Goal: Transaction & Acquisition: Purchase product/service

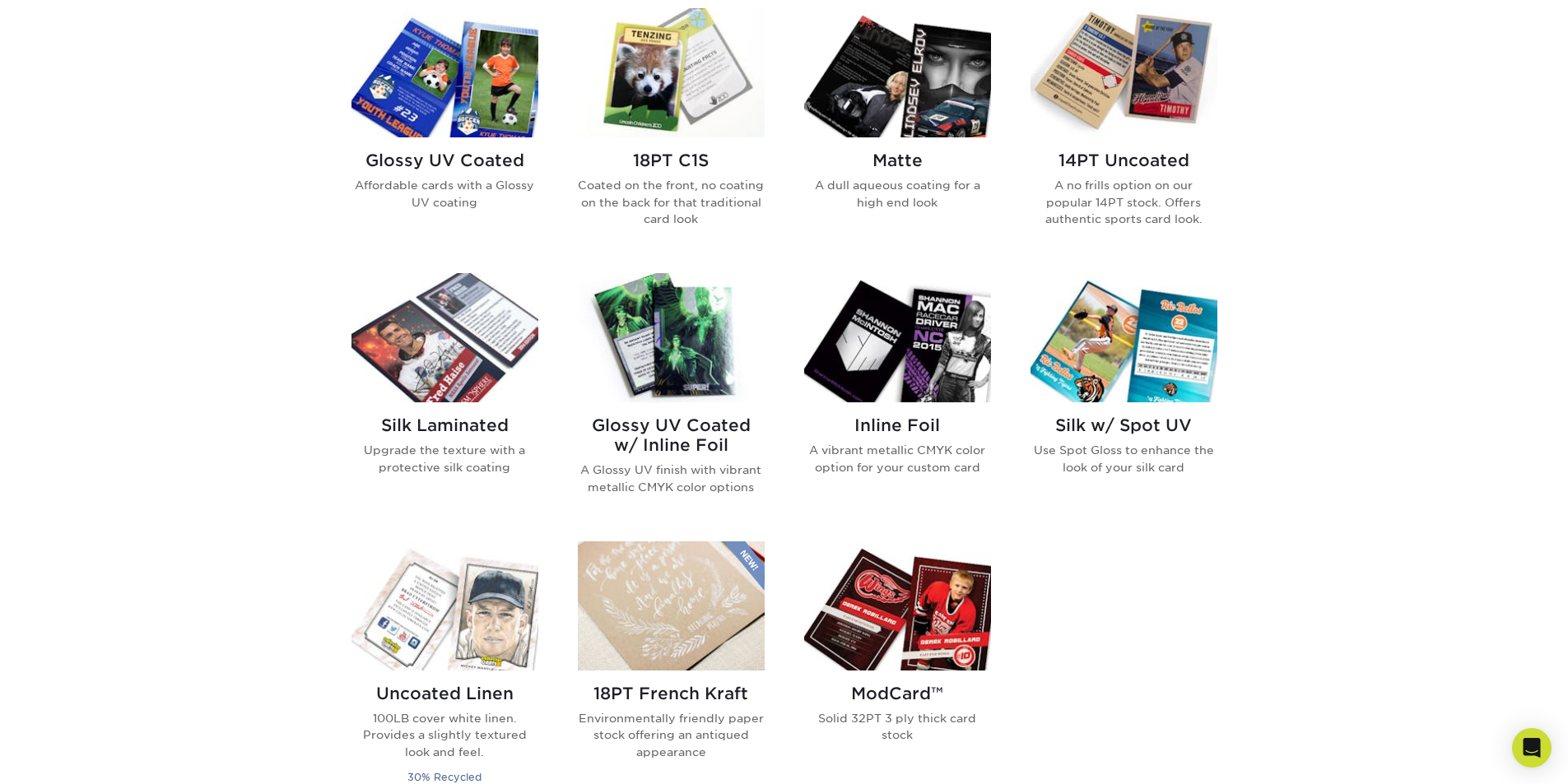
scroll to position [822, 0]
click at [879, 415] on div "Inline Foil A vibrant metallic CMYK color option for your custom card" at bounding box center [897, 452] width 187 height 100
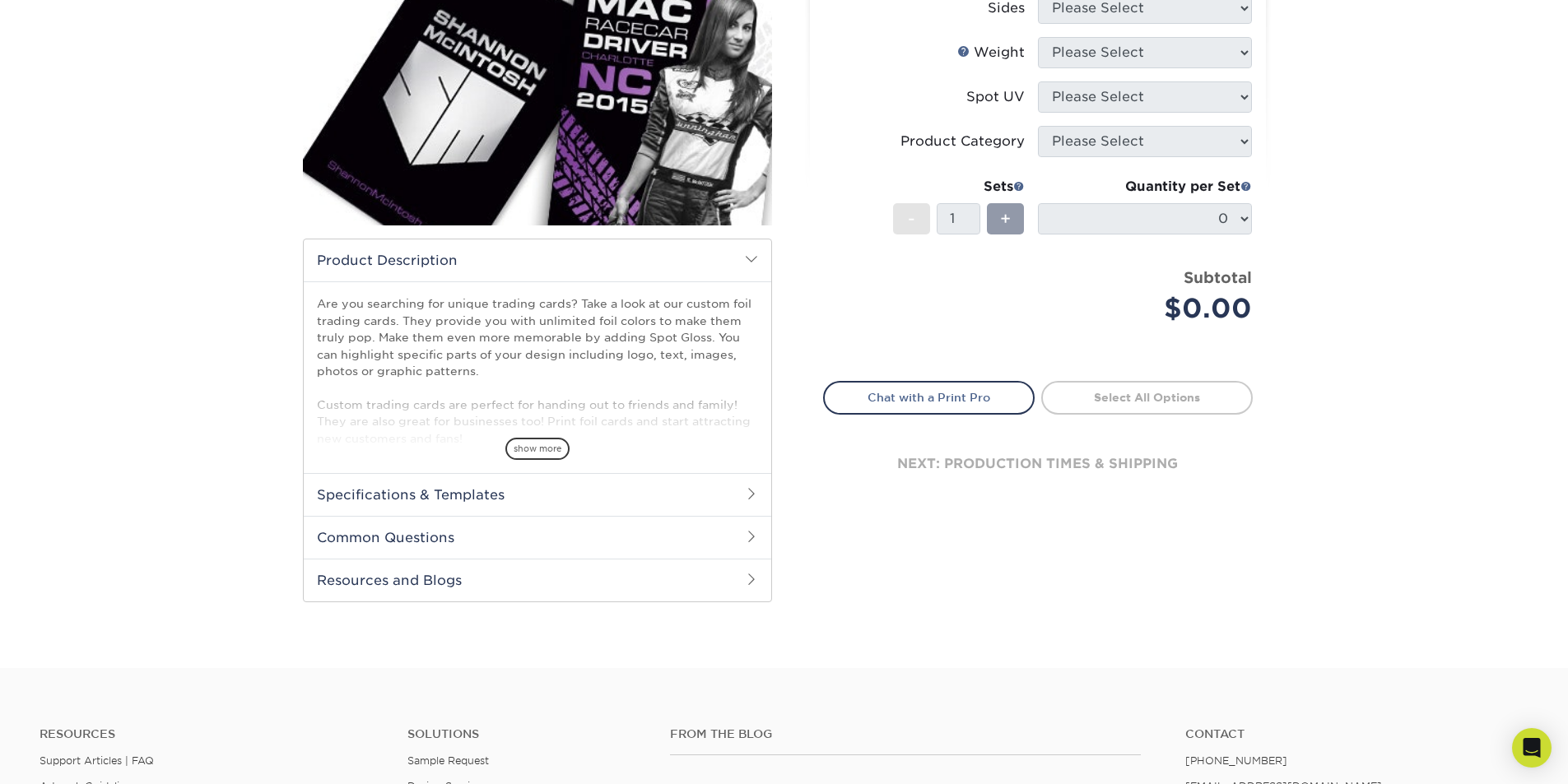
scroll to position [329, 0]
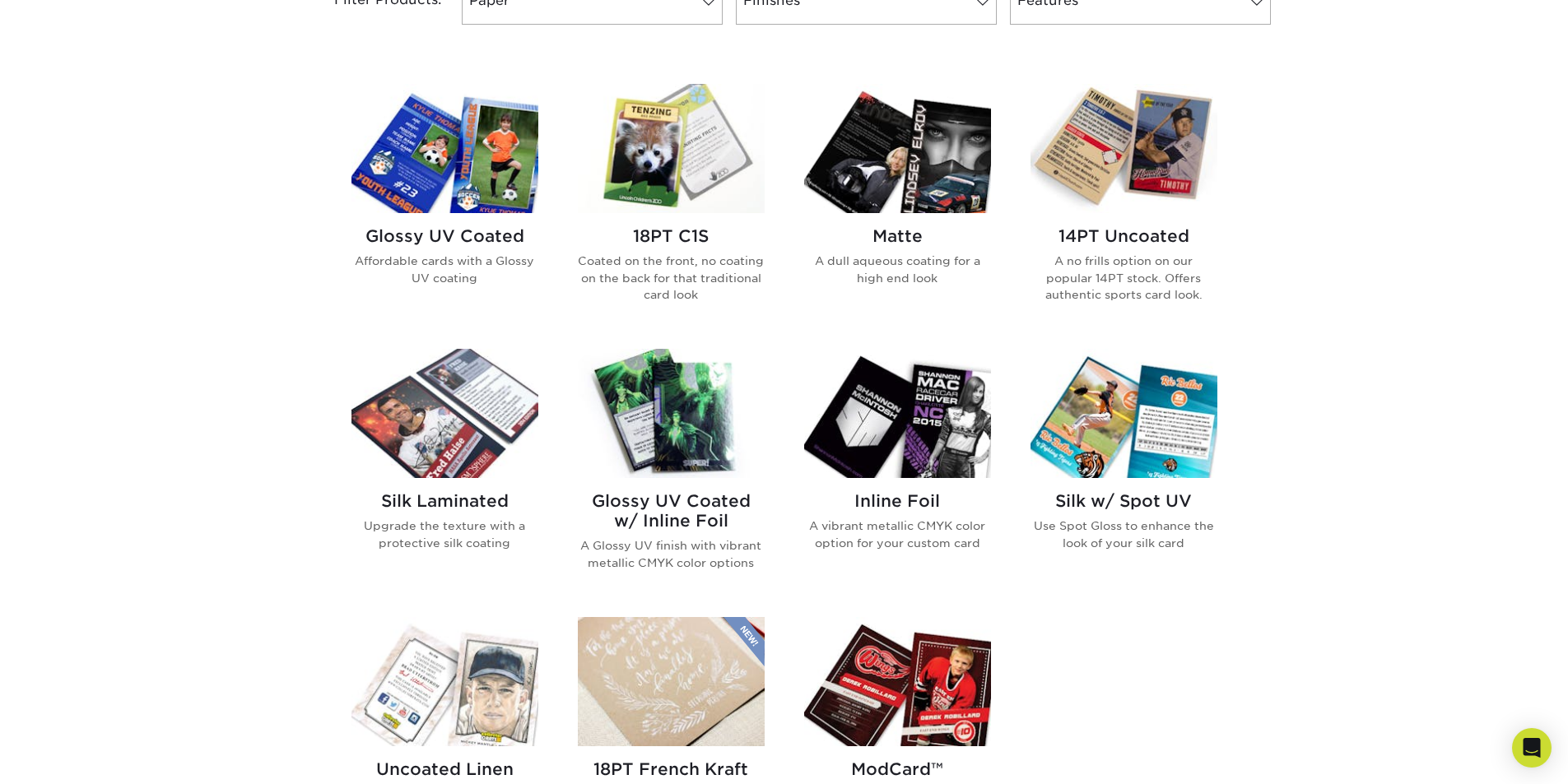
scroll to position [822, 0]
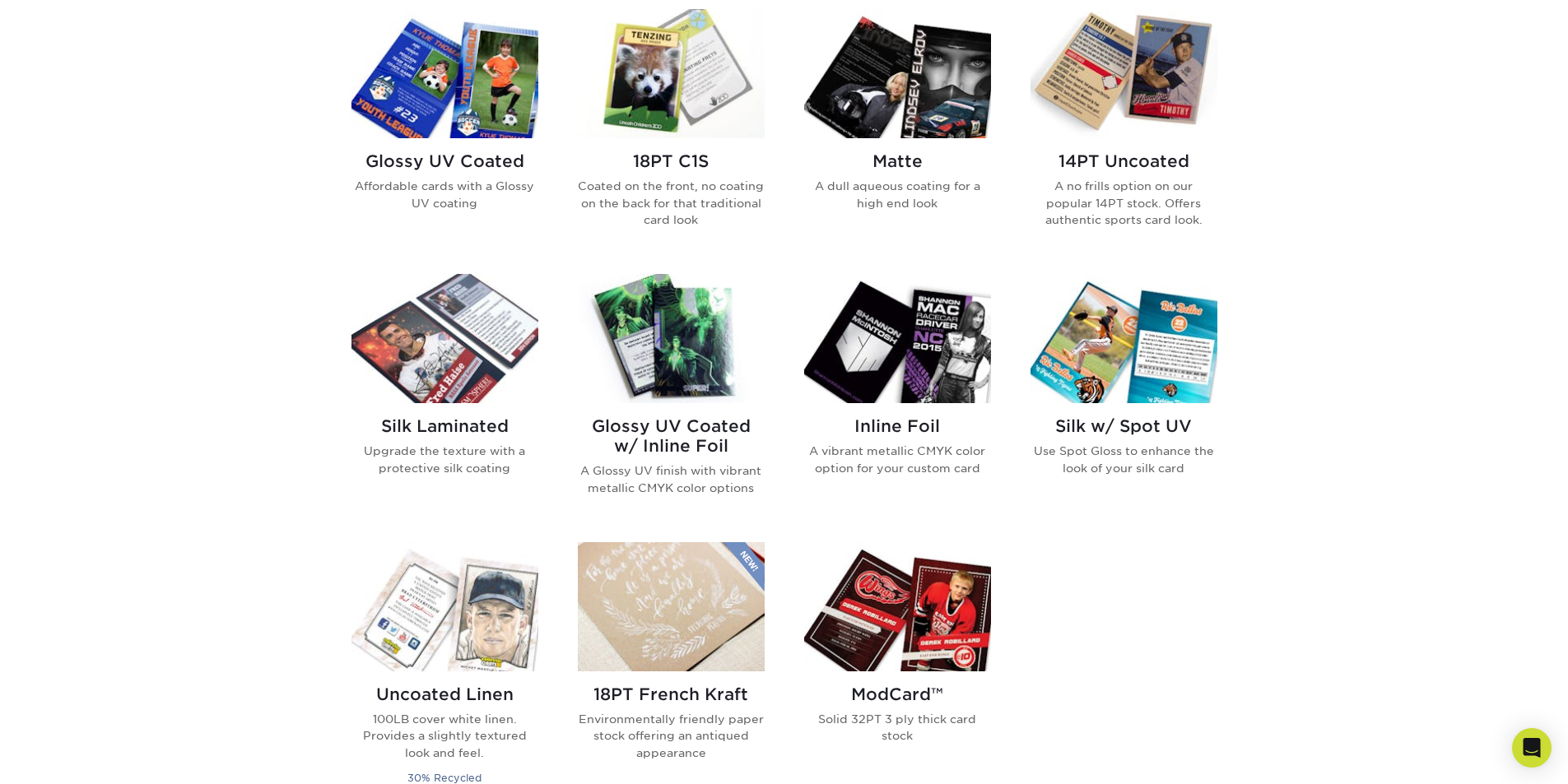
click at [880, 386] on img at bounding box center [897, 338] width 187 height 129
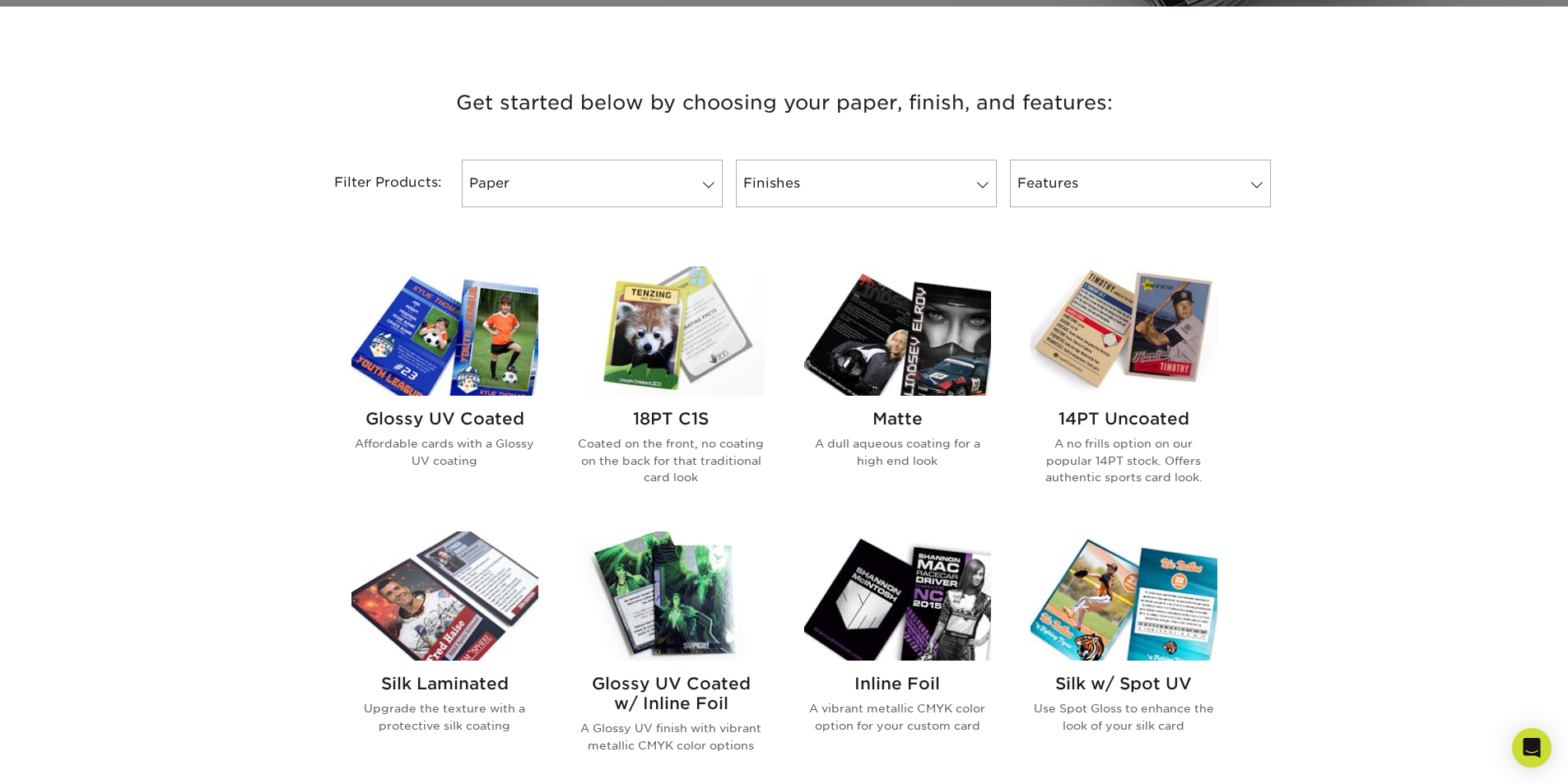
scroll to position [658, 0]
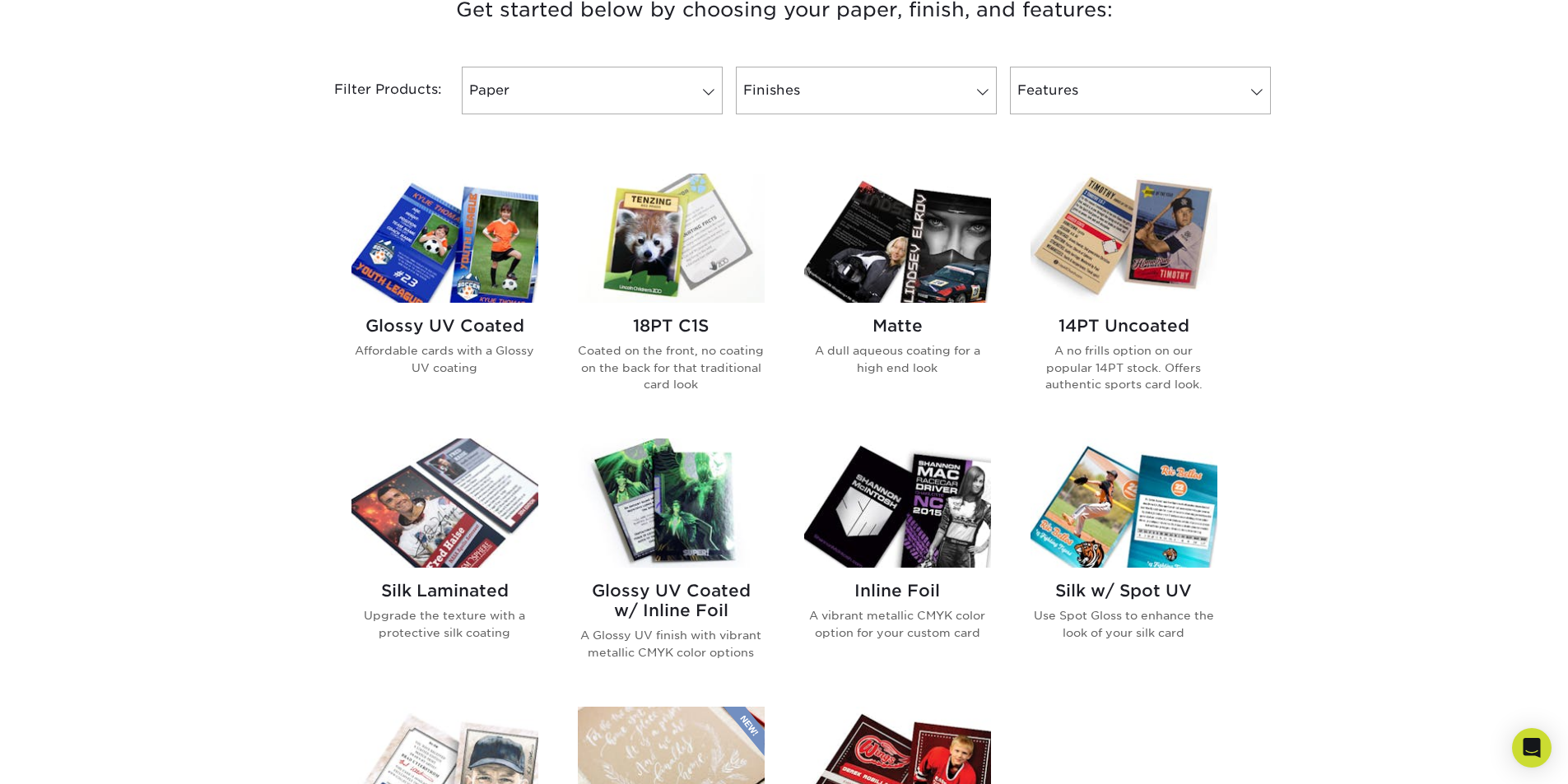
click at [678, 561] on img at bounding box center [671, 502] width 187 height 129
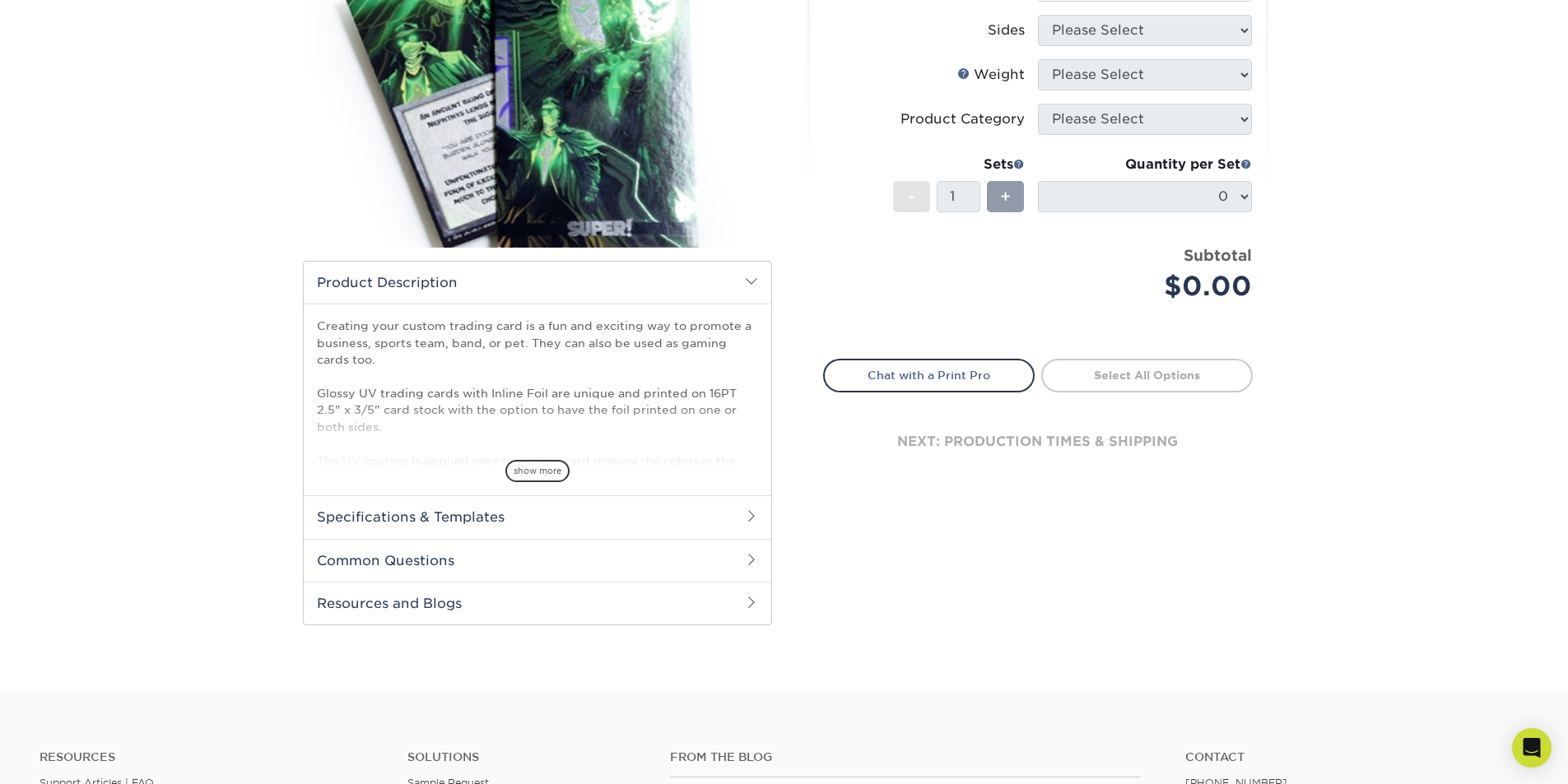
scroll to position [329, 0]
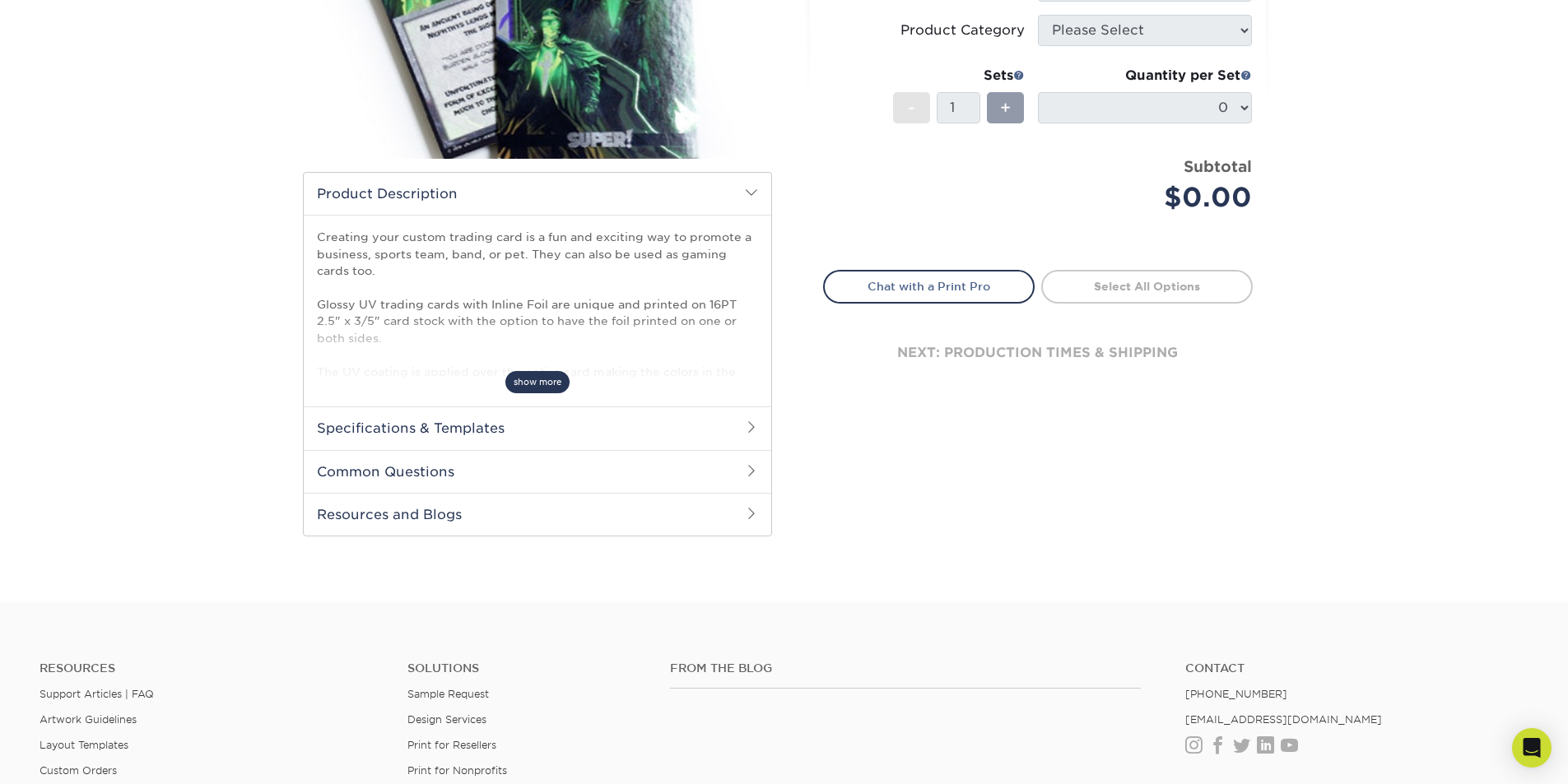
click at [540, 390] on span "show more" at bounding box center [537, 382] width 64 height 22
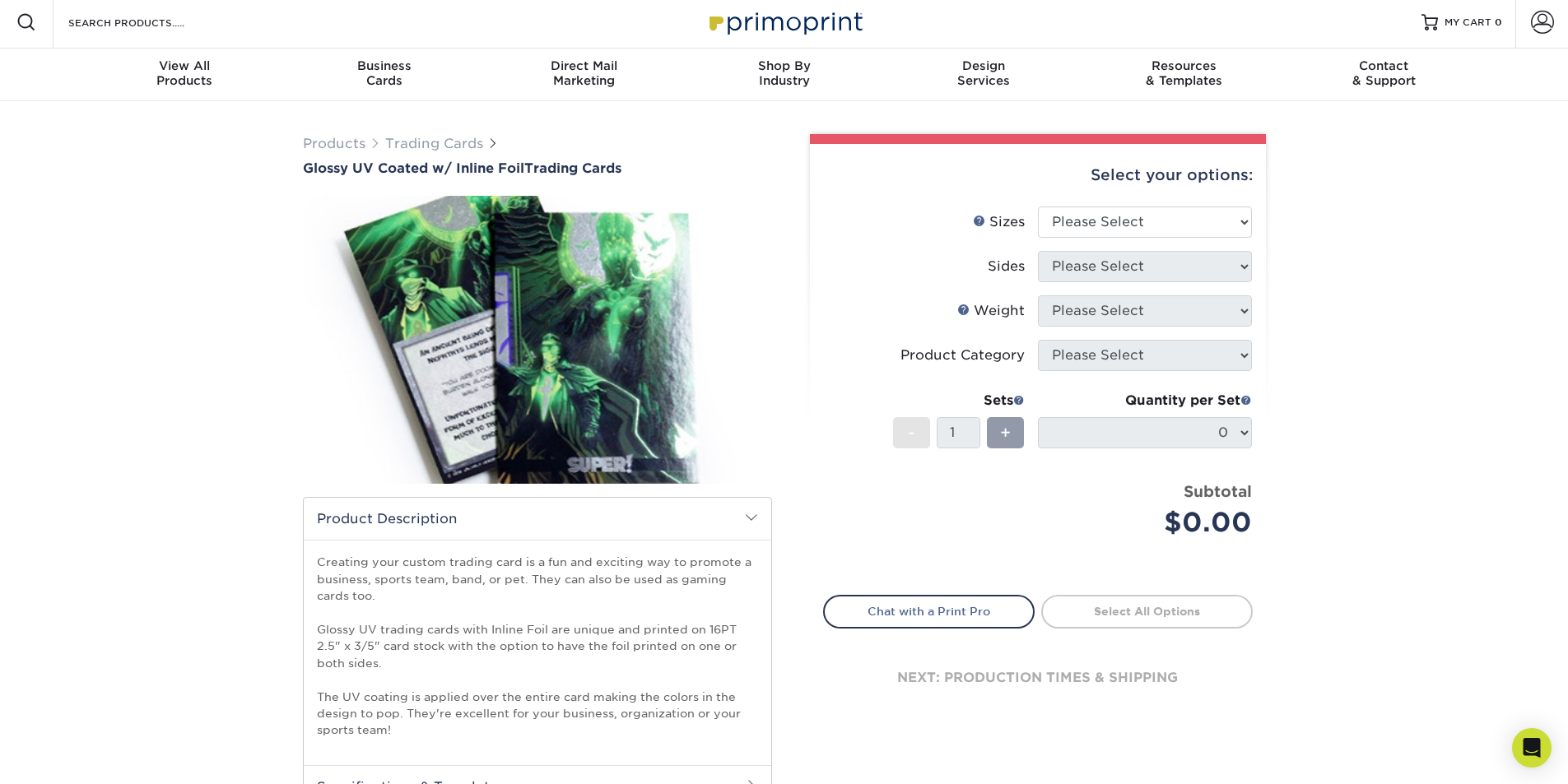
scroll to position [0, 0]
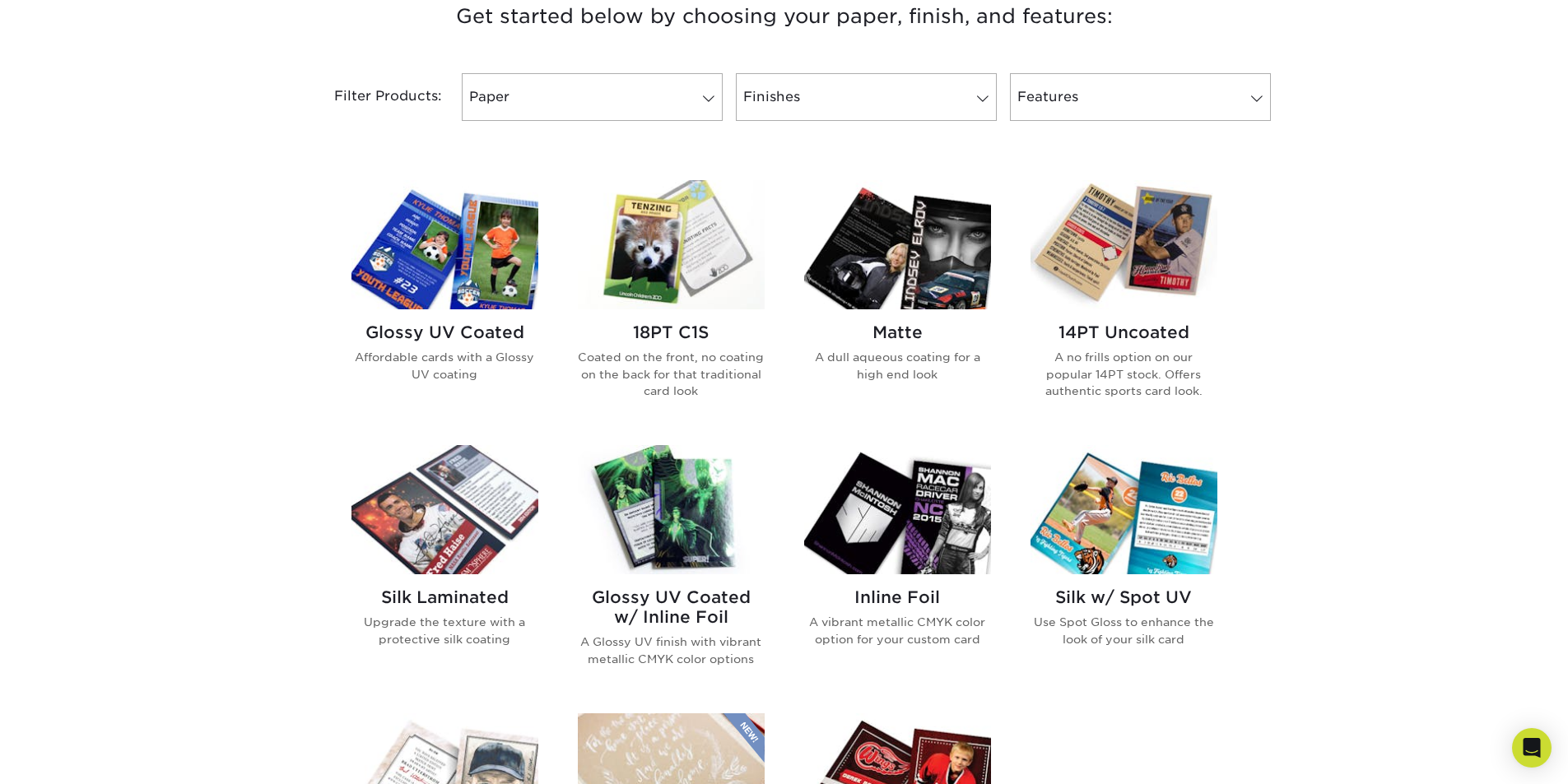
scroll to position [658, 0]
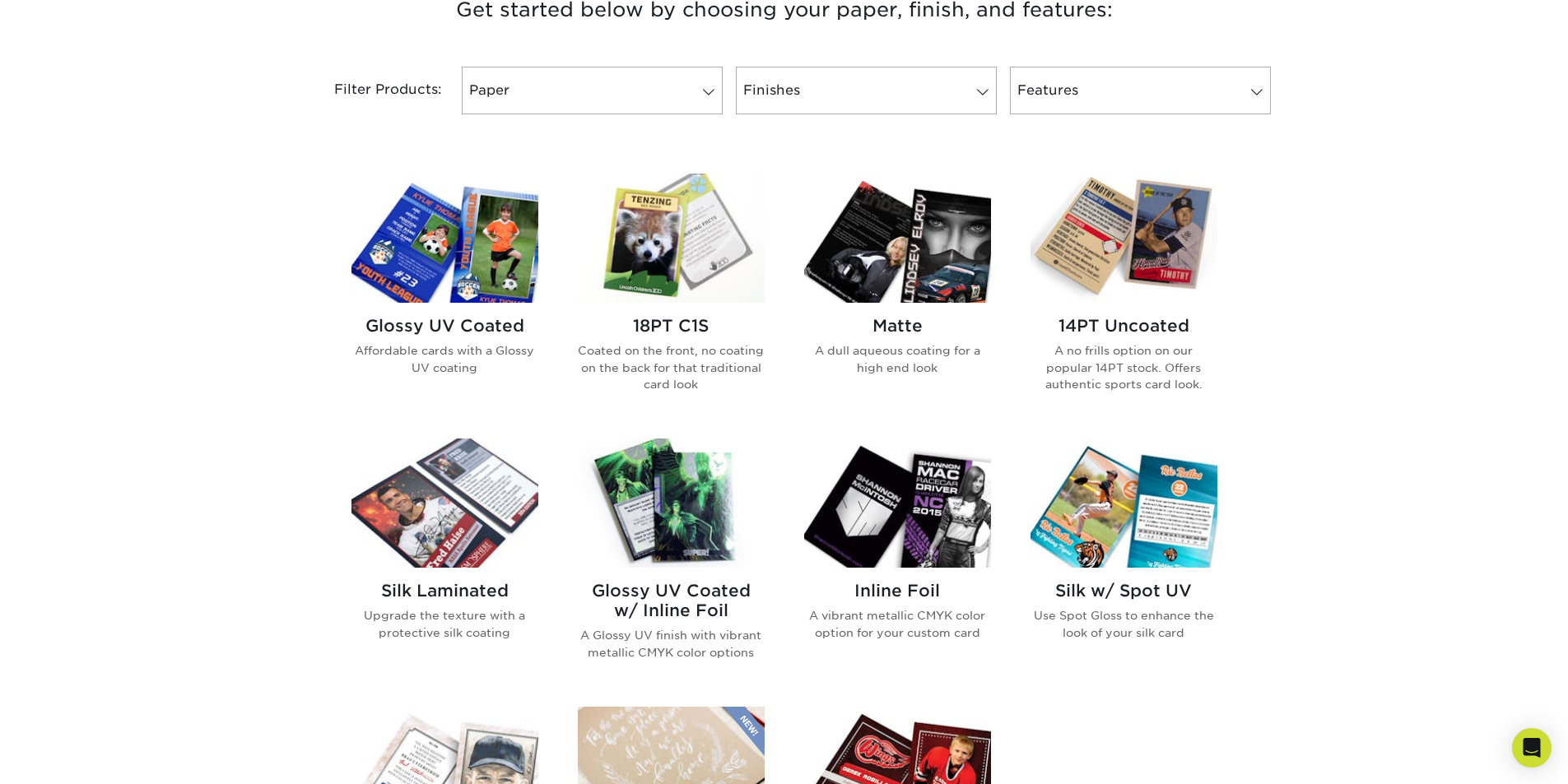
click at [932, 519] on img at bounding box center [897, 502] width 187 height 129
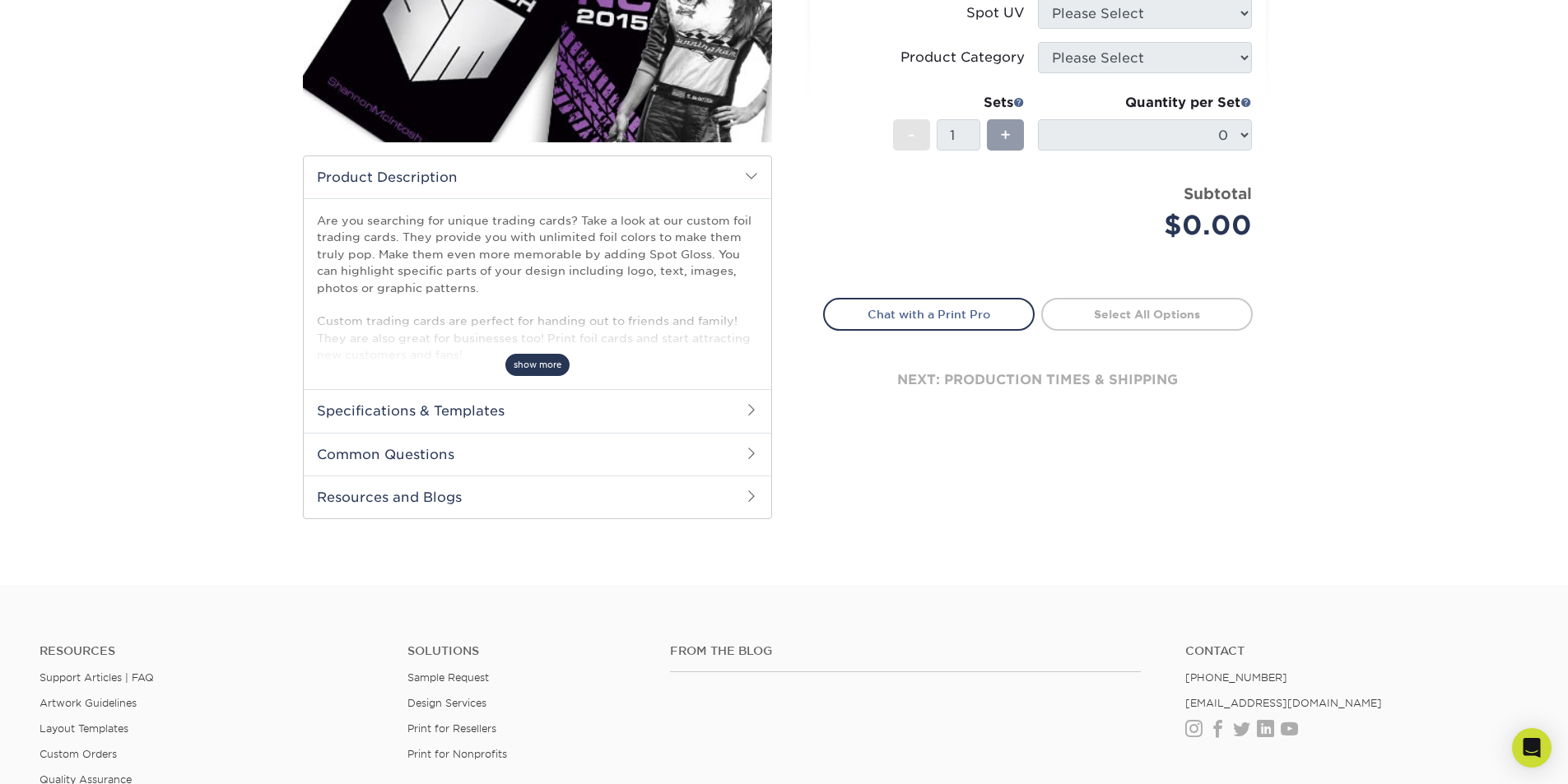
scroll to position [374, 0]
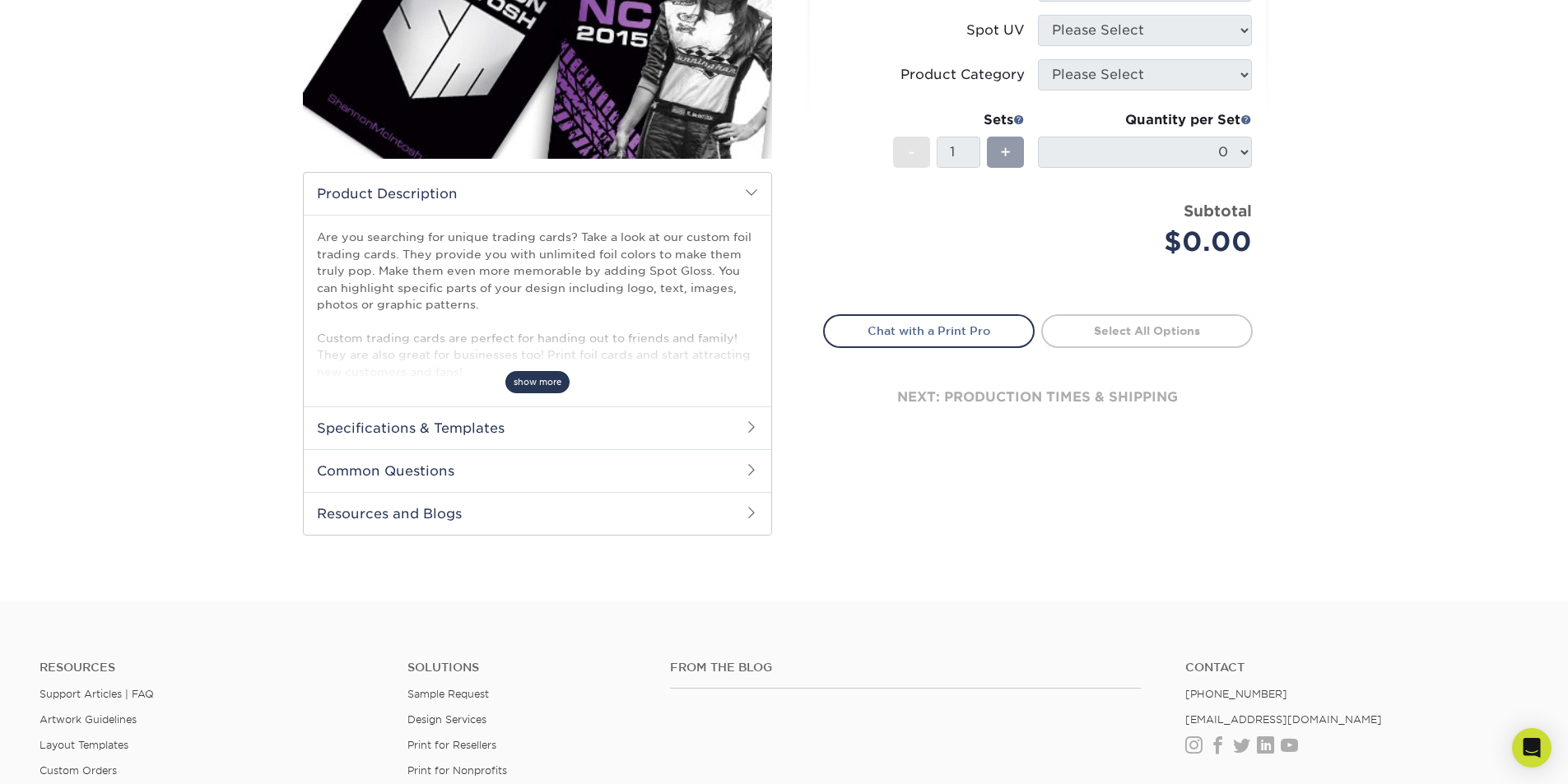
click at [537, 379] on span "show more" at bounding box center [537, 382] width 64 height 22
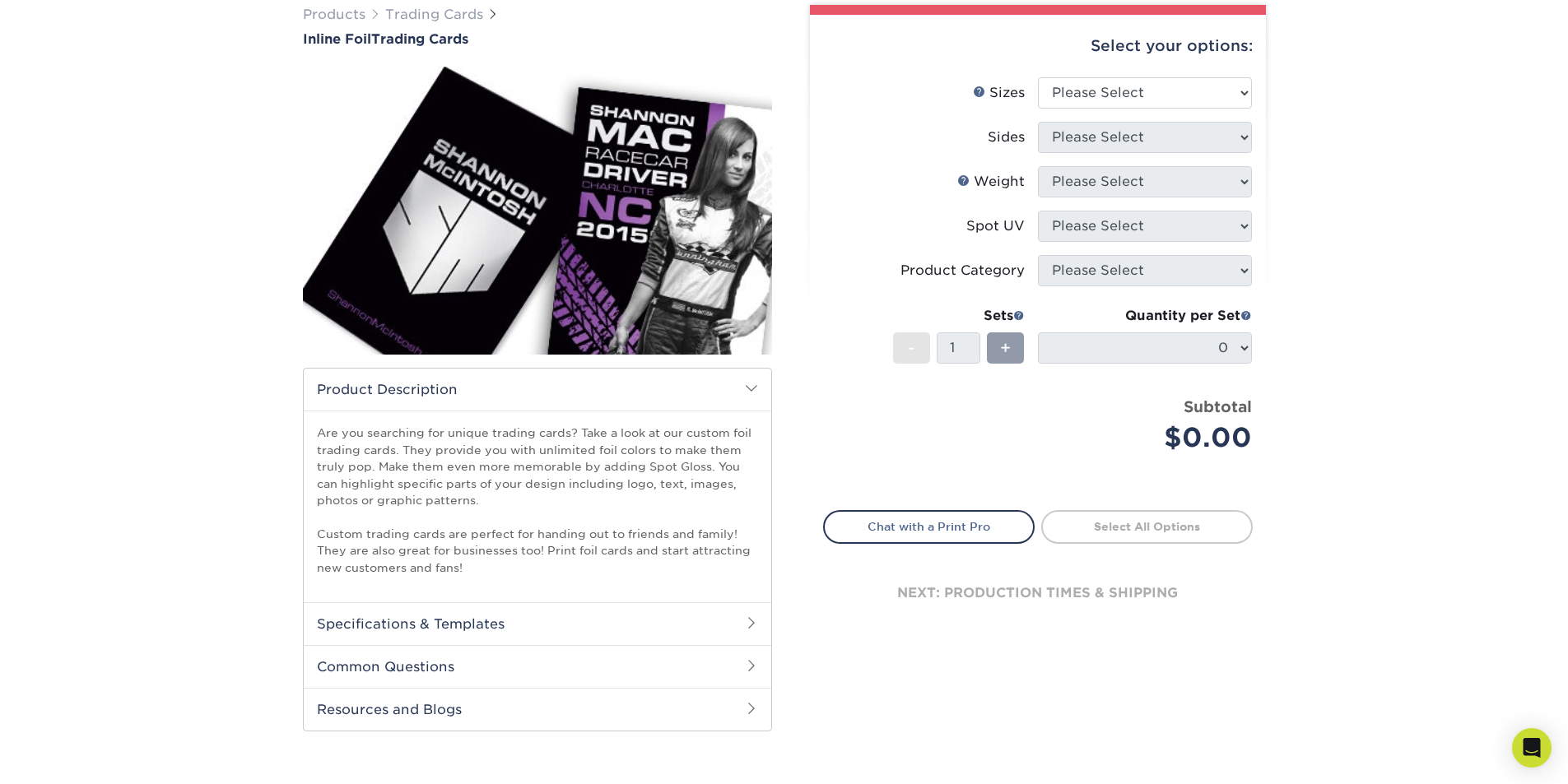
scroll to position [0, 0]
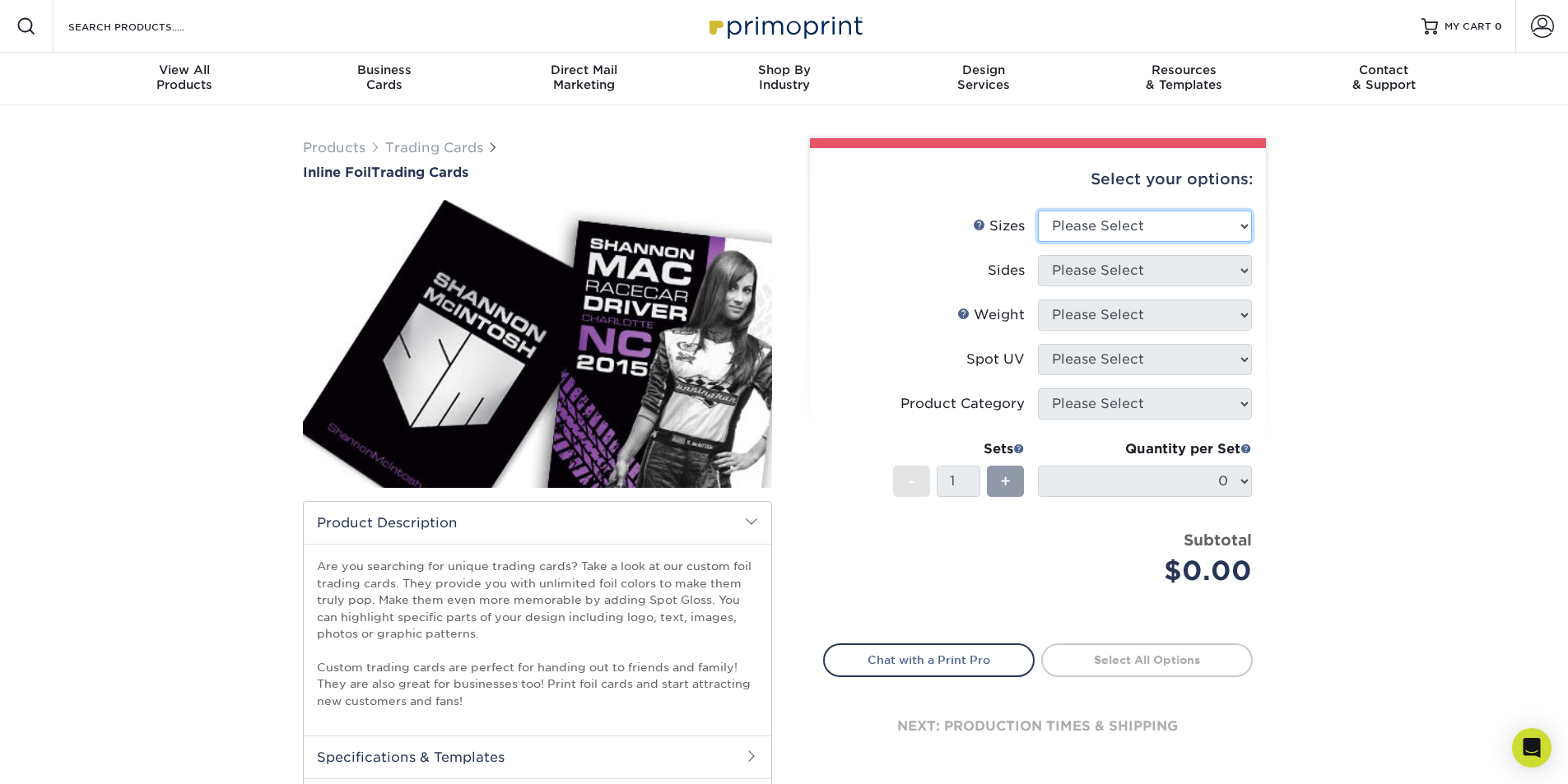
click at [1138, 223] on select "Please Select 2.5" x 3.5"" at bounding box center [1145, 226] width 214 height 32
select select "2.50x3.50"
click at [1038, 211] on select "Please Select 2.5" x 3.5"" at bounding box center [1145, 226] width 214 height 32
click at [1133, 273] on select "Please Select Print Both Sides - Foil Back Only Print Both Sides - Foil Both Si…" at bounding box center [1145, 270] width 214 height 32
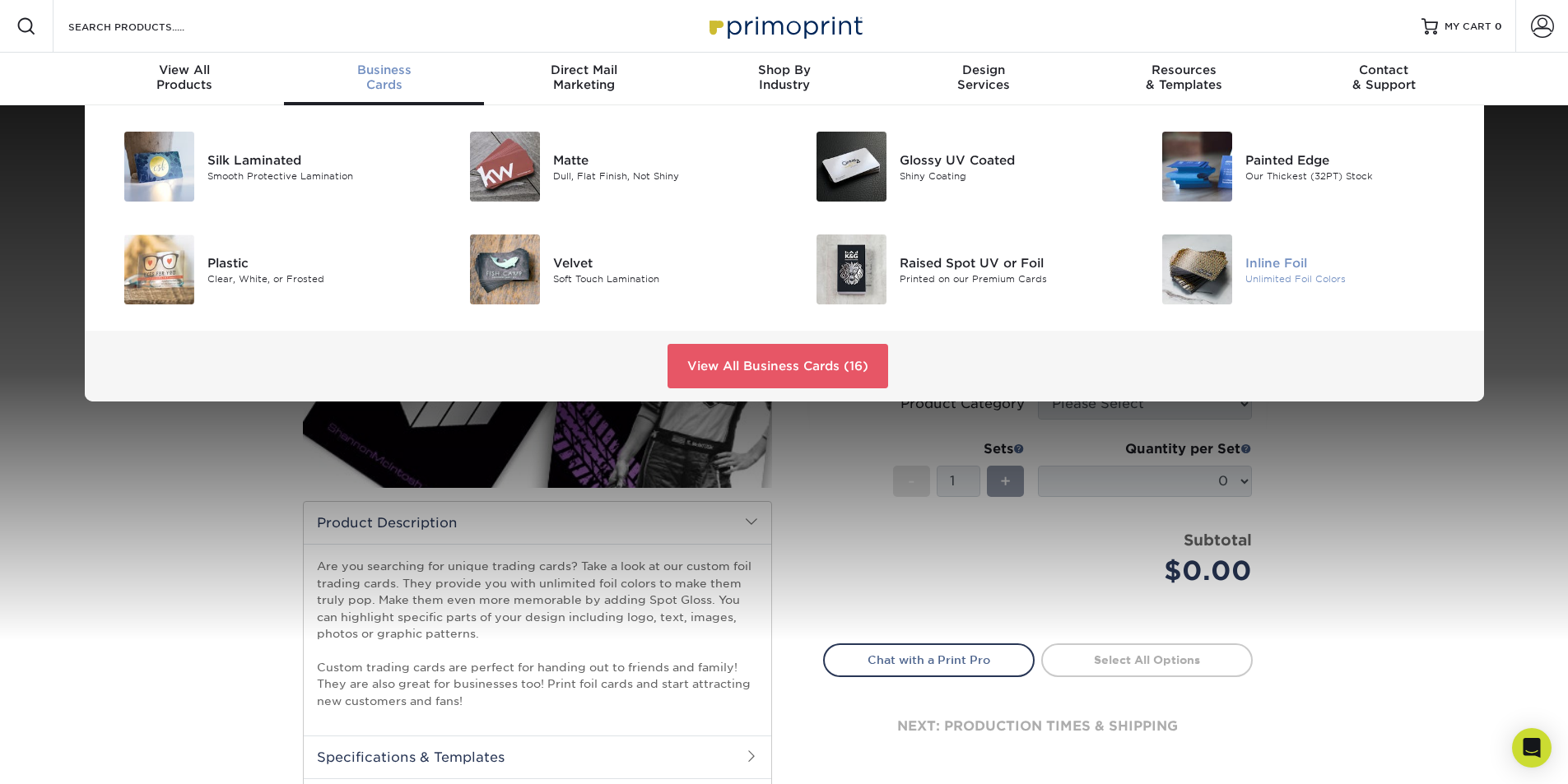
select select "e9e9dfb3-fba1-4d60-972c-fd9ca5904d33"
click at [1038, 255] on select "Please Select Print Both Sides - Foil Back Only Print Both Sides - Foil Both Si…" at bounding box center [1145, 270] width 214 height 32
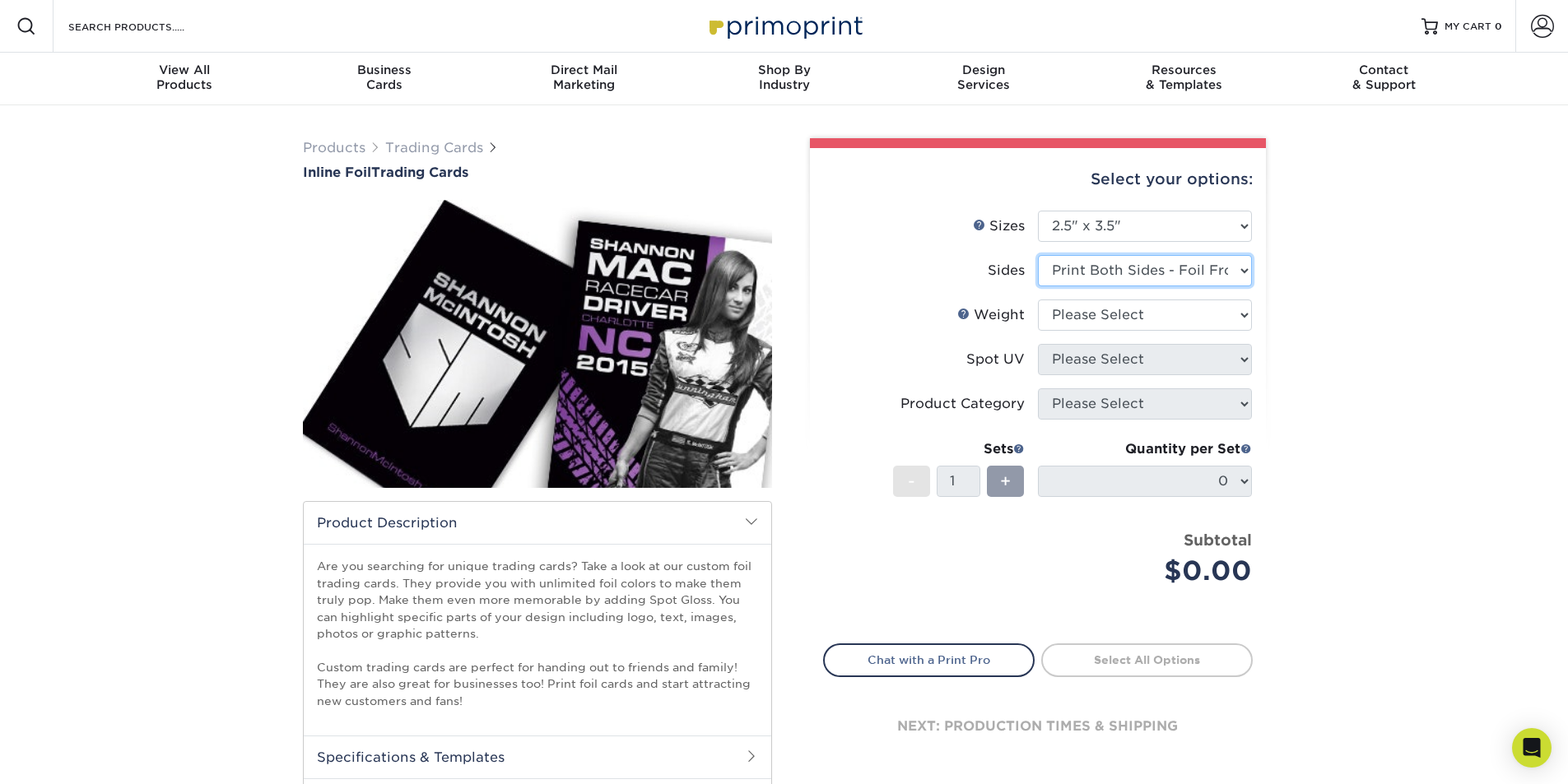
click at [1248, 270] on select "Please Select Print Both Sides - Foil Back Only Print Both Sides - Foil Both Si…" at bounding box center [1145, 270] width 214 height 32
click at [1411, 297] on div "Products Trading Cards Inline Foil Trading Cards show more Templates /" at bounding box center [784, 517] width 1568 height 825
click at [1172, 318] on select "Please Select 16PT" at bounding box center [1145, 315] width 214 height 32
select select "16PT"
click at [1038, 299] on select "Please Select 16PT" at bounding box center [1145, 315] width 214 height 32
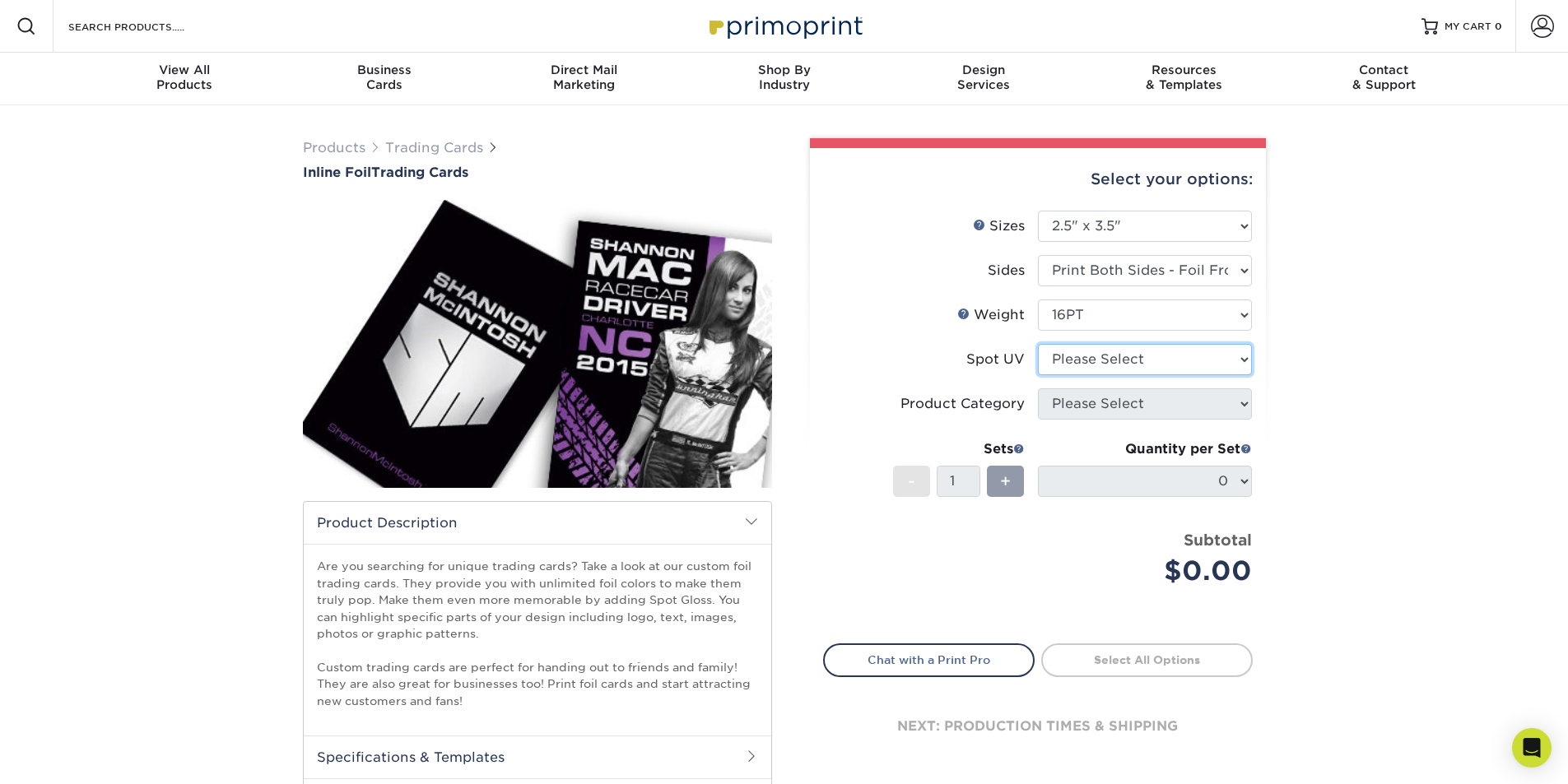
click at [1175, 368] on select "Please Select No Spot UV Front and Back (Both Sides) Front Only Back Only" at bounding box center [1145, 359] width 214 height 32
select select "0"
click at [1038, 344] on select "Please Select No Spot UV Front and Back (Both Sides) Front Only Back Only" at bounding box center [1145, 359] width 214 height 32
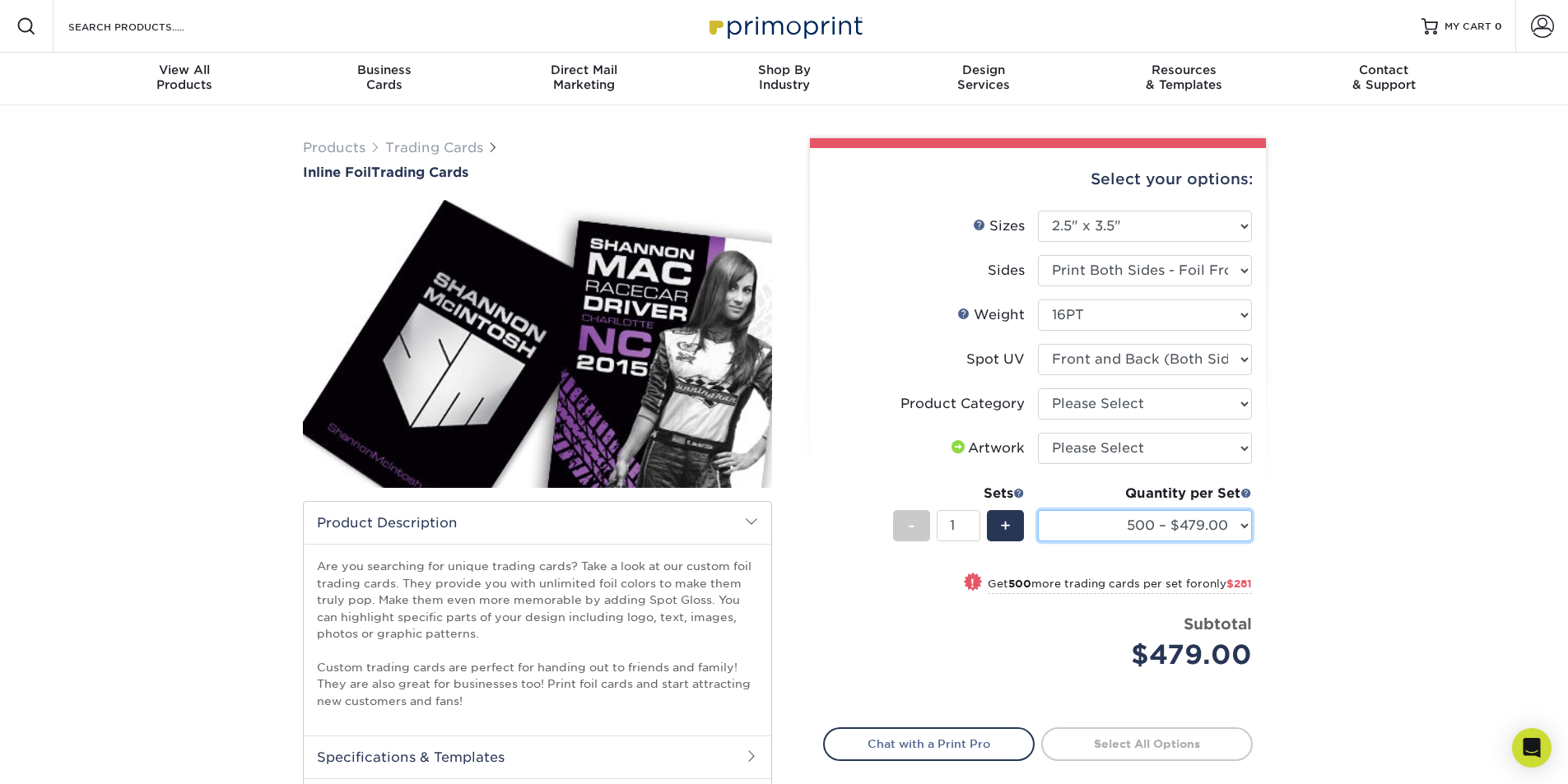
click at [1241, 520] on select "500 – $479.00 1000 – $760.00 2500 – $1104.00 5000 – $1565.00" at bounding box center [1145, 526] width 214 height 32
click at [1016, 444] on div "Artwork" at bounding box center [987, 448] width 77 height 20
click at [1203, 405] on select "Please Select Trading Cards" at bounding box center [1145, 404] width 214 height 32
select select "c2f9bce9-36c2-409d-b101-c29d9d031e18"
click at [1038, 388] on select "Please Select Trading Cards" at bounding box center [1145, 404] width 214 height 32
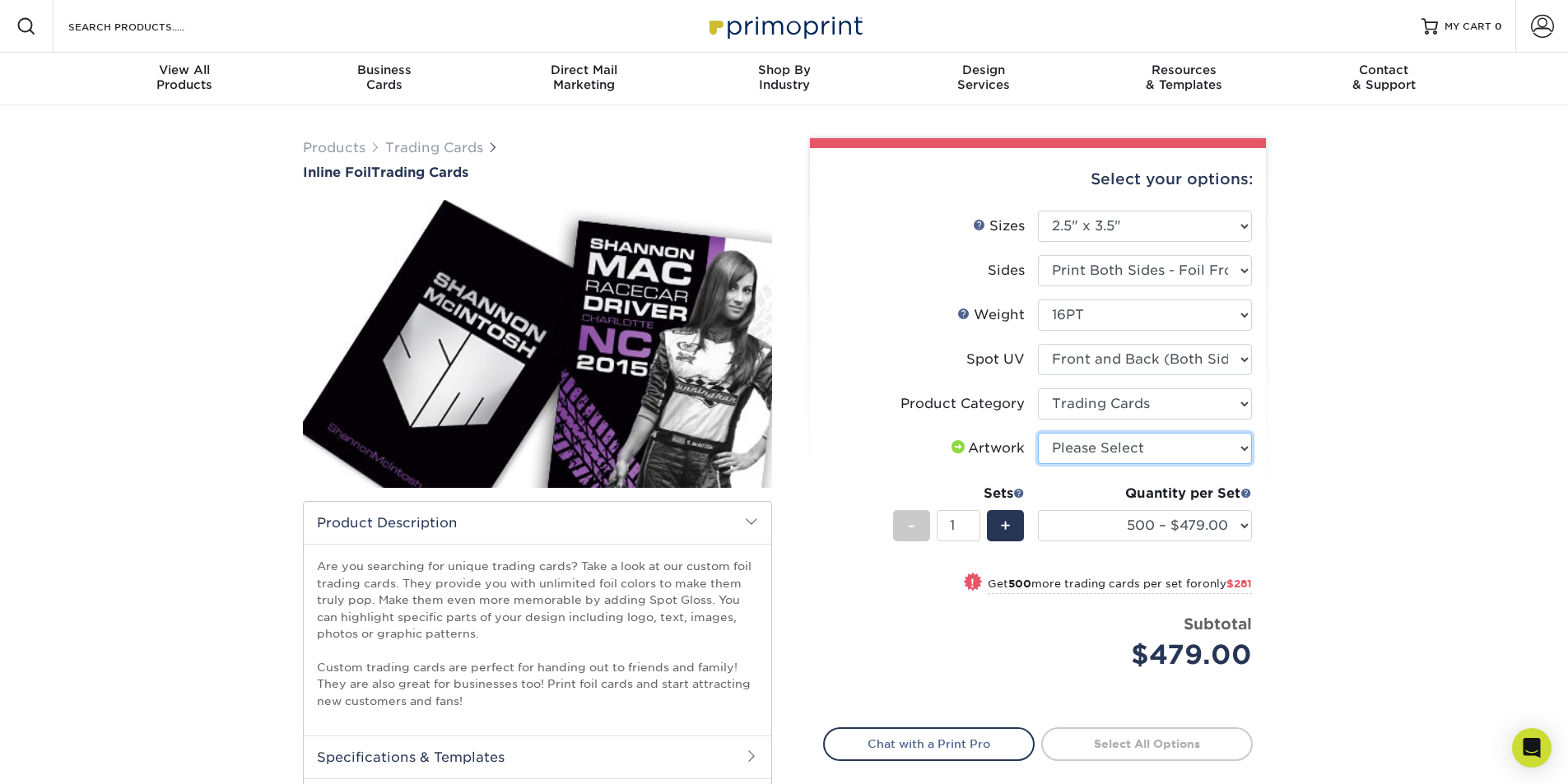
click at [1180, 456] on select "Please Select I will upload files I need a design - $100" at bounding box center [1145, 448] width 214 height 32
select select "upload"
click at [1038, 433] on select "Please Select I will upload files I need a design - $100" at bounding box center [1145, 448] width 214 height 32
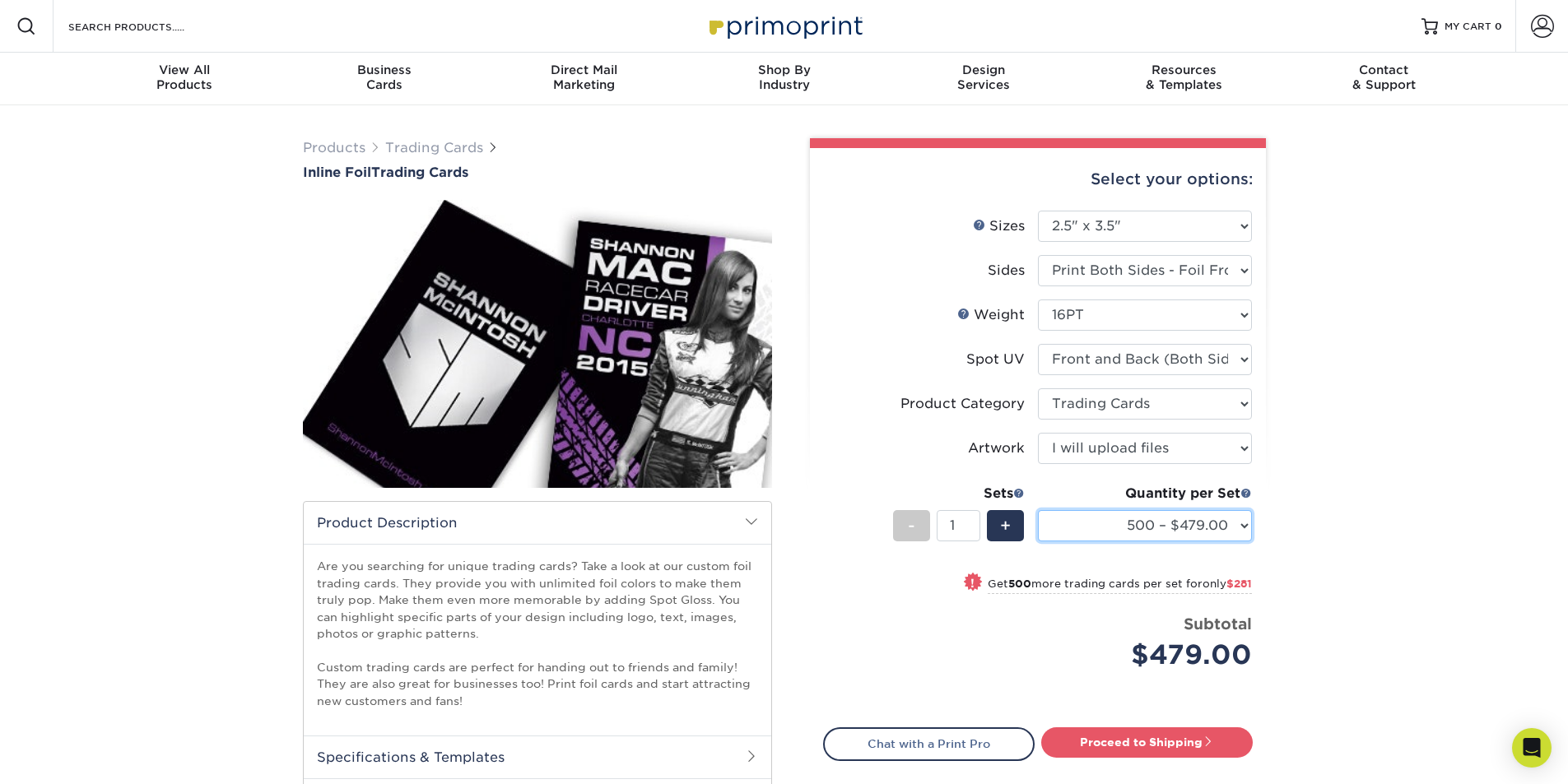
click at [1234, 526] on select "500 – $479.00 1000 – $760.00 2500 – $1104.00 5000 – $1565.00" at bounding box center [1145, 526] width 214 height 32
click at [973, 526] on input "1" at bounding box center [958, 526] width 44 height 32
click at [976, 531] on input "1" at bounding box center [958, 526] width 44 height 32
click at [1149, 530] on select "500 – $479.00 1000 – $760.00 2500 – $1104.00 5000 – $1565.00" at bounding box center [1145, 526] width 214 height 32
click at [1372, 526] on div "Products Trading Cards Inline Foil Trading Cards show more Templates /" at bounding box center [784, 517] width 1568 height 825
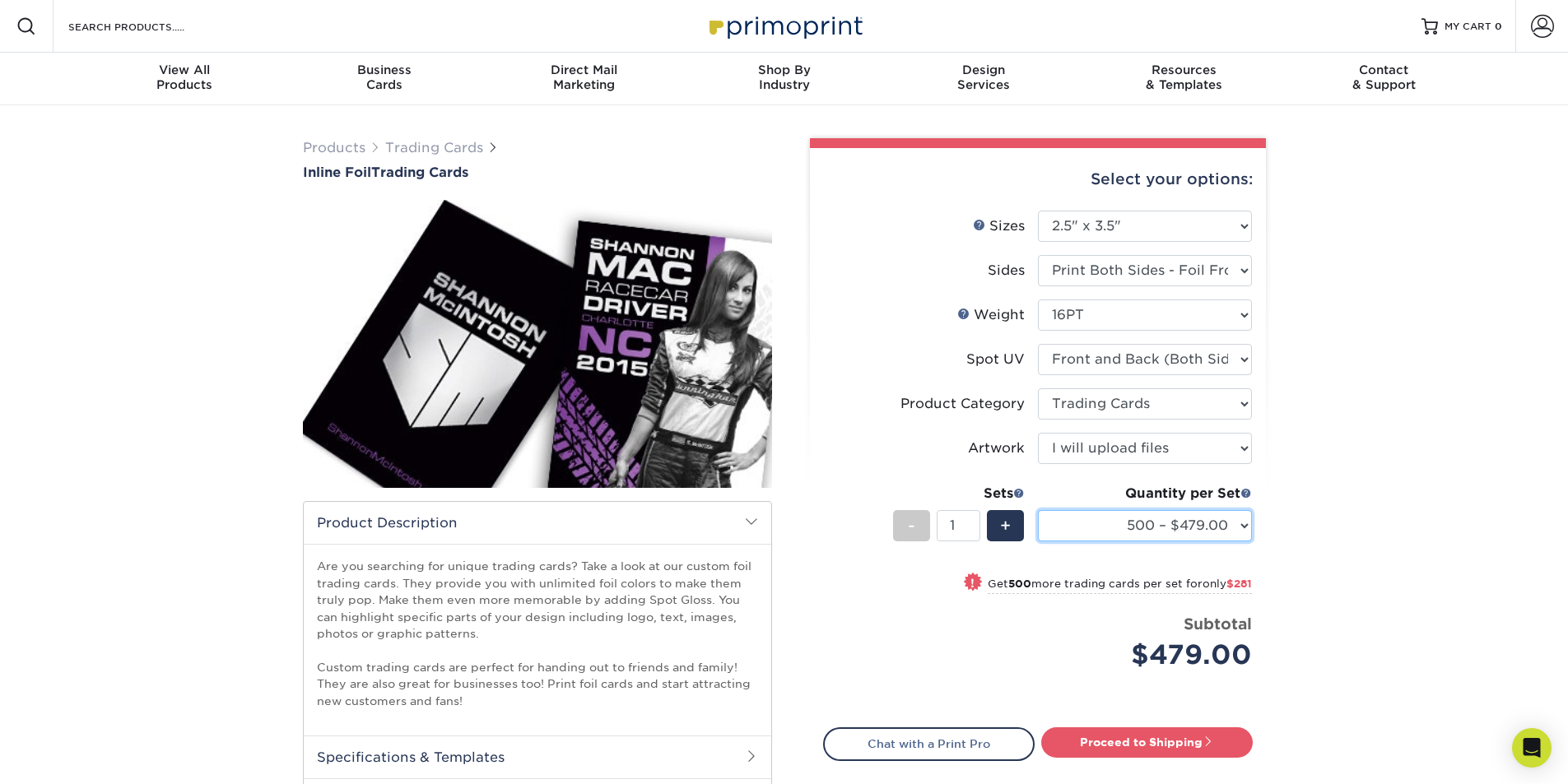
click at [1244, 526] on select "500 – $479.00 1000 – $760.00 2500 – $1104.00 5000 – $1565.00" at bounding box center [1145, 526] width 214 height 32
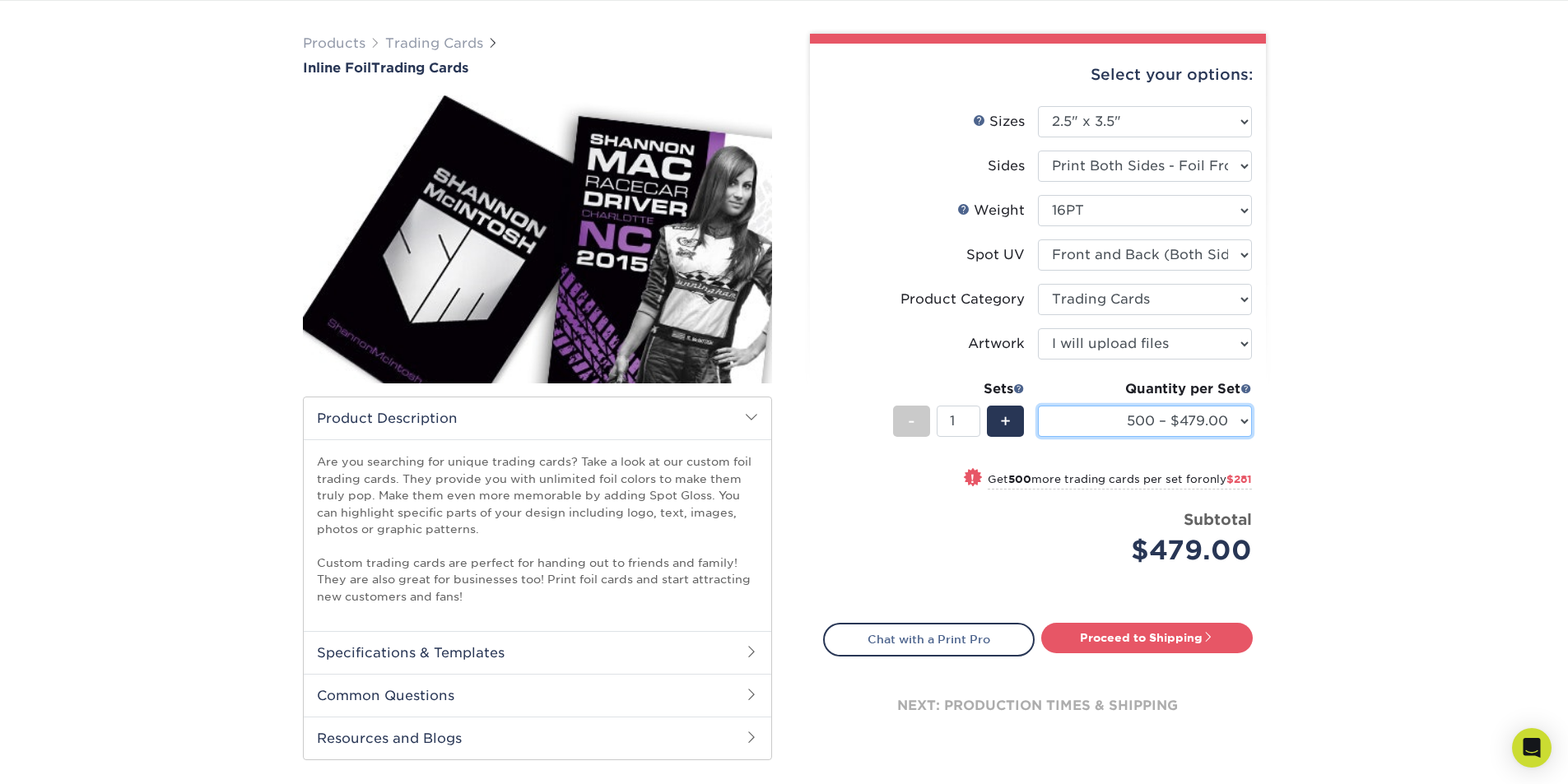
scroll to position [82, 0]
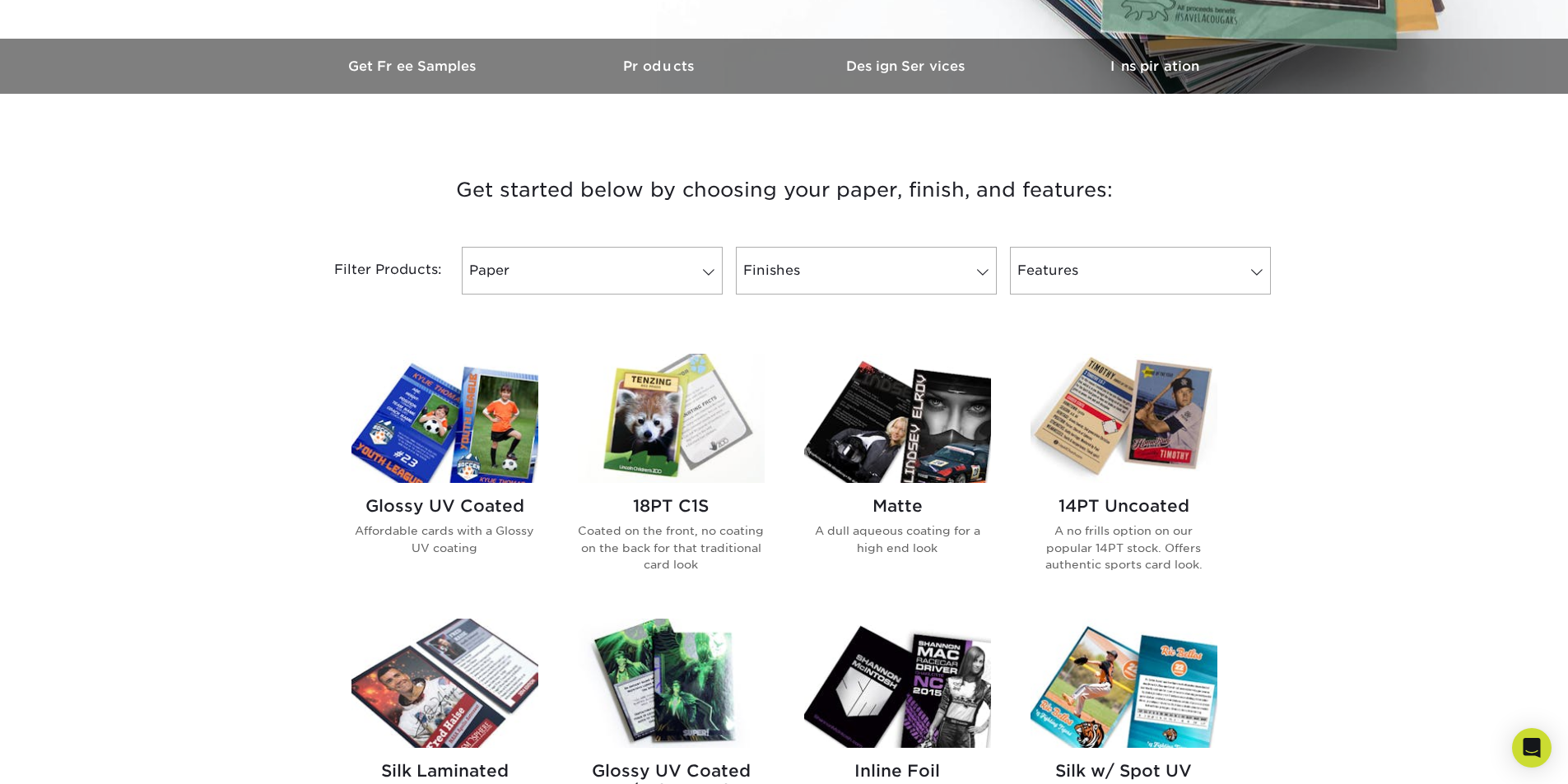
scroll to position [493, 0]
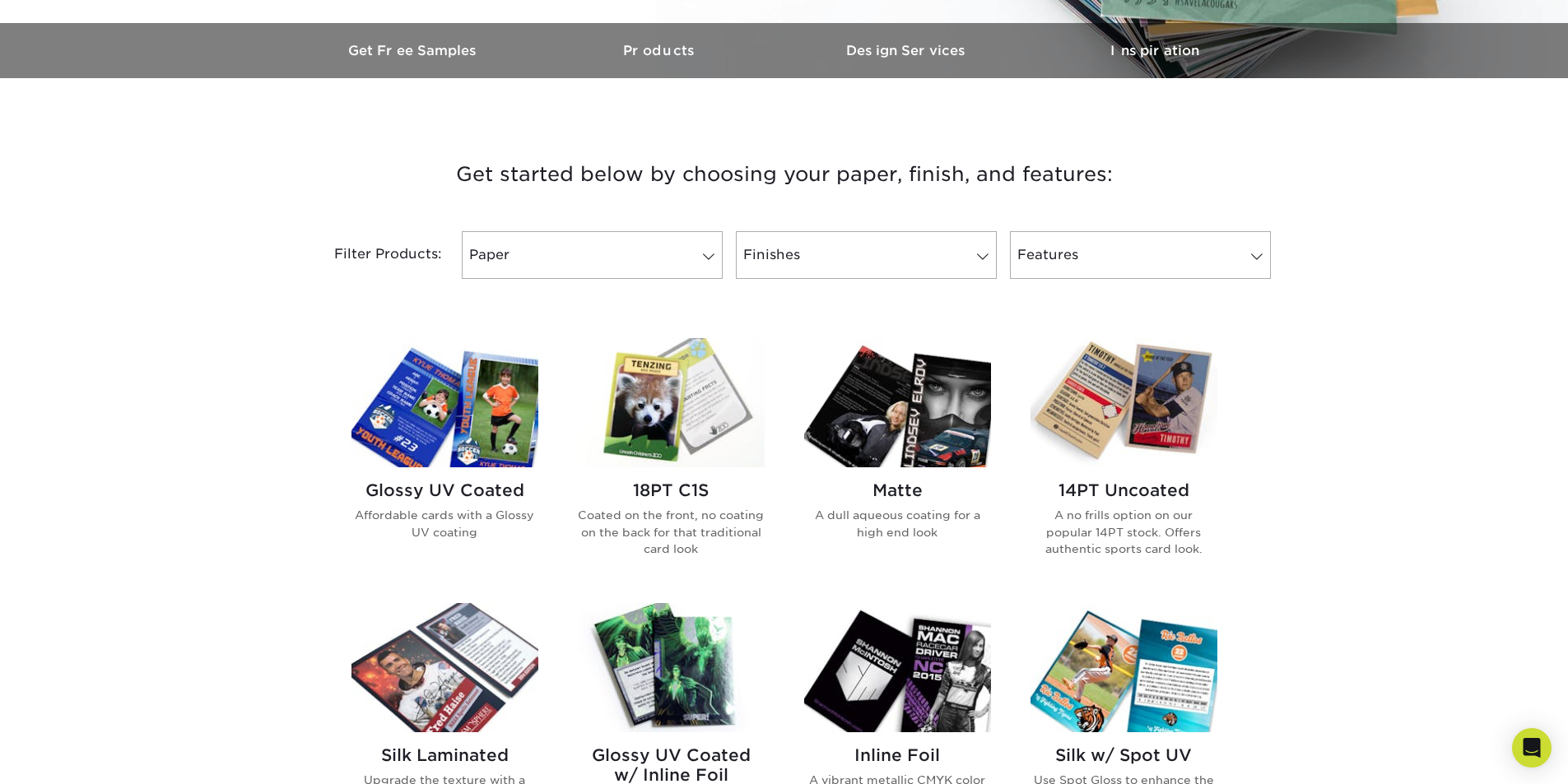
click at [910, 427] on img at bounding box center [897, 402] width 187 height 129
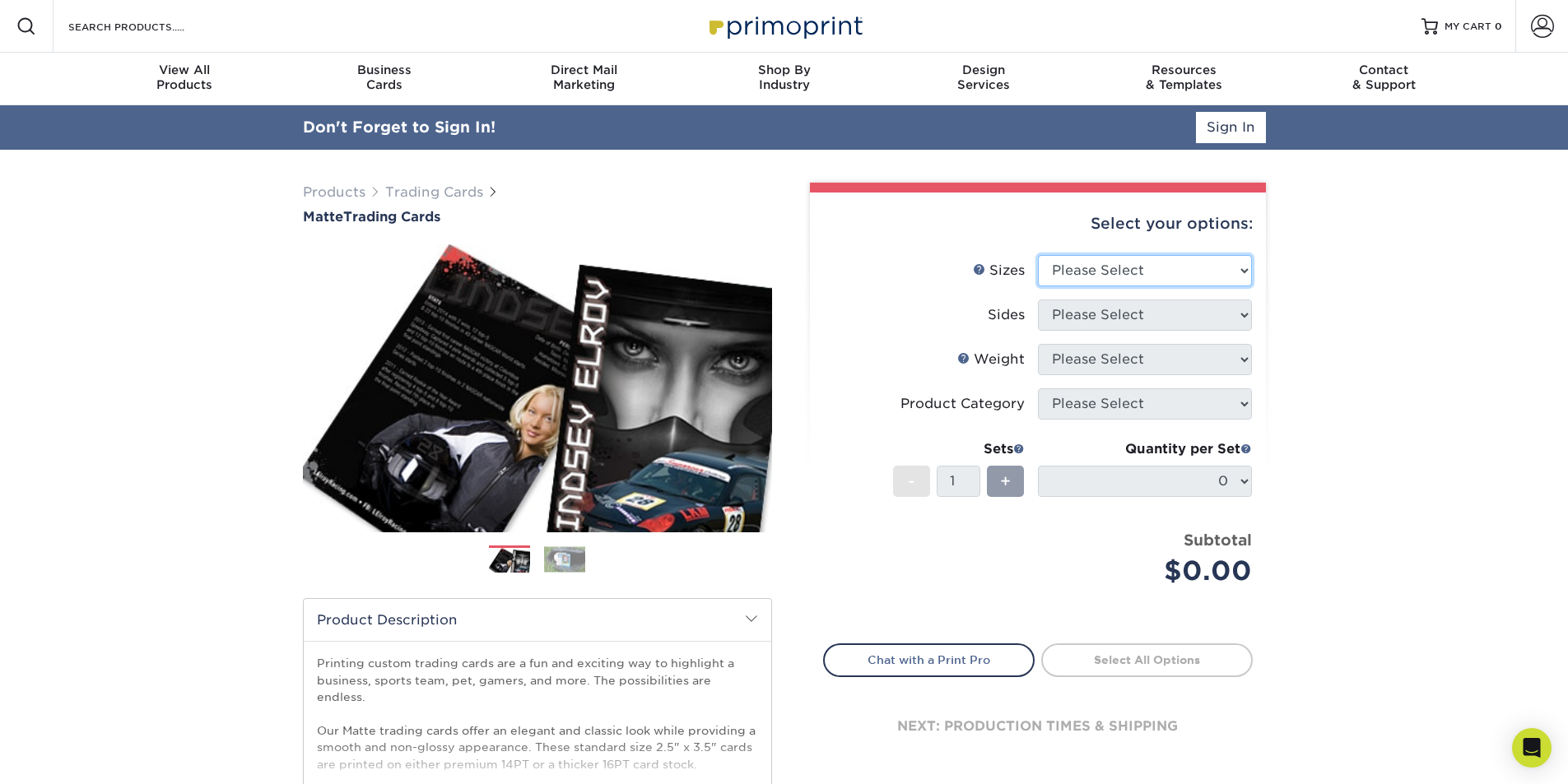
click at [1090, 257] on select "Please Select 2.5" x 3.5"" at bounding box center [1145, 270] width 214 height 32
select select "2.50x3.50"
click at [1038, 255] on select "Please Select 2.5" x 3.5"" at bounding box center [1145, 270] width 214 height 32
click at [1125, 316] on select "Please Select Print Both Sides Print Front Only" at bounding box center [1145, 315] width 214 height 32
select select "13abbda7-1d64-4f25-8bb2-c179b224825d"
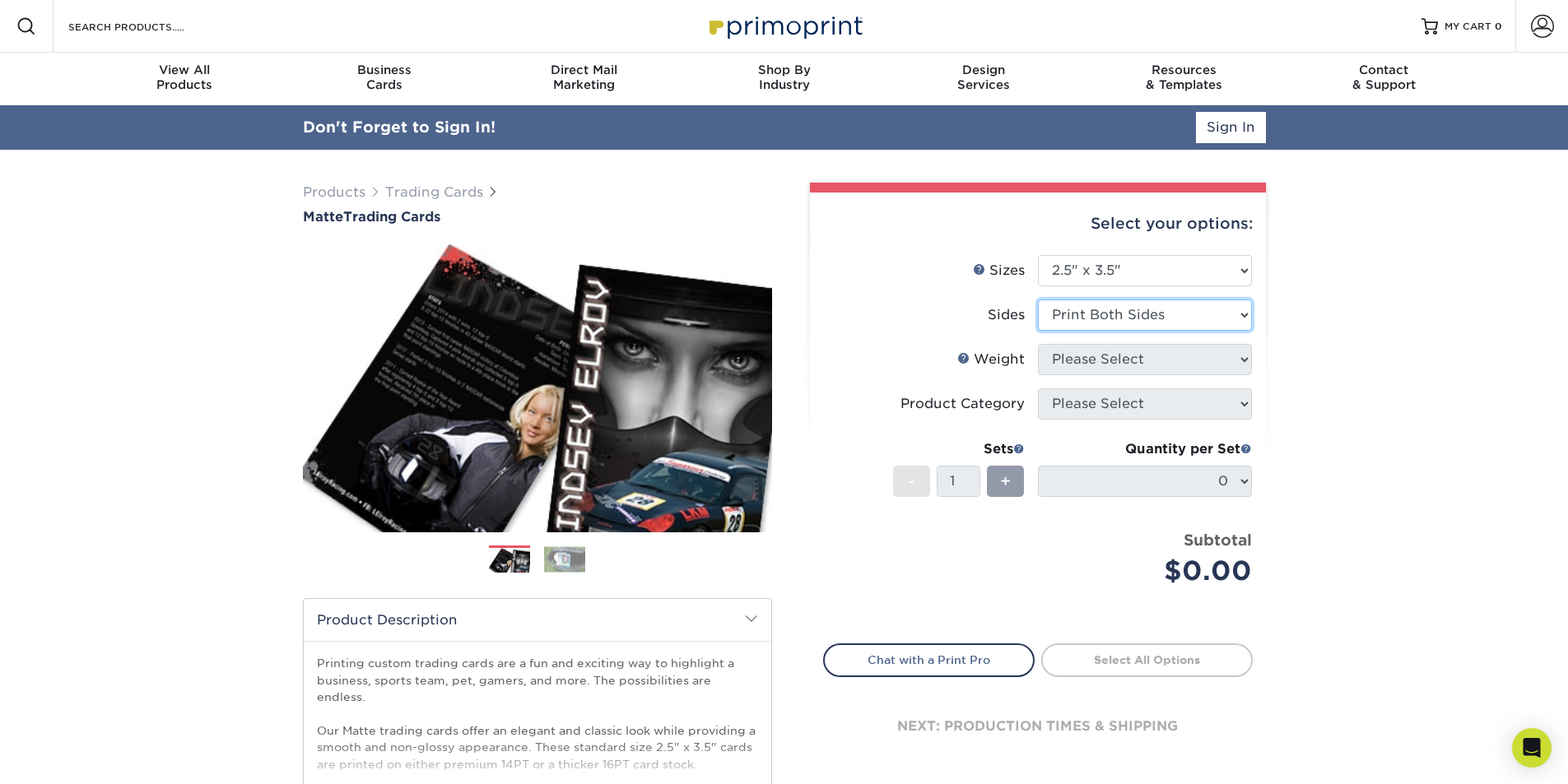
click at [1038, 299] on select "Please Select Print Both Sides Print Front Only" at bounding box center [1145, 315] width 214 height 32
click at [1186, 358] on select "Please Select 16PT 14PT" at bounding box center [1145, 359] width 214 height 32
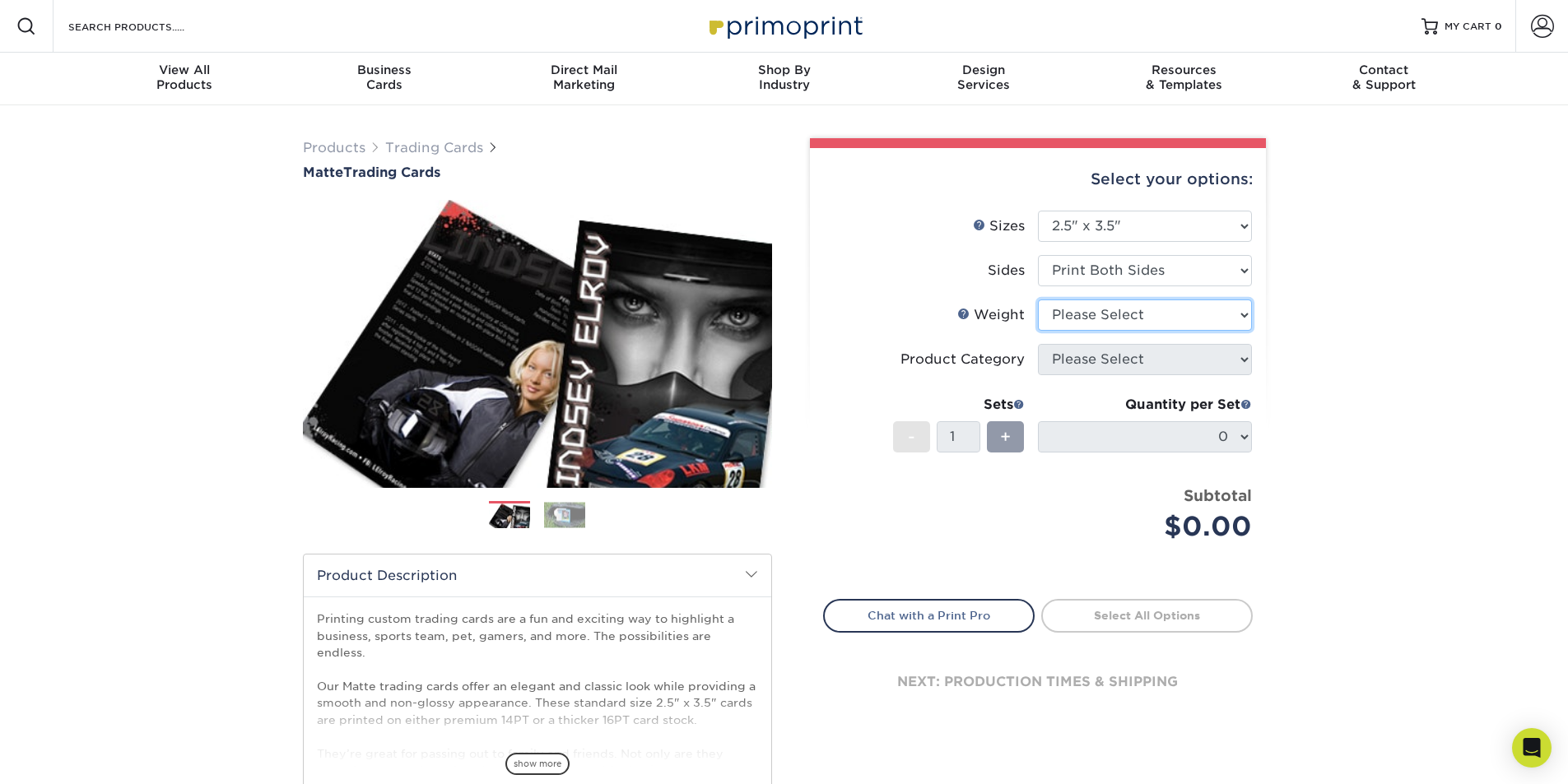
select select "16PT"
click at [1038, 299] on select "Please Select 16PT 14PT" at bounding box center [1145, 315] width 214 height 32
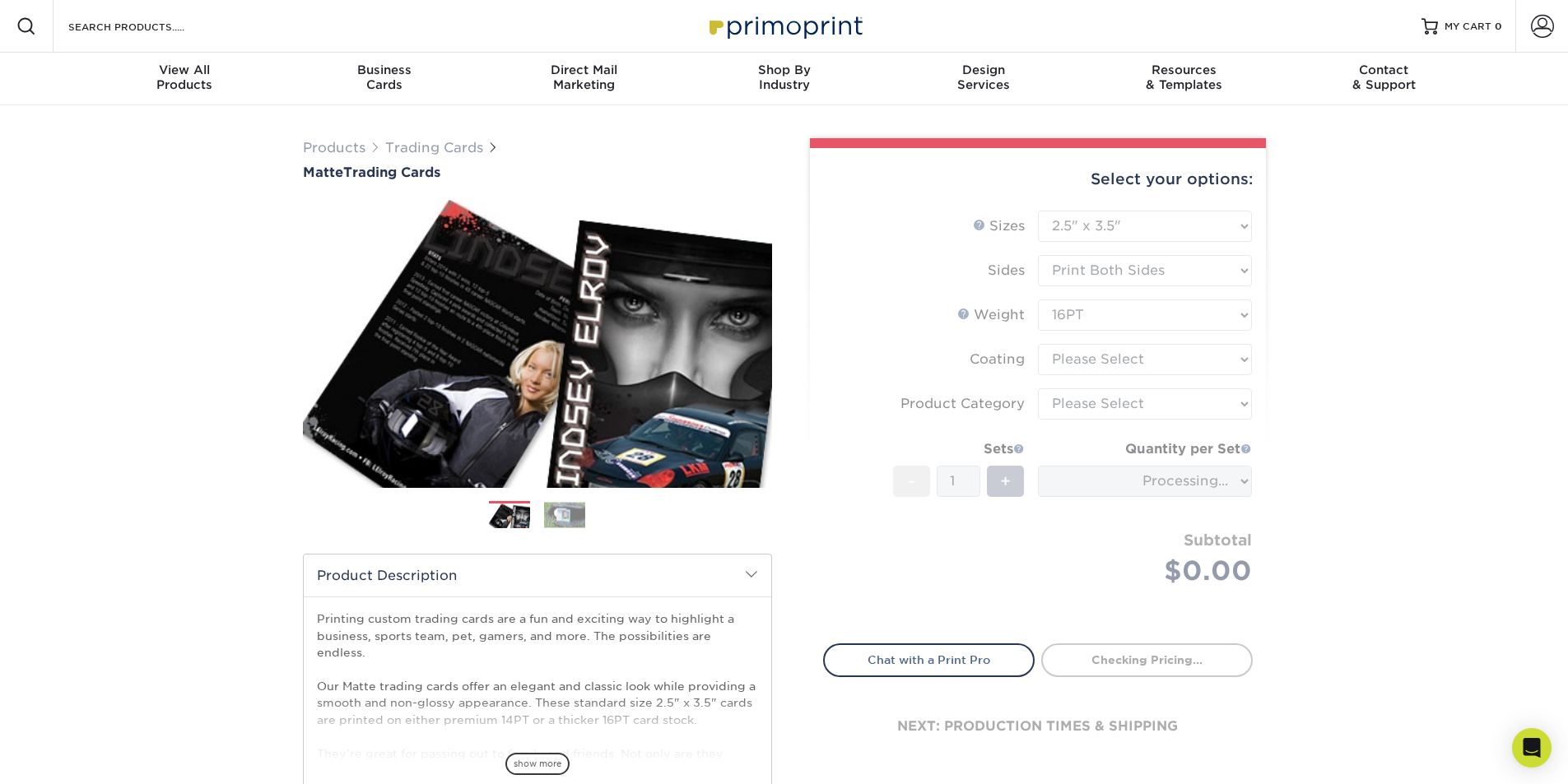
click at [1208, 368] on form "Sizes Help Sizes Please Select 2.5" x 3.5" Sides Please Select 16PT - 1" at bounding box center [1037, 417] width 429 height 414
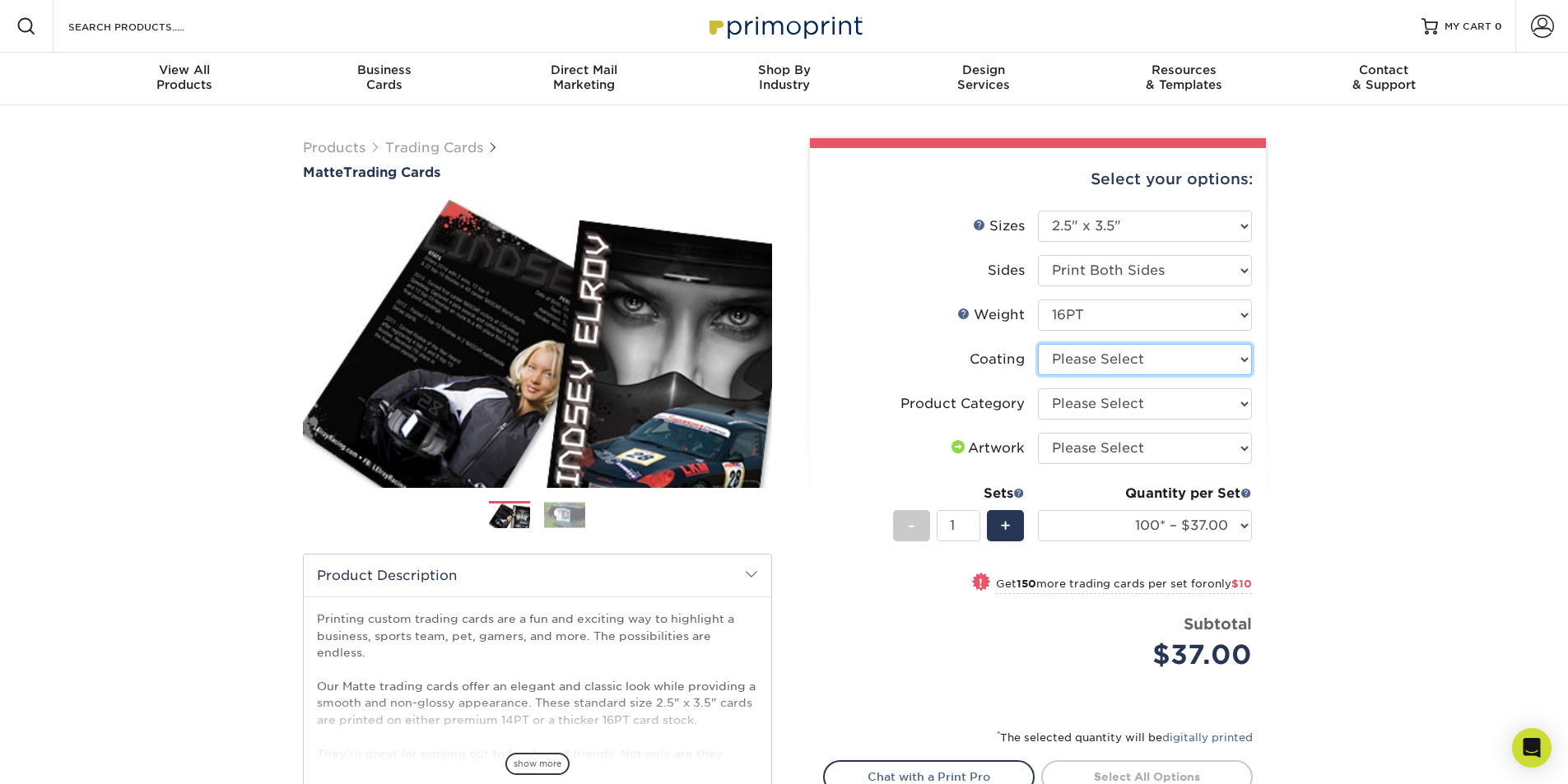
click at [1246, 360] on select at bounding box center [1145, 359] width 214 height 32
select select "121bb7b5-3b4d-429f-bd8d-bbf80e953313"
click at [1038, 344] on select at bounding box center [1145, 359] width 214 height 32
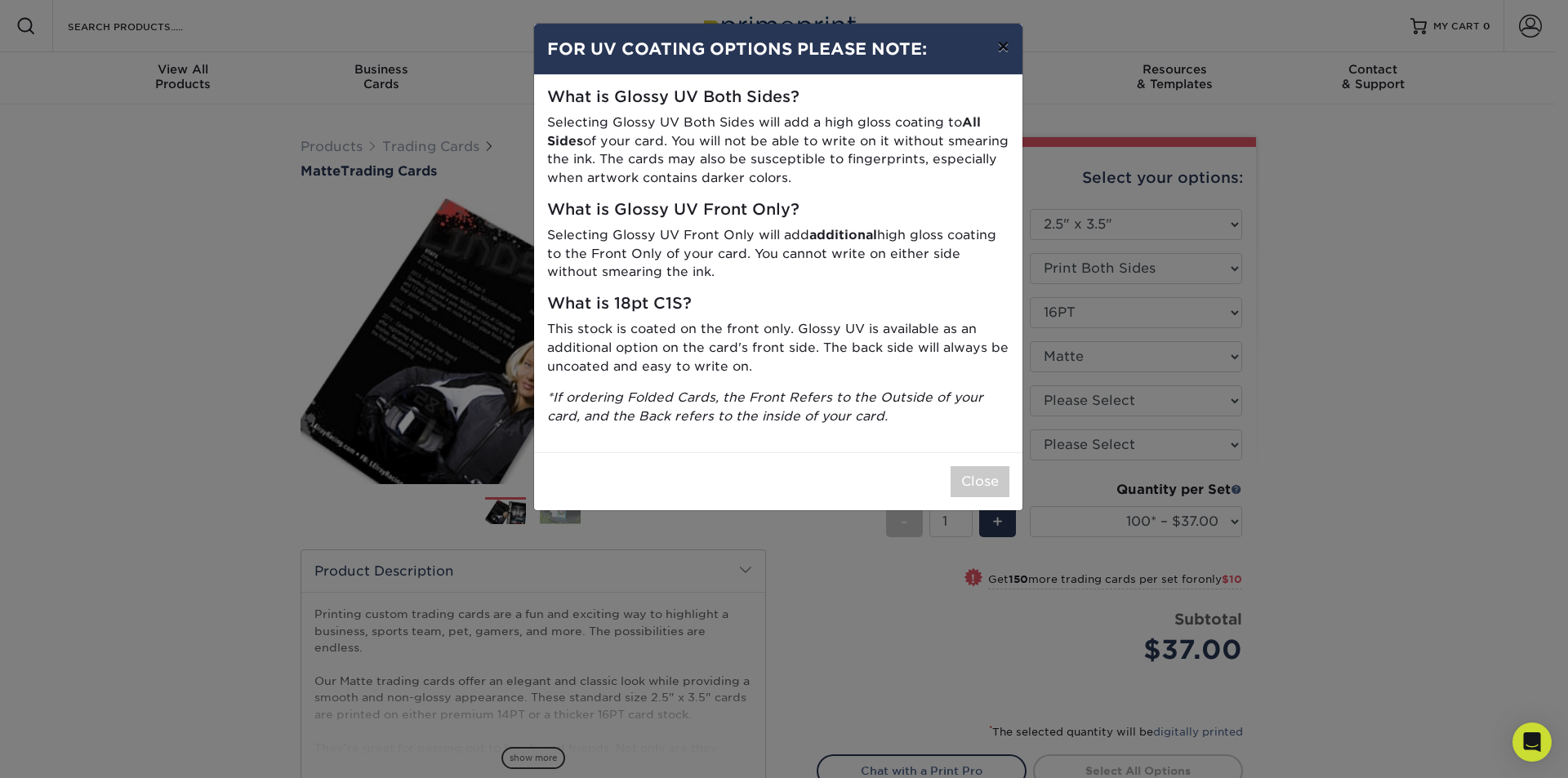
click at [1006, 38] on button "×" at bounding box center [1003, 47] width 37 height 46
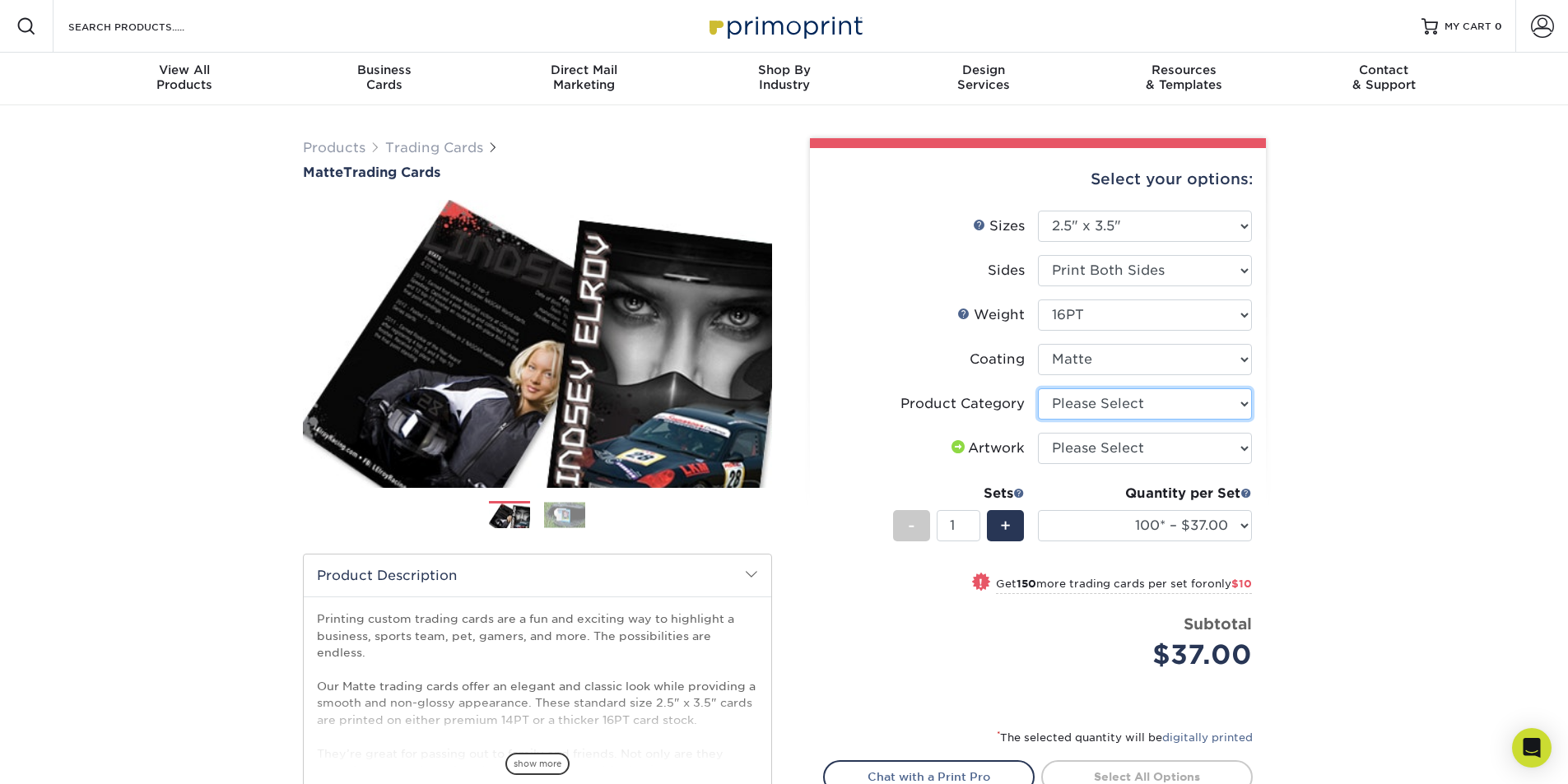
click at [1143, 389] on select "Please Select Trading Cards" at bounding box center [1145, 404] width 214 height 32
select select "c2f9bce9-36c2-409d-b101-c29d9d031e18"
click at [1038, 388] on select "Please Select Trading Cards" at bounding box center [1145, 404] width 214 height 32
click at [1132, 315] on select "Please Select 16PT 14PT" at bounding box center [1145, 315] width 214 height 32
select select "14PT"
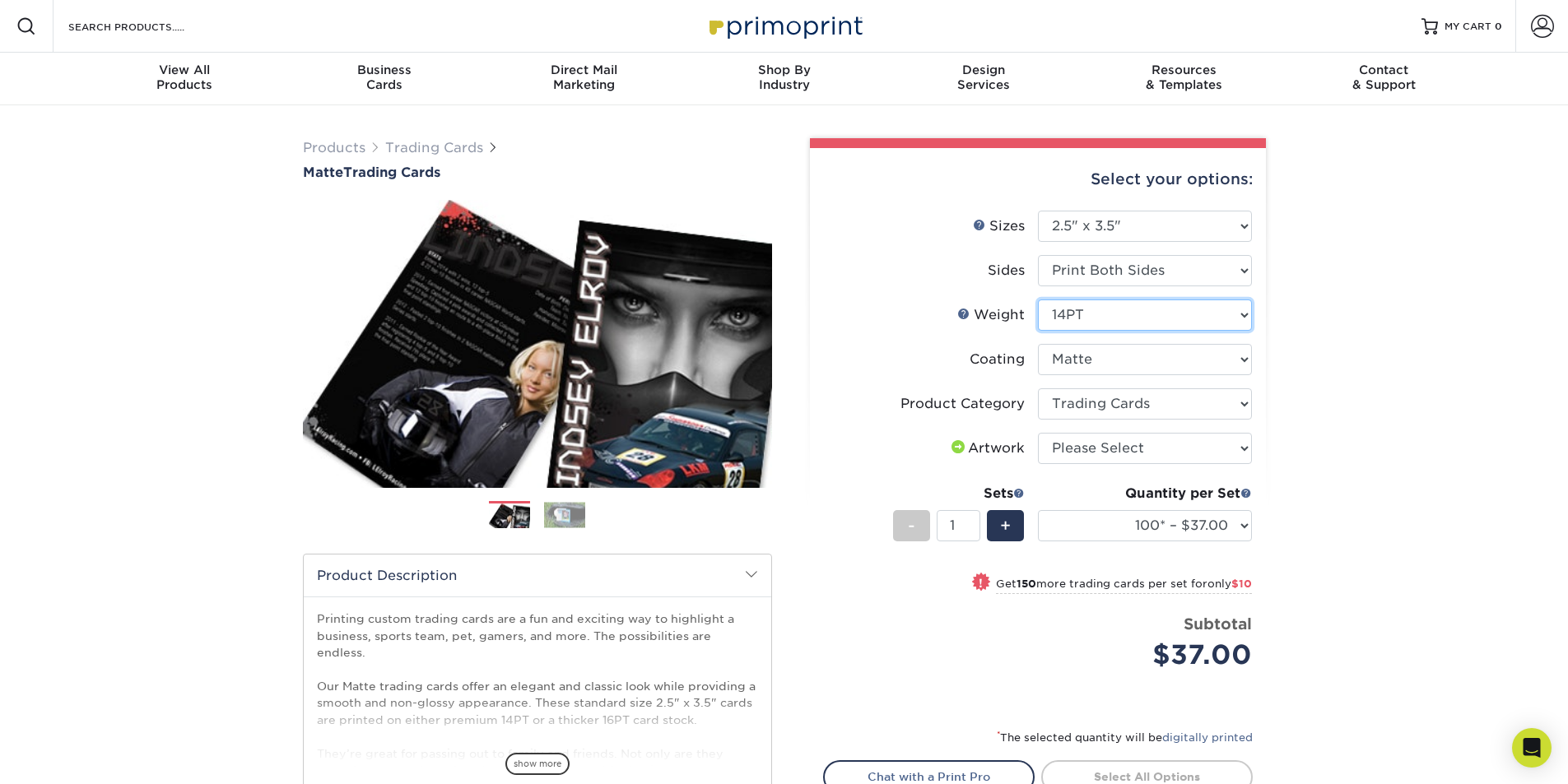
click at [1038, 299] on select "Please Select 16PT 14PT" at bounding box center [1145, 315] width 214 height 32
select select "-1"
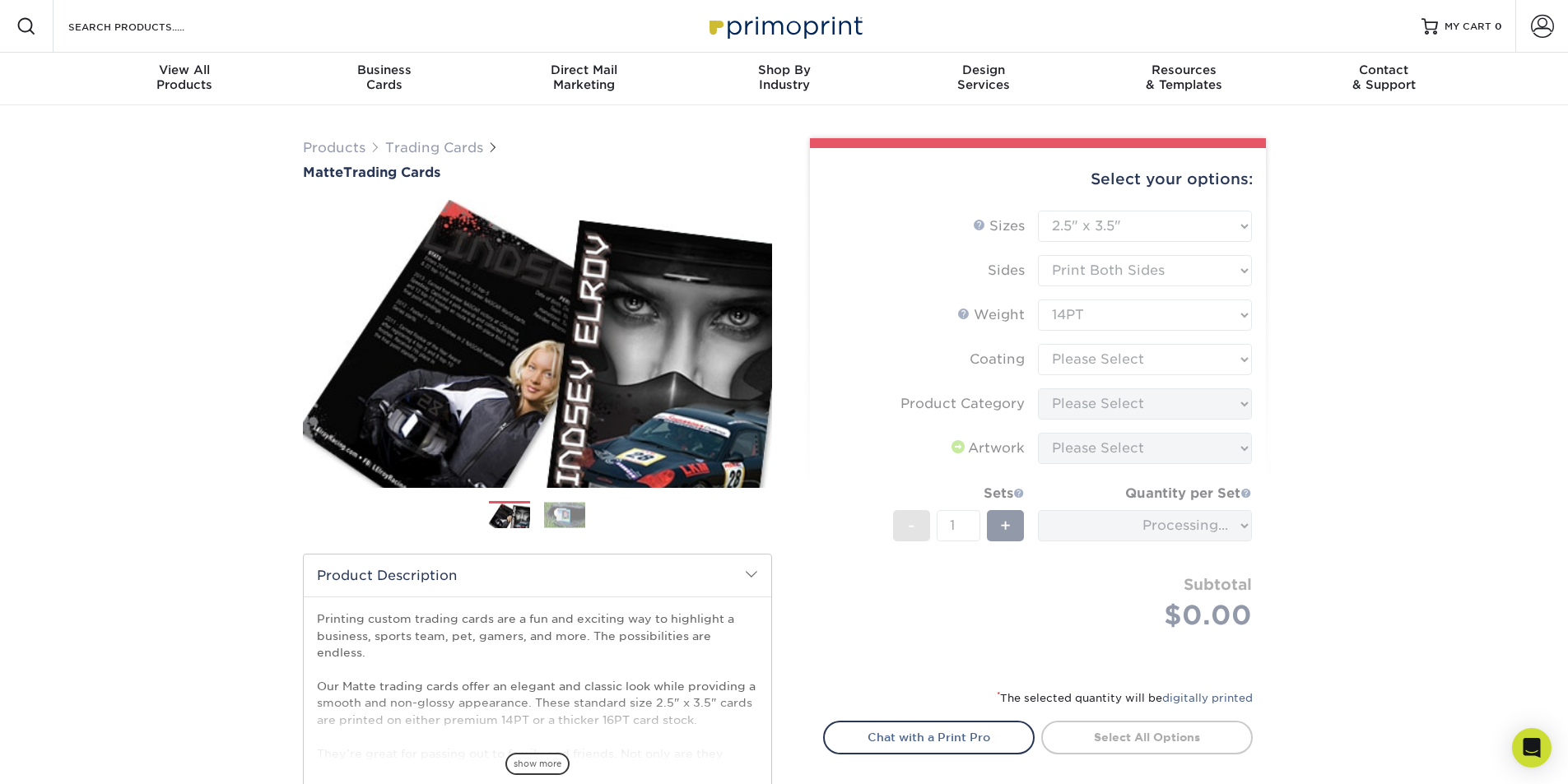
click at [1142, 356] on form "Sizes Help Sizes Please Select 2.5" x 3.5" Sides Please Select 16PT - 1" at bounding box center [1037, 439] width 429 height 458
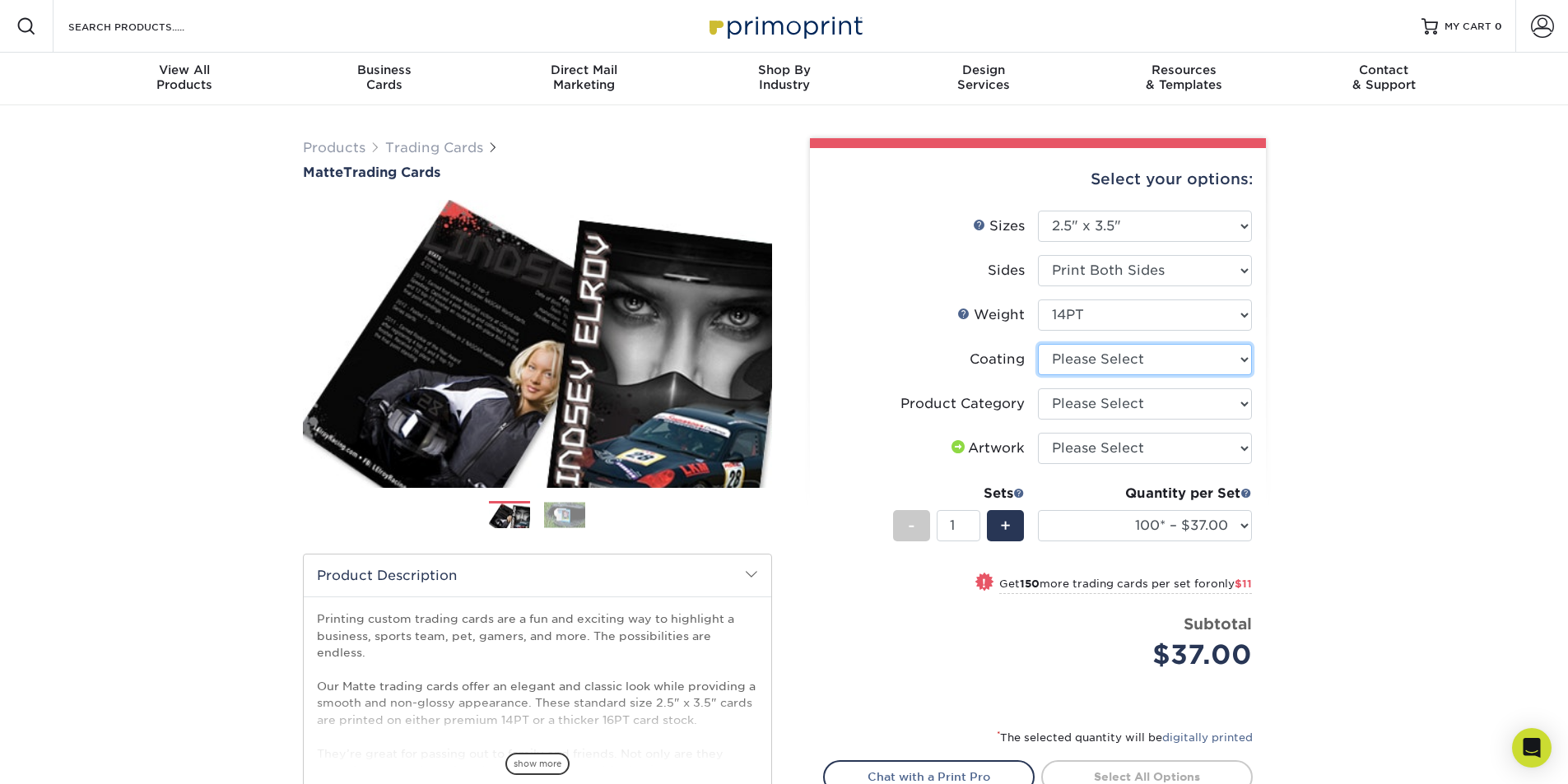
click at [1142, 357] on select at bounding box center [1145, 359] width 214 height 32
click at [1142, 312] on select "Please Select 16PT 14PT" at bounding box center [1145, 315] width 214 height 32
select select "16PT"
click at [1038, 299] on select "Please Select 16PT 14PT" at bounding box center [1145, 315] width 214 height 32
click at [1142, 367] on select at bounding box center [1145, 359] width 214 height 32
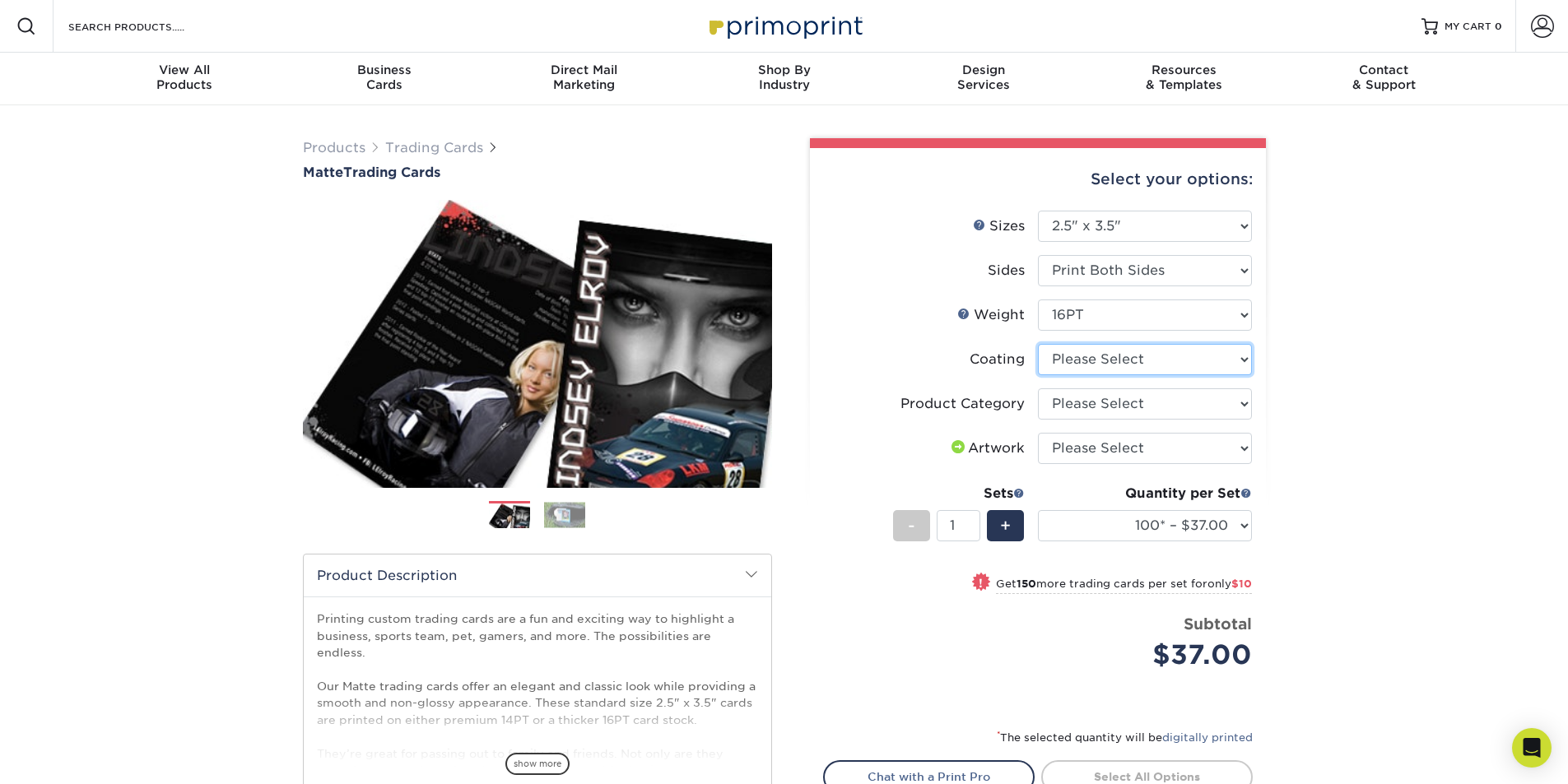
select select "121bb7b5-3b4d-429f-bd8d-bbf80e953313"
click at [1038, 344] on select at bounding box center [1145, 359] width 214 height 32
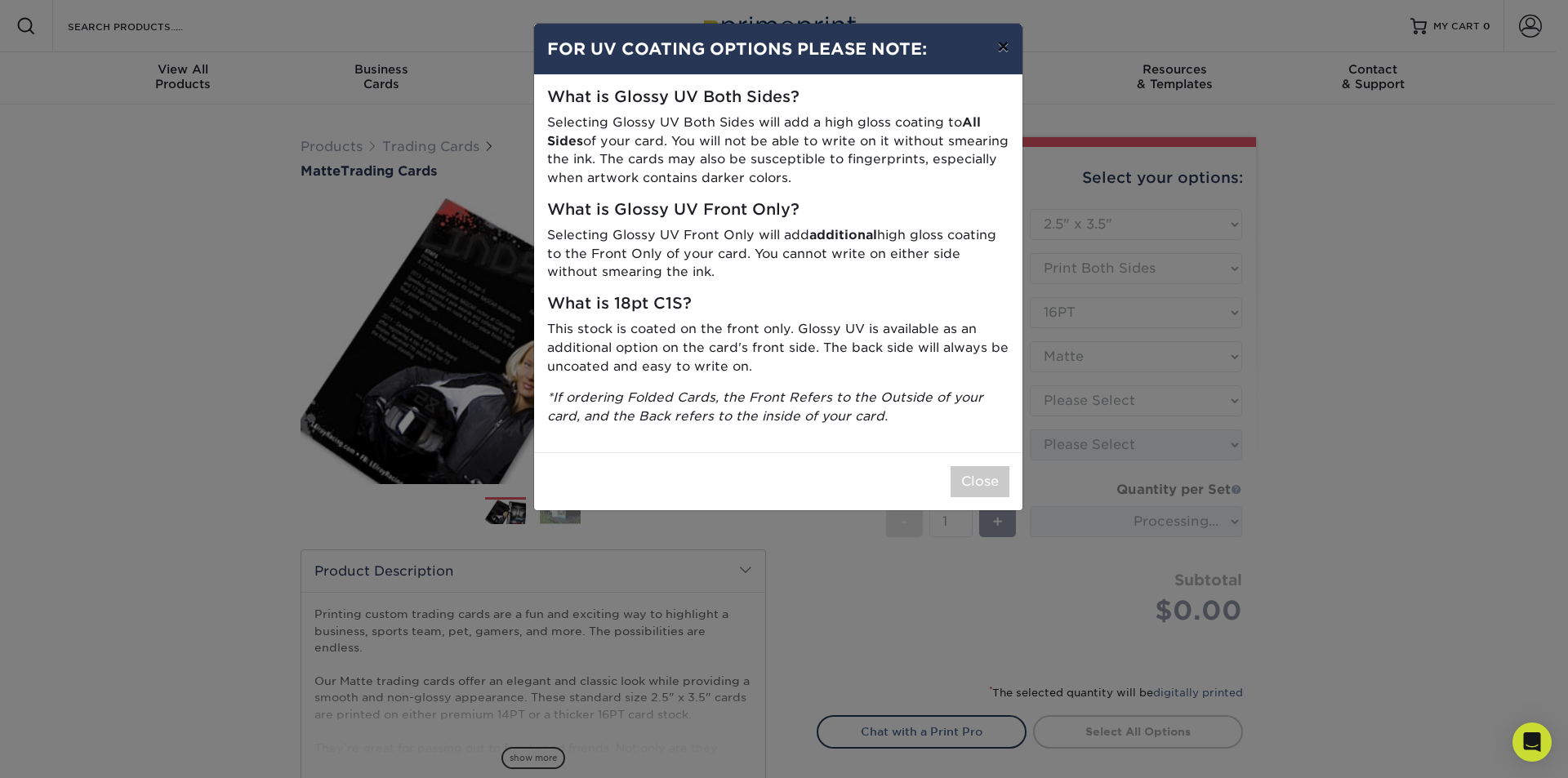
click at [1005, 44] on button "×" at bounding box center [1003, 47] width 37 height 46
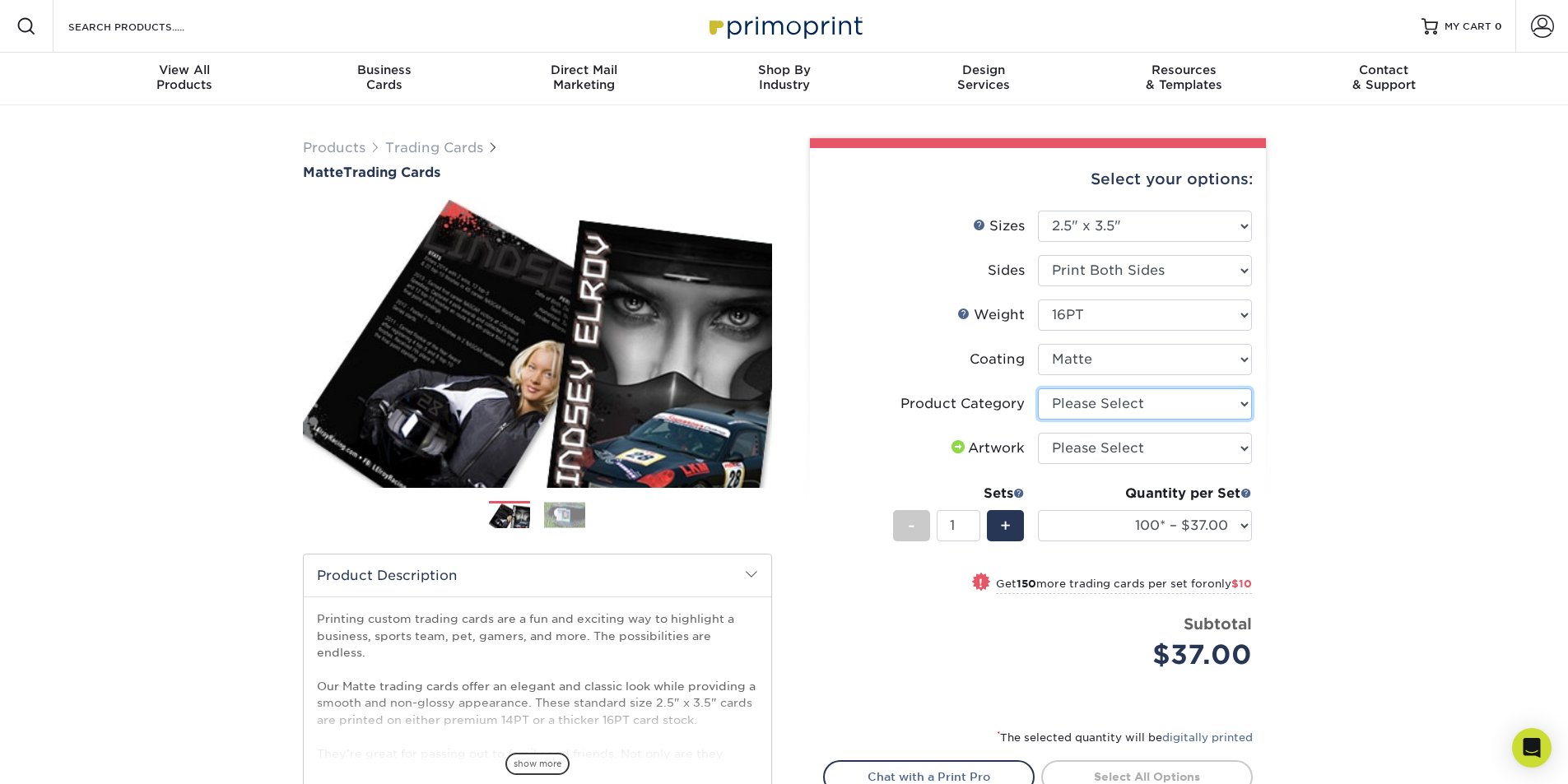
click at [1108, 412] on select "Please Select Trading Cards" at bounding box center [1145, 404] width 214 height 32
select select "c2f9bce9-36c2-409d-b101-c29d9d031e18"
click at [1038, 388] on select "Please Select Trading Cards" at bounding box center [1145, 404] width 214 height 32
click at [1139, 453] on select "Please Select I will upload files I need a design - $100" at bounding box center [1145, 448] width 214 height 32
select select "upload"
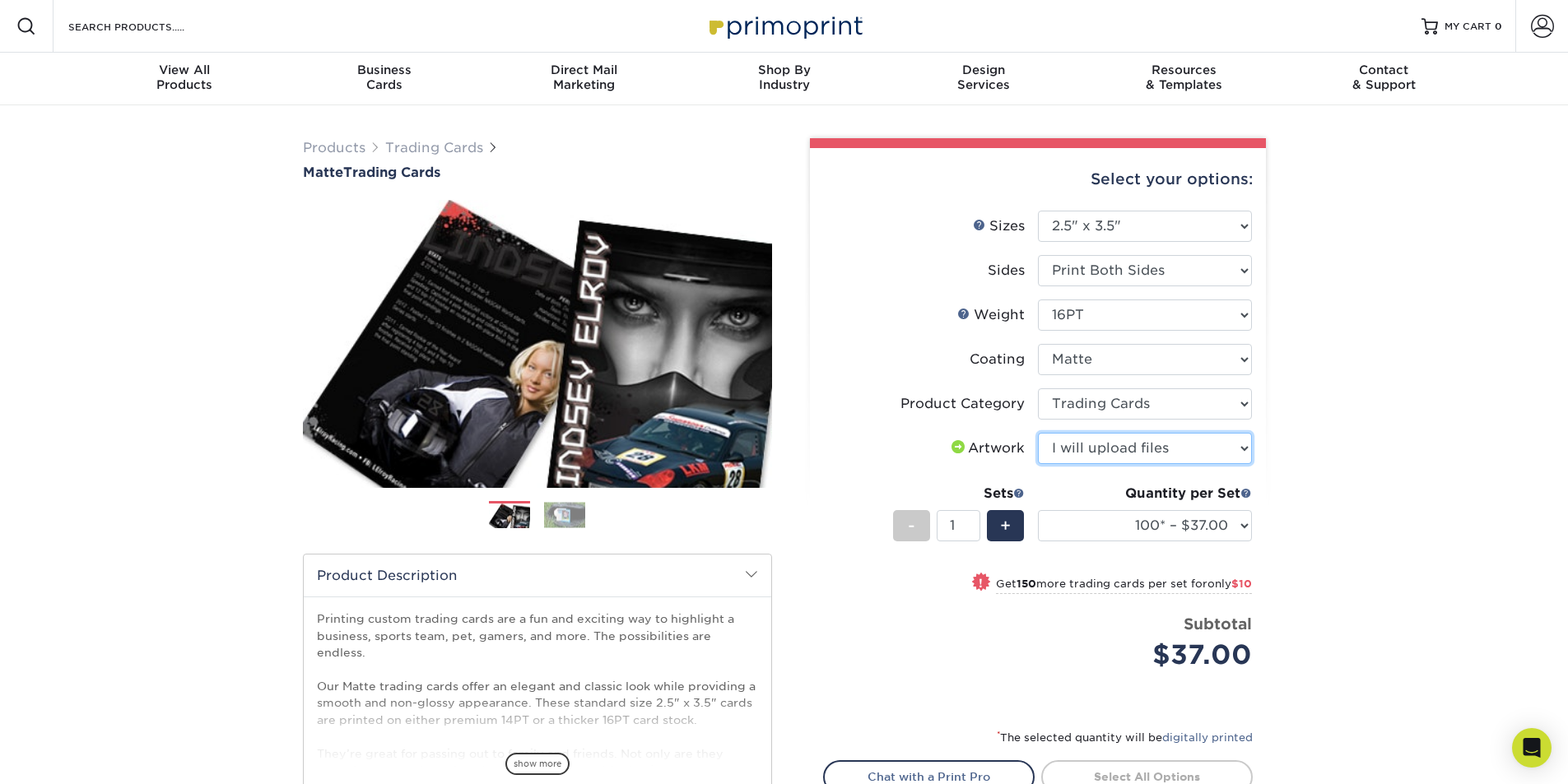
click at [1038, 433] on select "Please Select I will upload files I need a design - $100" at bounding box center [1145, 448] width 214 height 32
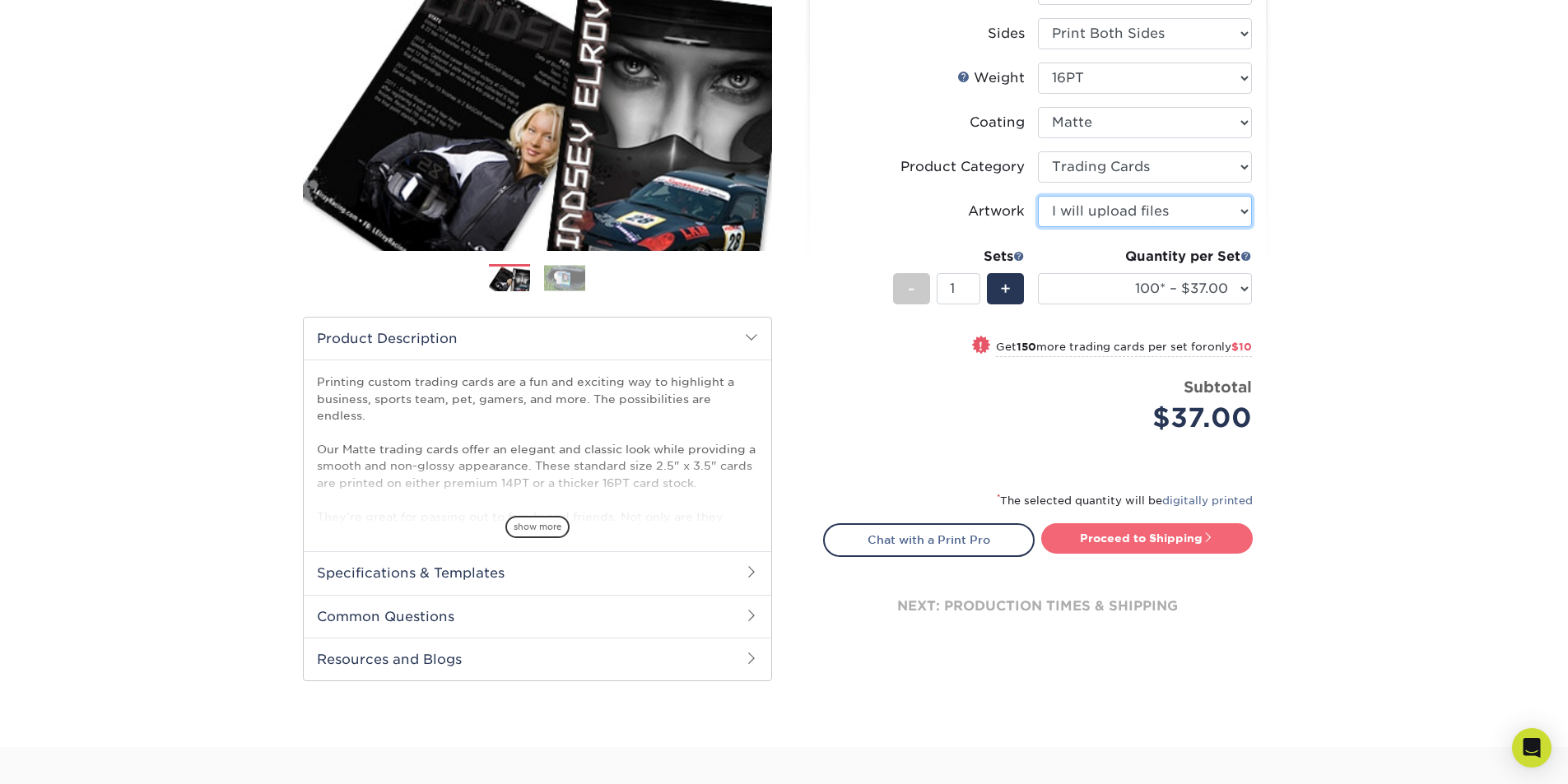
scroll to position [247, 0]
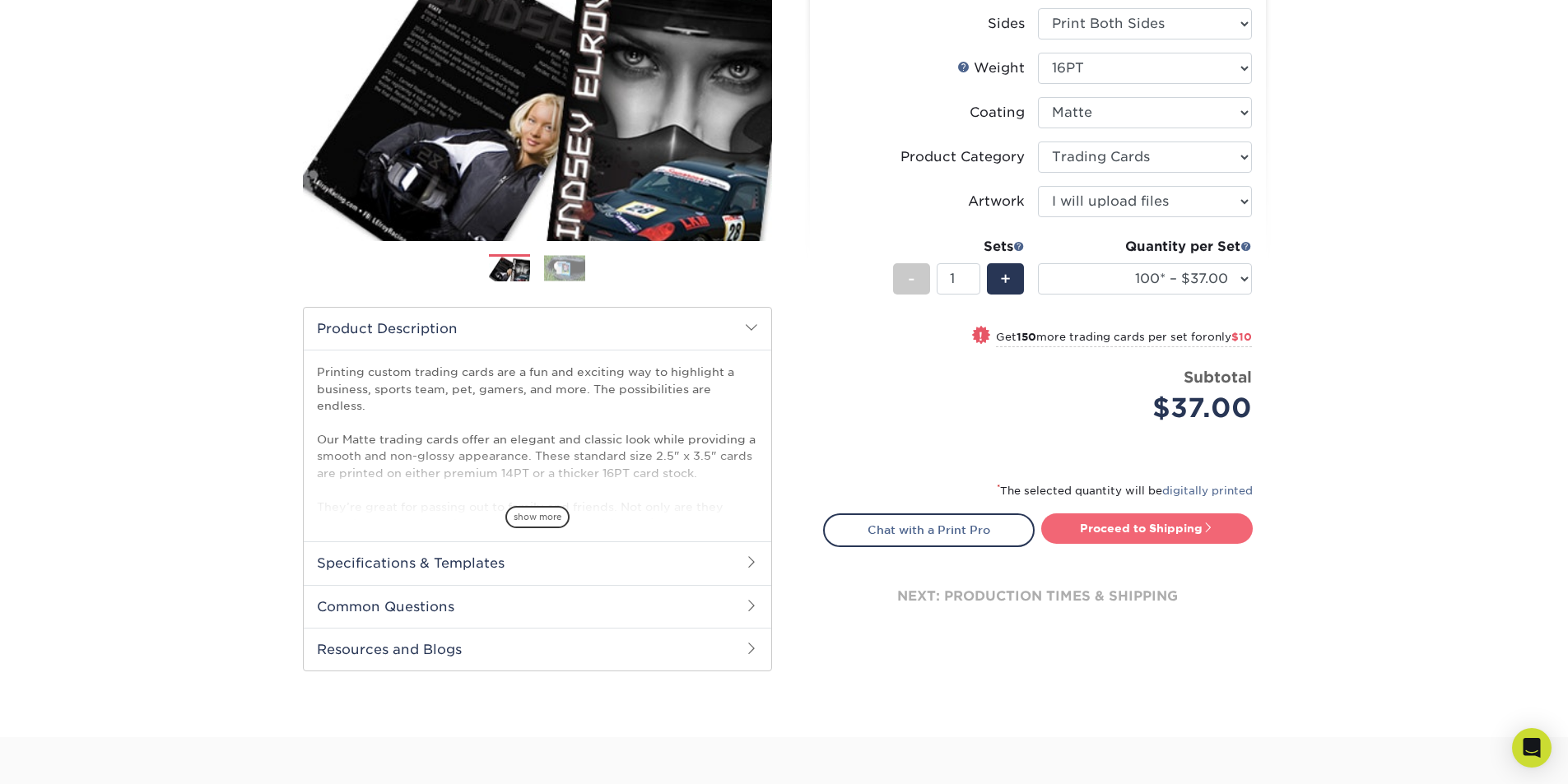
click at [1095, 533] on link "Proceed to Shipping" at bounding box center [1147, 528] width 212 height 30
type input "Set 1"
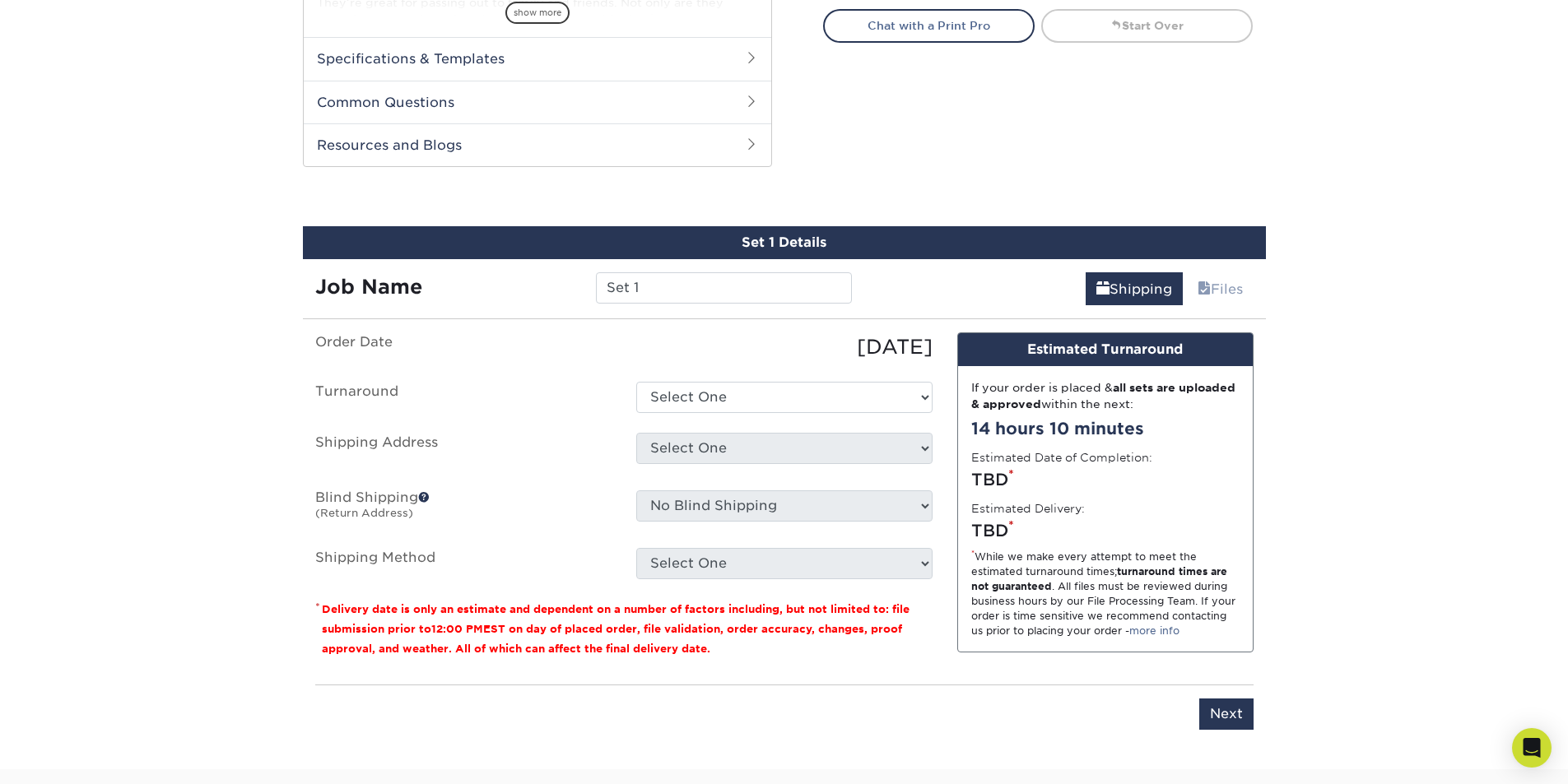
scroll to position [837, 0]
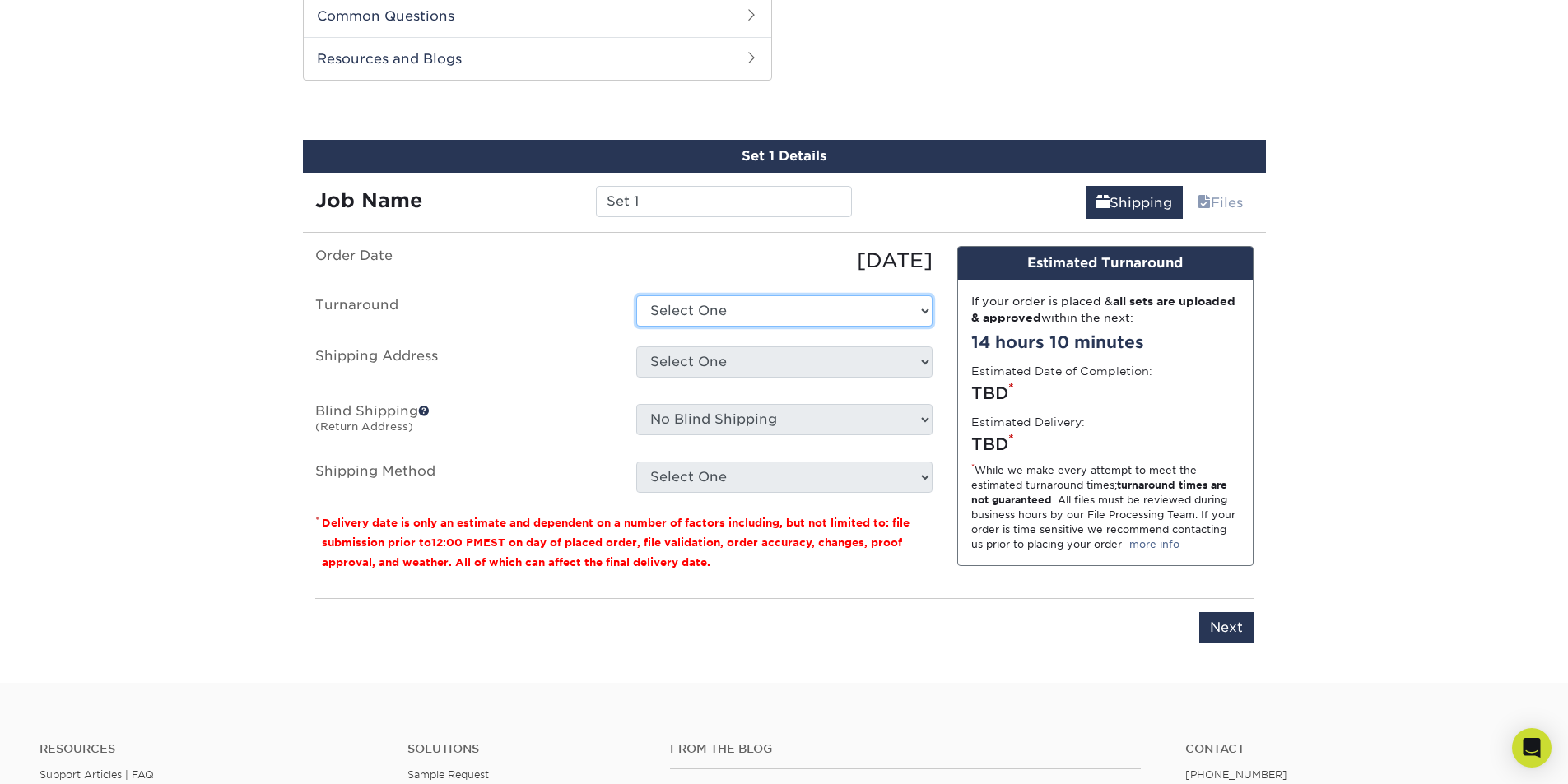
click at [709, 311] on select "Select One 2-4 Business Days 2 Day Next Business Day" at bounding box center [784, 311] width 296 height 32
select select "cbe91c23-2601-4968-aa0f-393d26c839b7"
click at [636, 295] on select "Select One 2-4 Business Days 2 Day Next Business Day" at bounding box center [784, 311] width 296 height 32
click at [738, 366] on select "Select One + Add New Address - Login" at bounding box center [784, 362] width 296 height 32
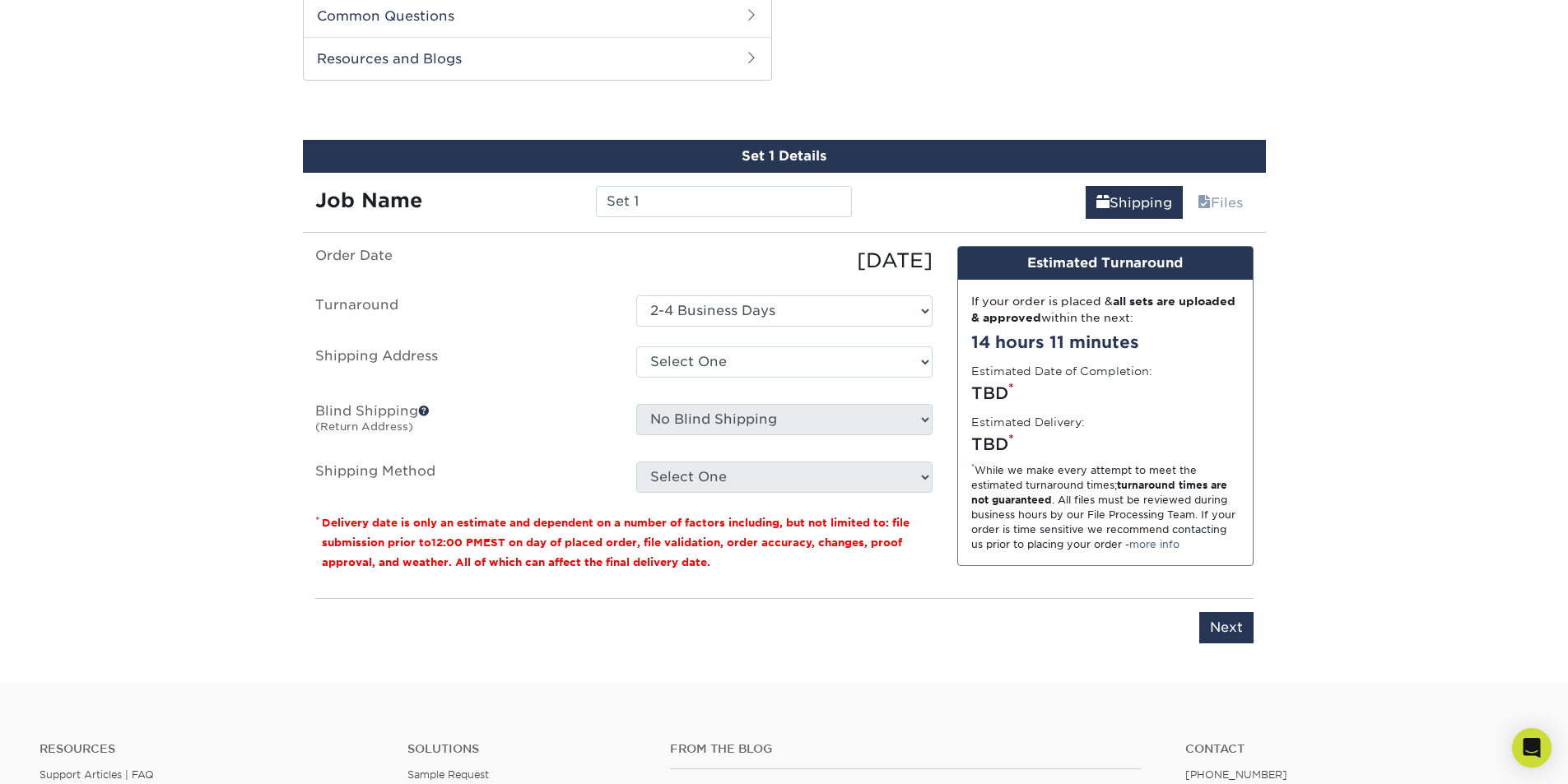
click at [576, 352] on label "Shipping Address" at bounding box center [463, 365] width 321 height 38
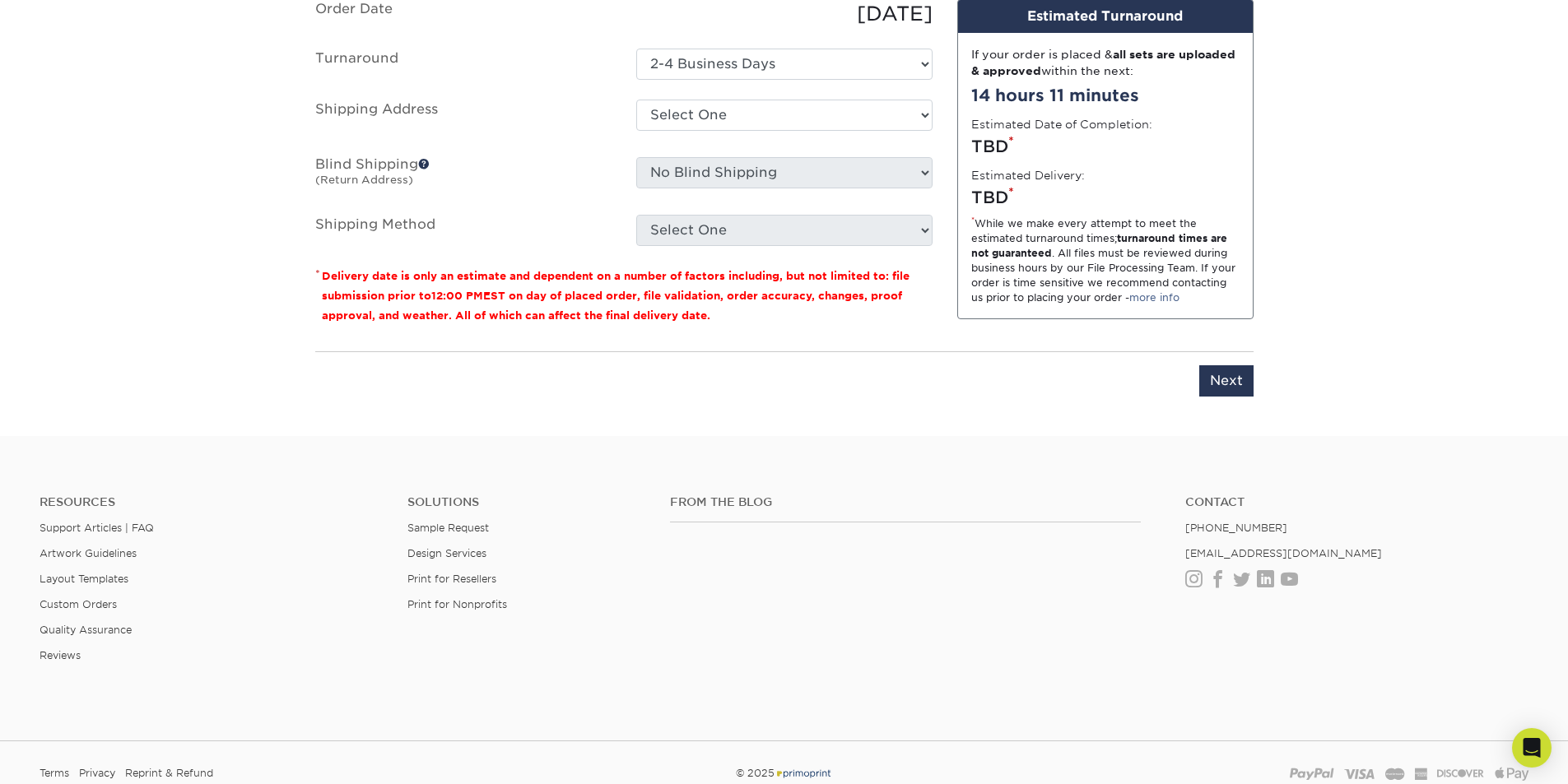
scroll to position [920, 0]
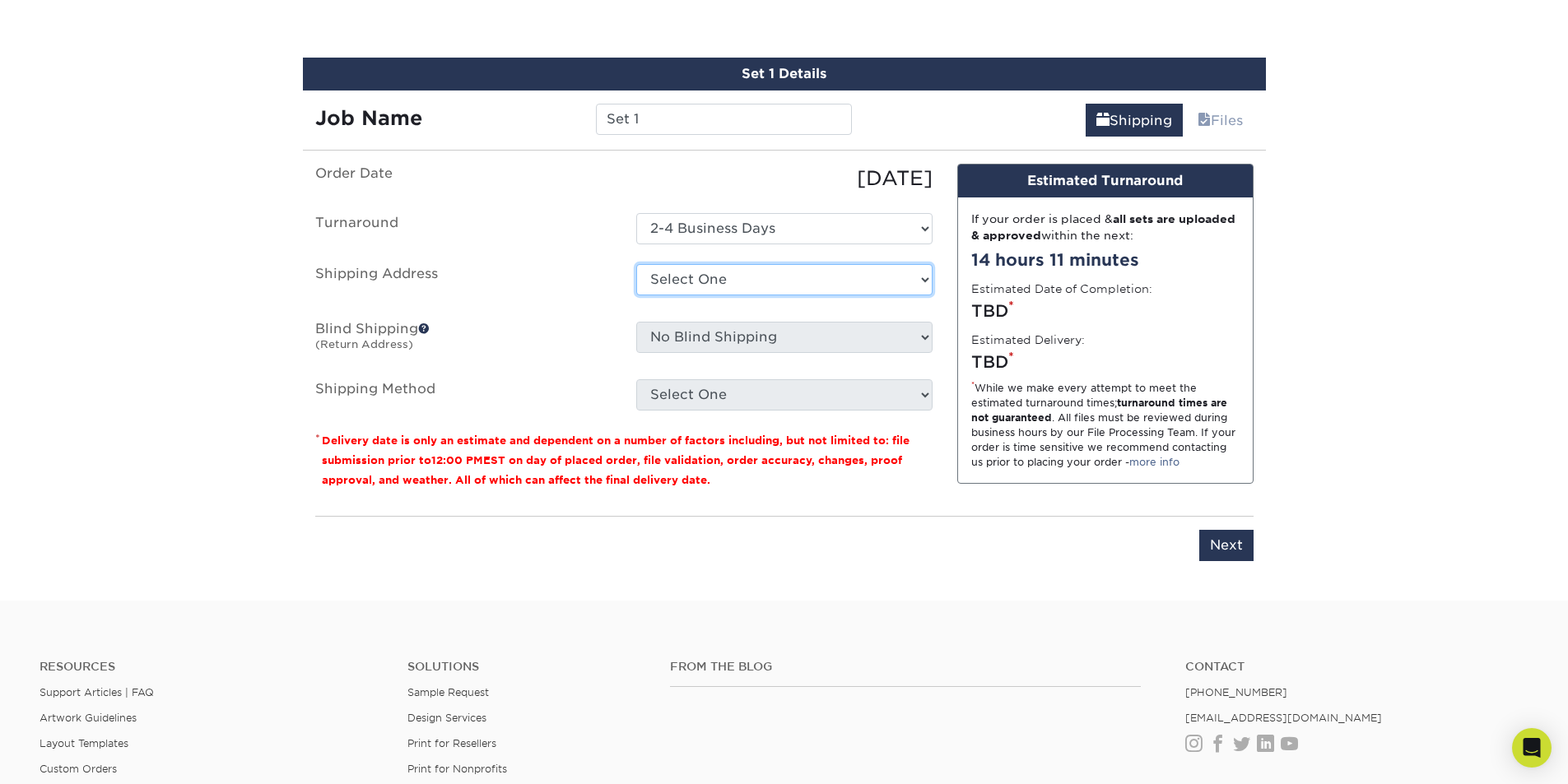
click at [810, 273] on select "Select One + Add New Address - Login" at bounding box center [784, 279] width 296 height 32
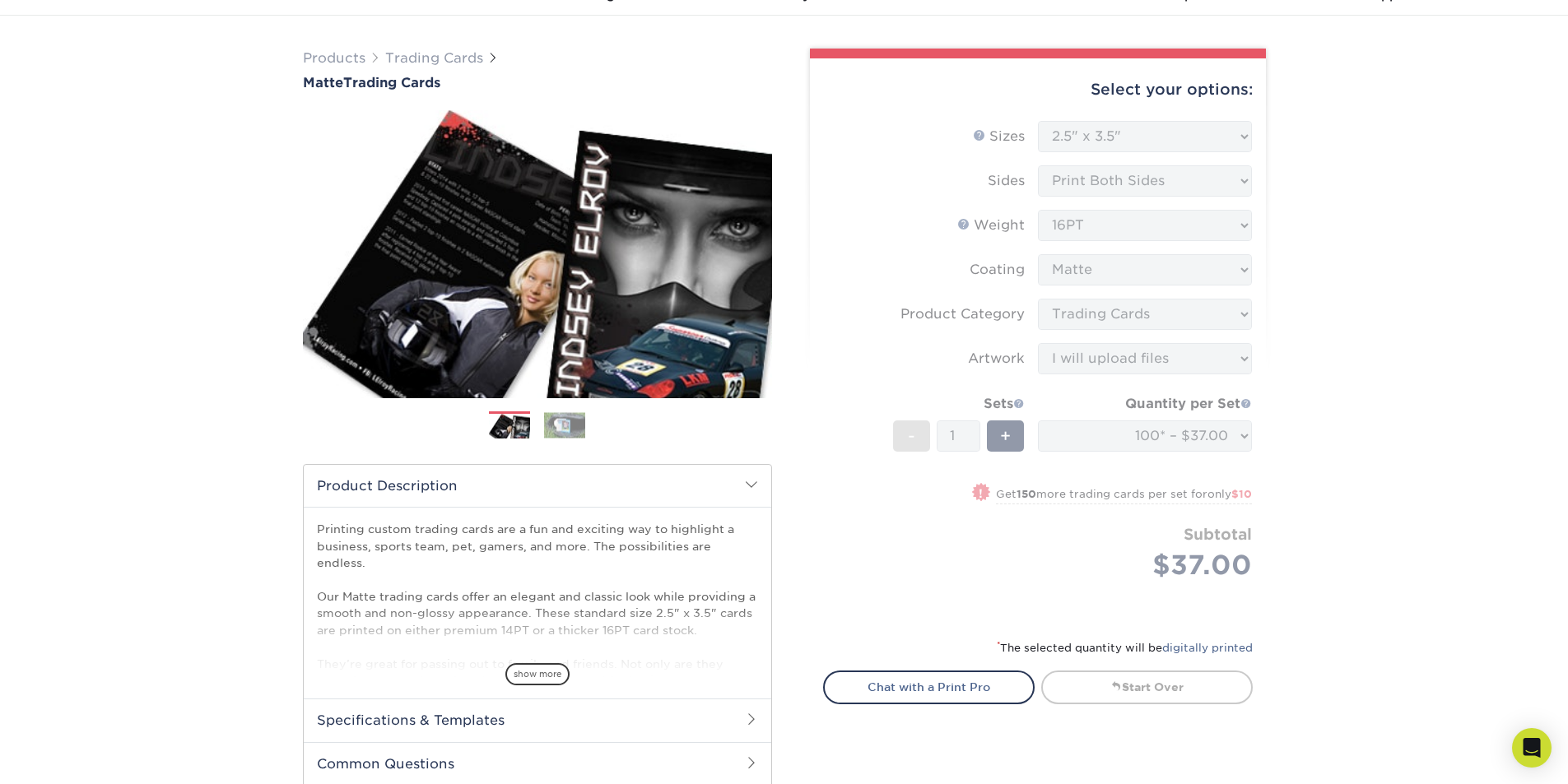
scroll to position [0, 0]
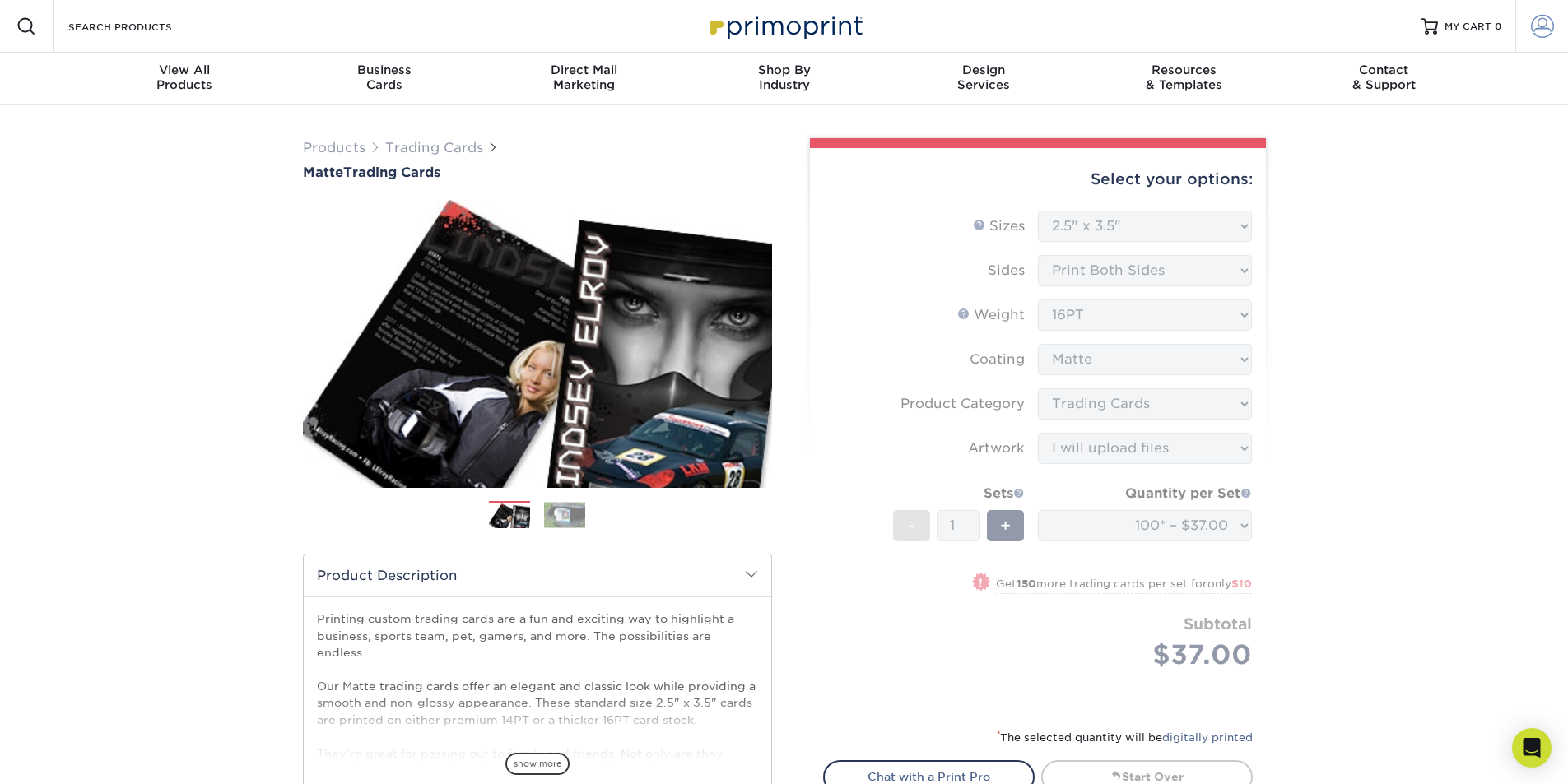
click at [1536, 22] on span at bounding box center [1542, 26] width 23 height 23
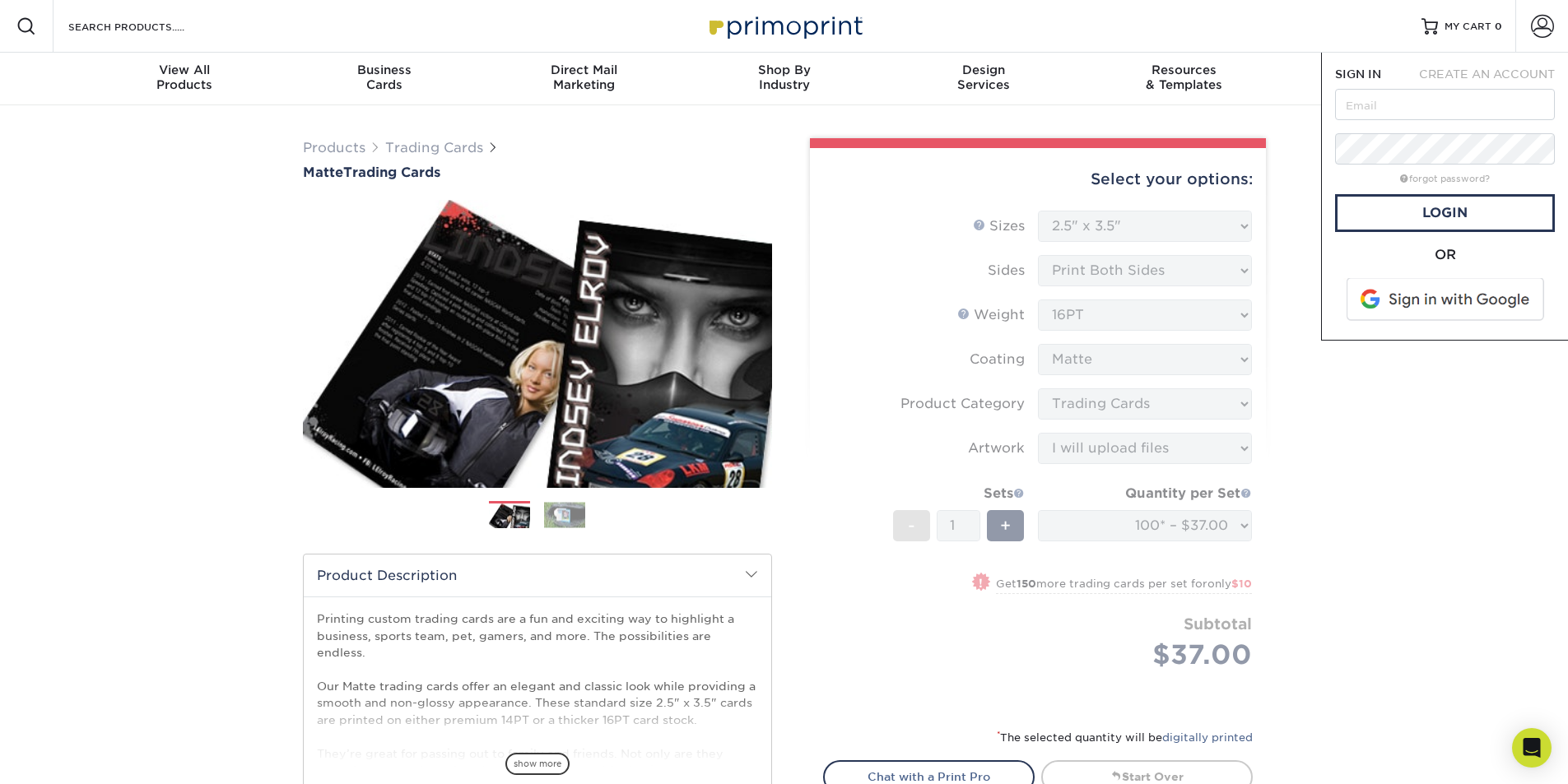
click at [1453, 308] on span at bounding box center [1447, 299] width 210 height 43
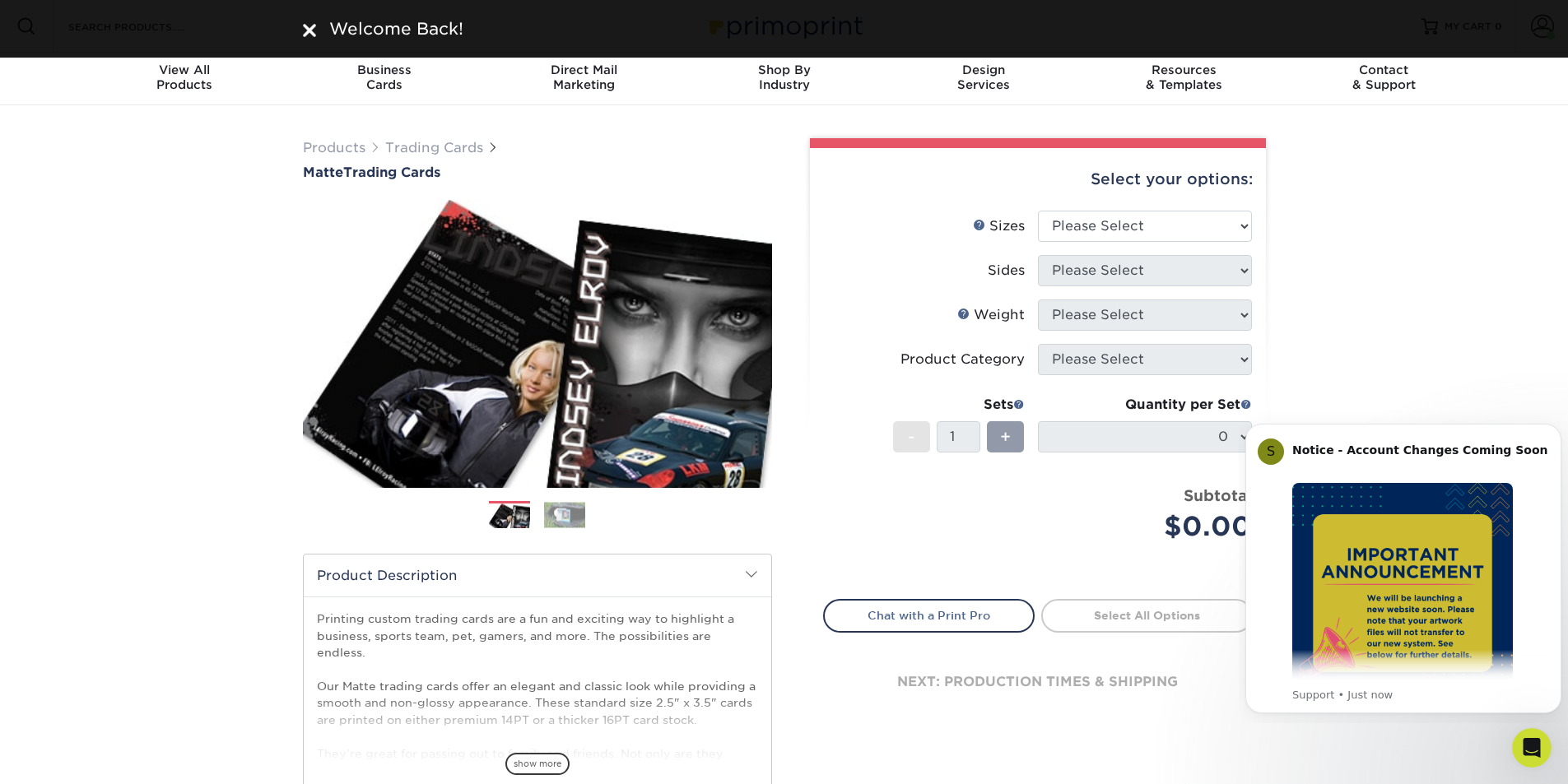
click at [1497, 127] on div "Products Trading Cards Matte Trading Cards" at bounding box center [784, 544] width 1568 height 879
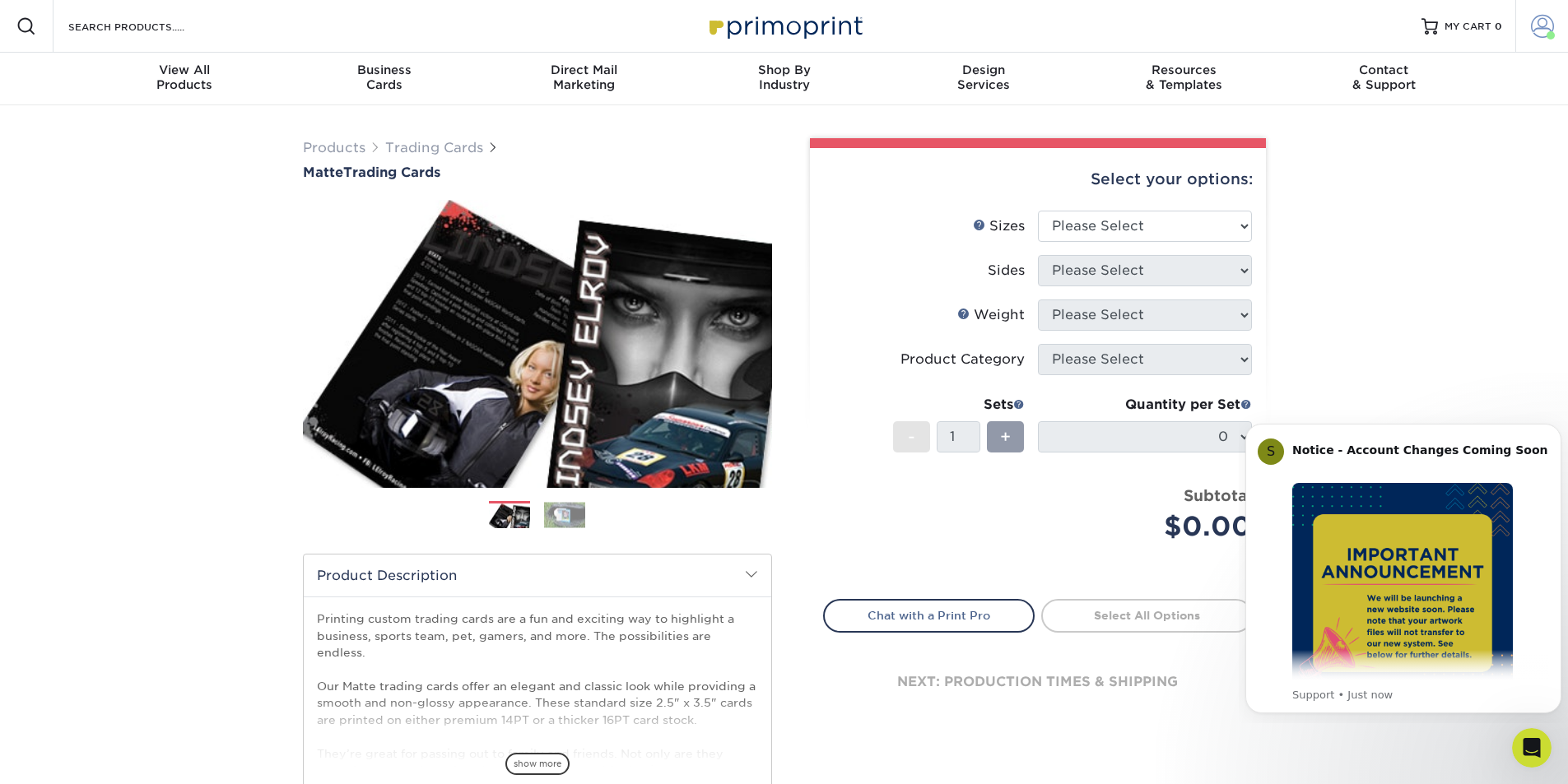
click at [1548, 28] on span at bounding box center [1542, 26] width 23 height 23
click at [1404, 273] on div "Products Trading Cards Matte Trading Cards" at bounding box center [784, 544] width 1568 height 879
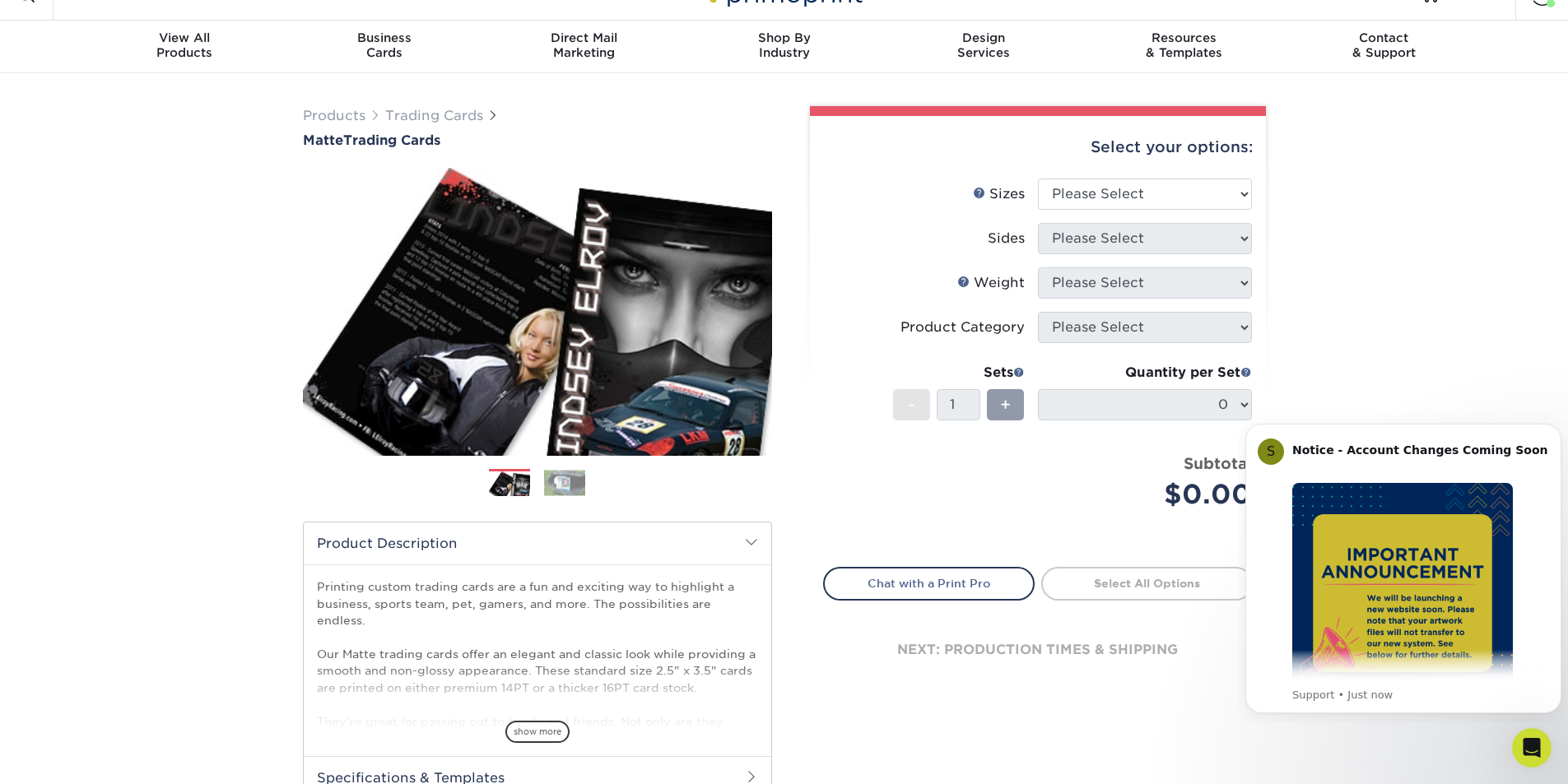
scroll to position [23, 0]
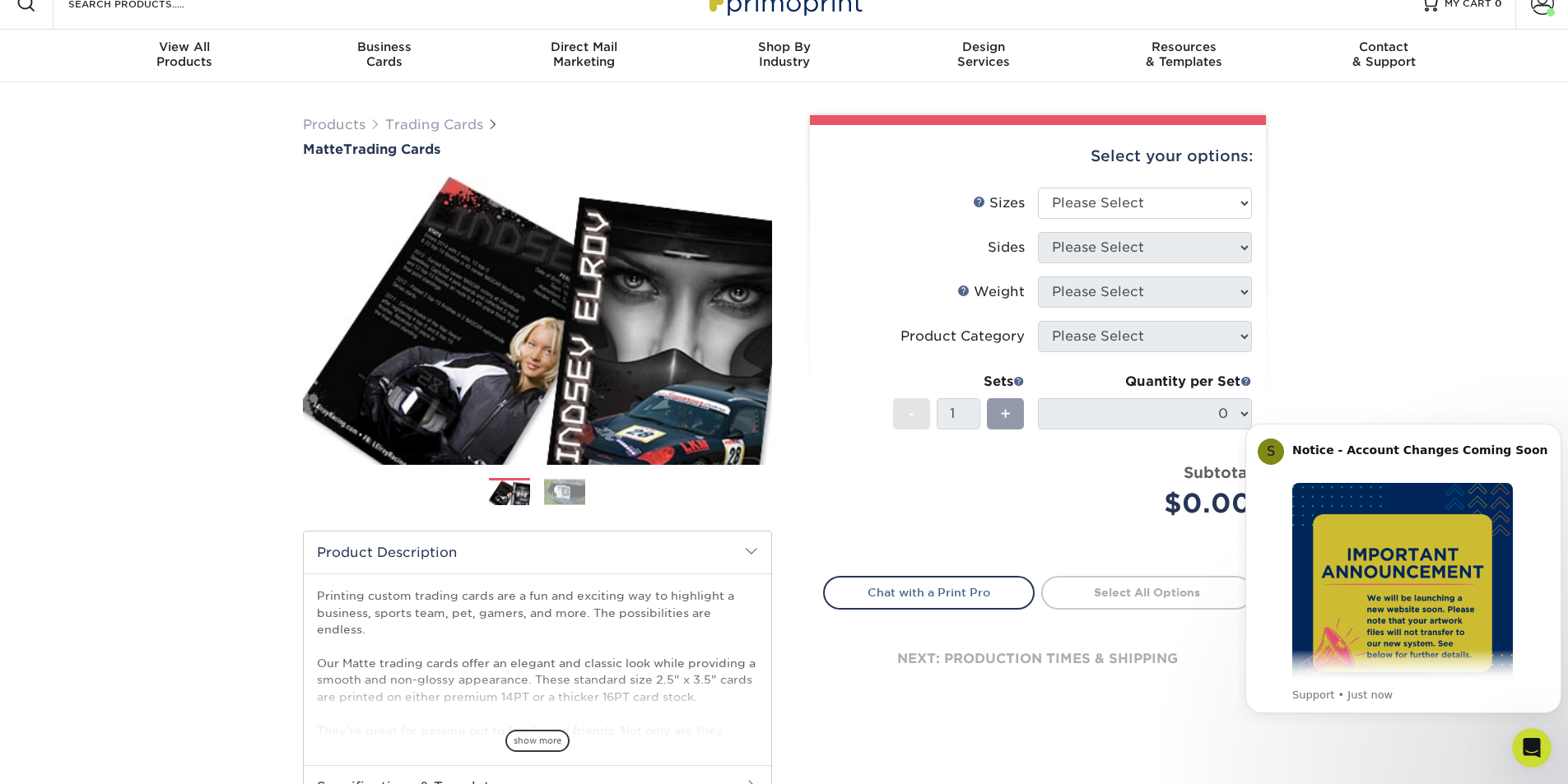
click at [1144, 181] on div "Select your options:" at bounding box center [1037, 156] width 429 height 62
click at [1150, 203] on select "Please Select 2.5" x 3.5"" at bounding box center [1145, 203] width 214 height 32
select select "2.50x3.50"
click at [1038, 188] on select "Please Select 2.5" x 3.5"" at bounding box center [1145, 203] width 214 height 32
click at [1151, 248] on select "Please Select Print Both Sides Print Front Only" at bounding box center [1145, 247] width 214 height 32
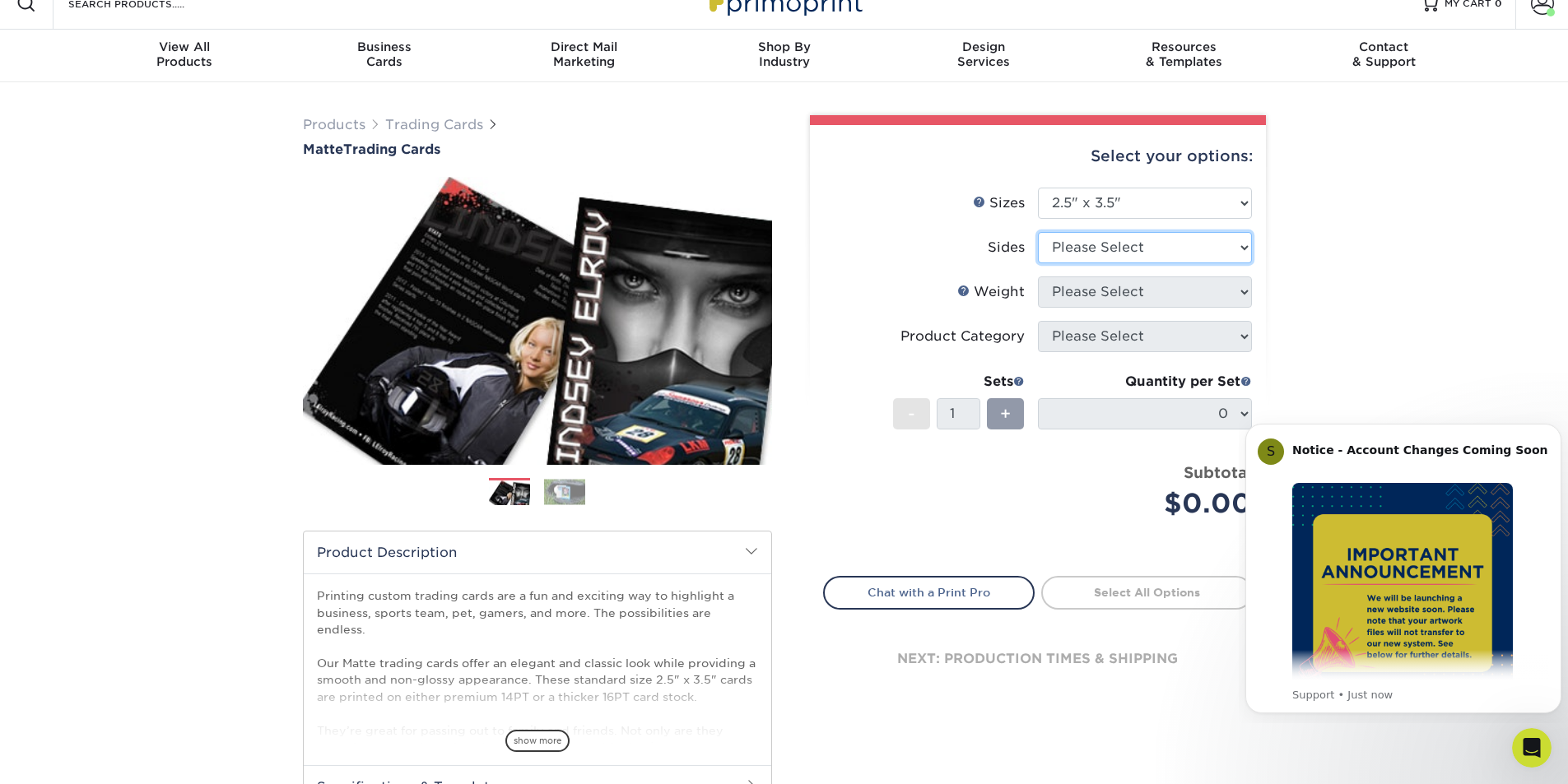
select select "13abbda7-1d64-4f25-8bb2-c179b224825d"
click at [1038, 232] on select "Please Select Print Both Sides Print Front Only" at bounding box center [1145, 247] width 214 height 32
click at [1155, 300] on select "Please Select 16PT 14PT" at bounding box center [1145, 292] width 214 height 32
select select "16PT"
click at [1038, 276] on select "Please Select 16PT 14PT" at bounding box center [1145, 292] width 214 height 32
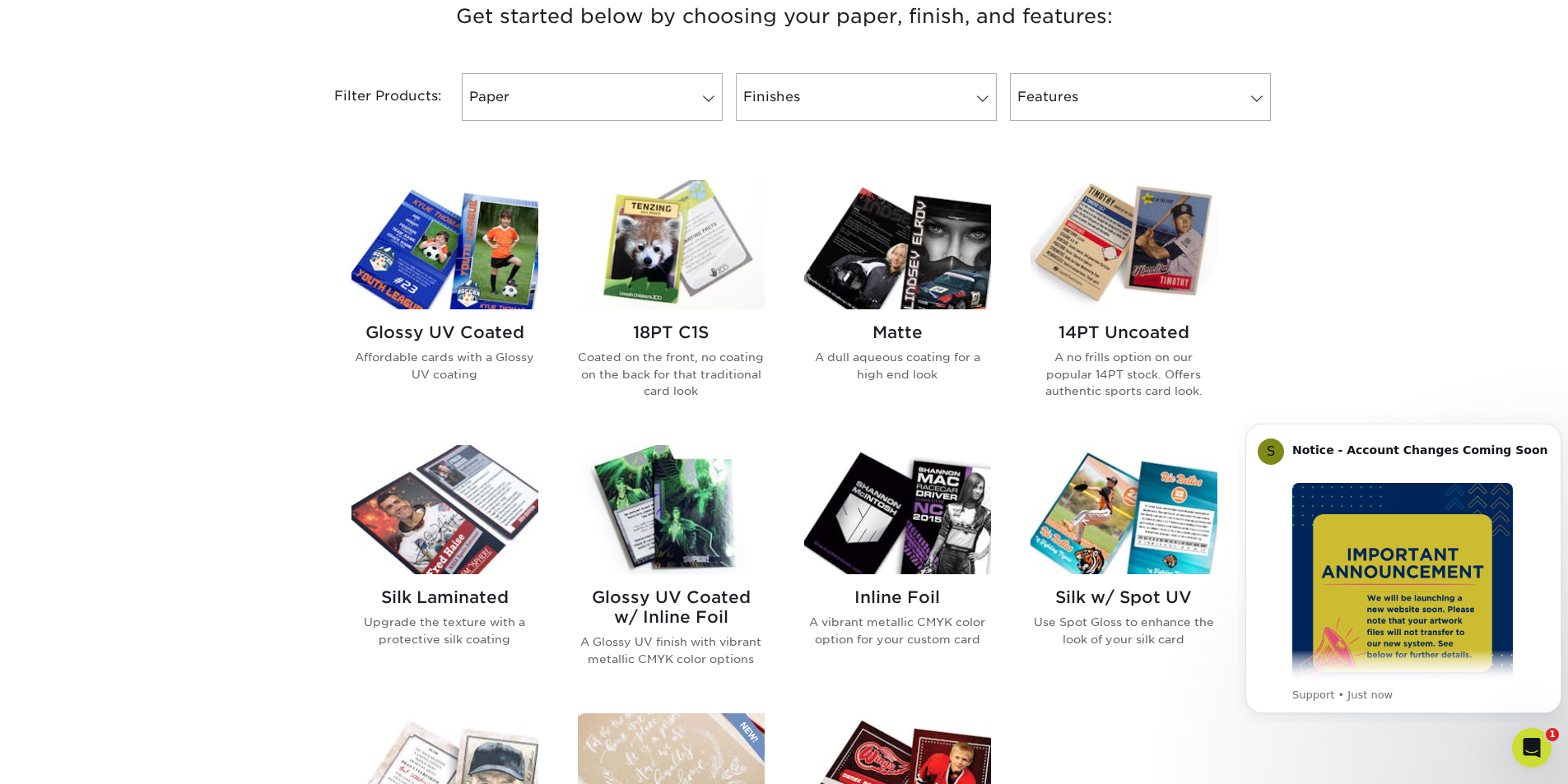
scroll to position [822, 0]
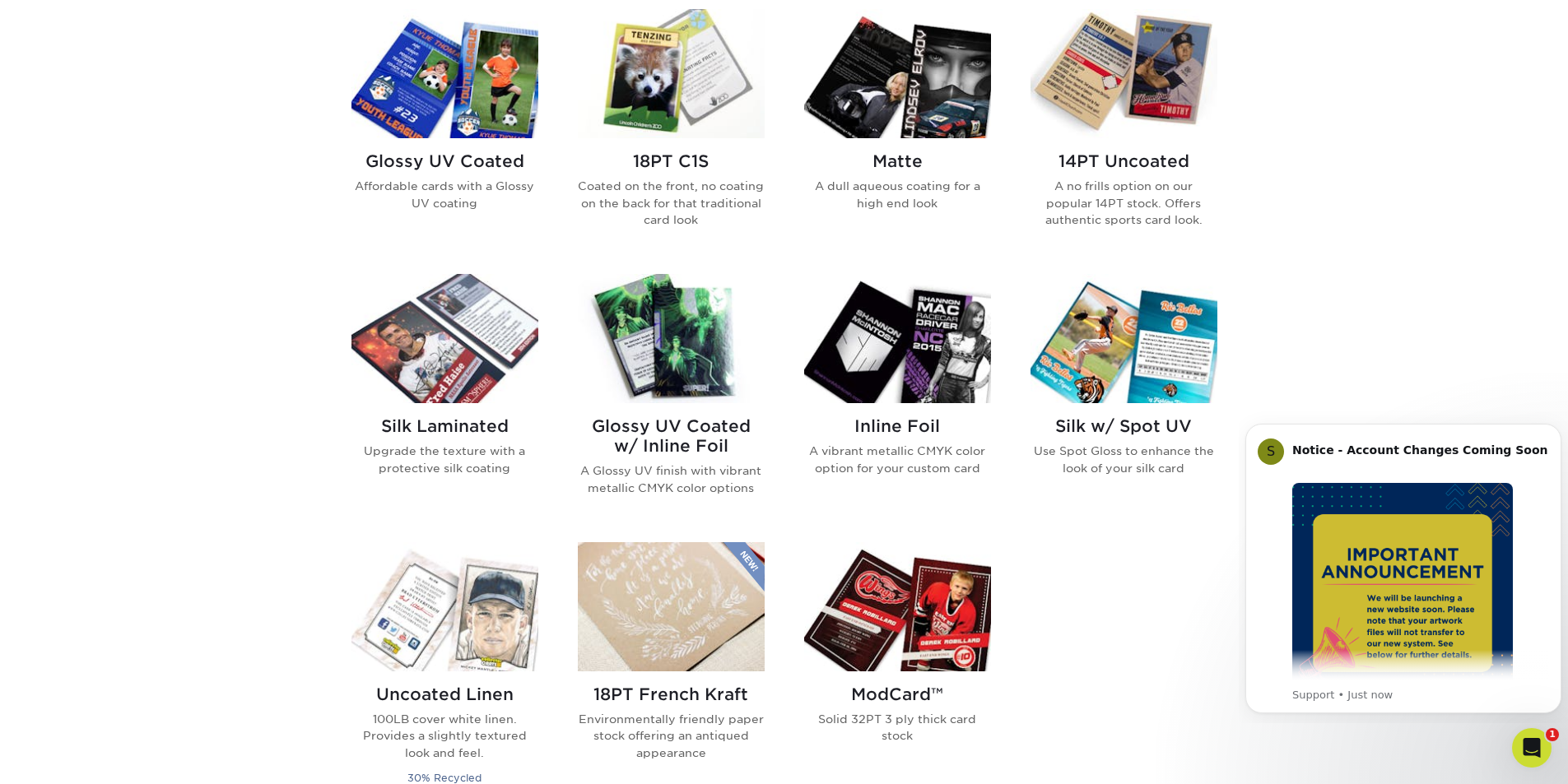
click at [682, 384] on img at bounding box center [671, 338] width 187 height 129
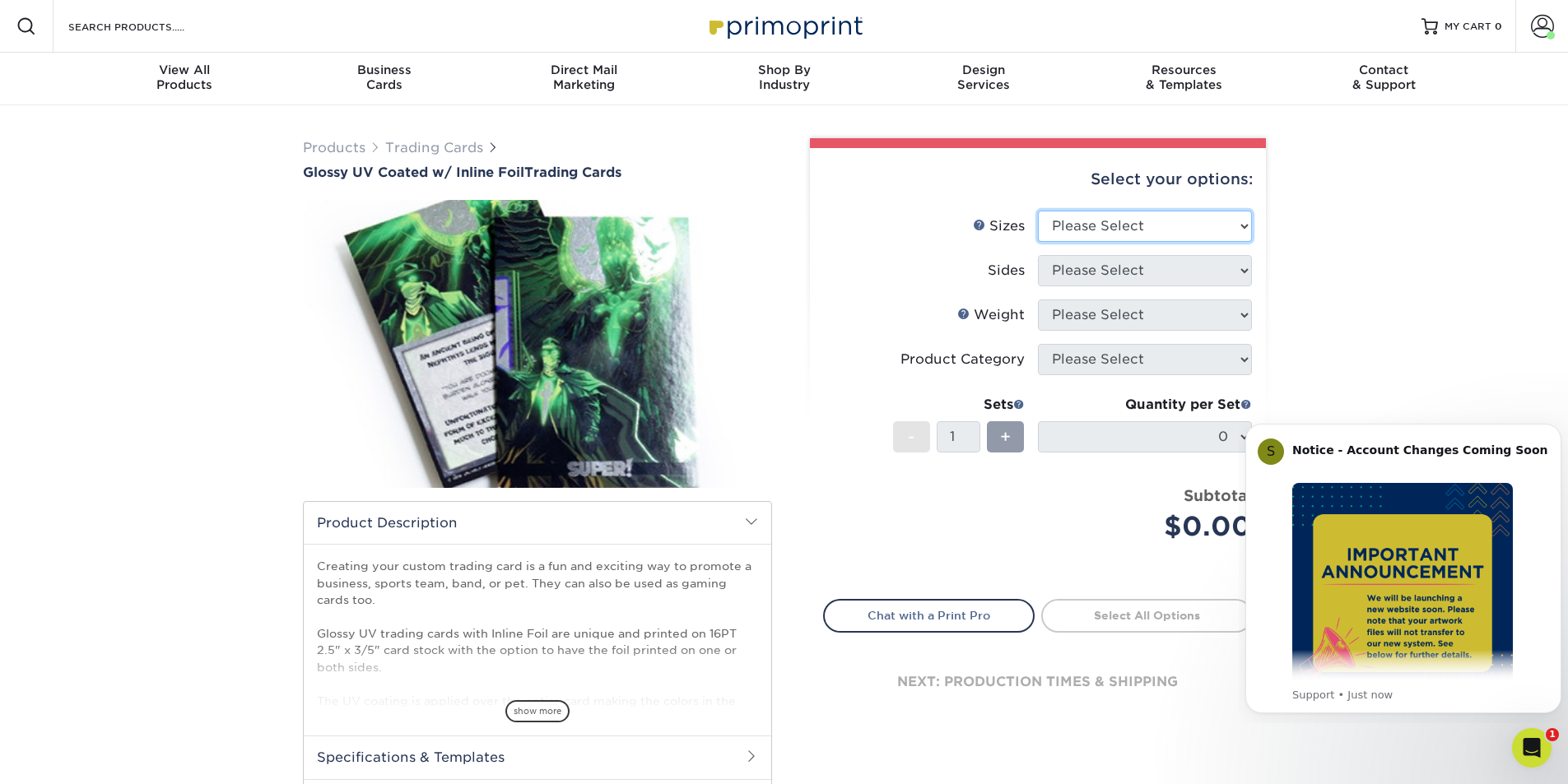
click at [1079, 217] on select "Please Select 2.5" x 3.5"" at bounding box center [1145, 226] width 214 height 32
click at [1038, 211] on select "Please Select 2.5" x 3.5"" at bounding box center [1145, 226] width 214 height 32
click at [1118, 227] on select "Please Select 2.5" x 3.5"" at bounding box center [1145, 226] width 214 height 32
select select "2.50x3.50"
click at [1038, 211] on select "Please Select 2.5" x 3.5"" at bounding box center [1145, 226] width 214 height 32
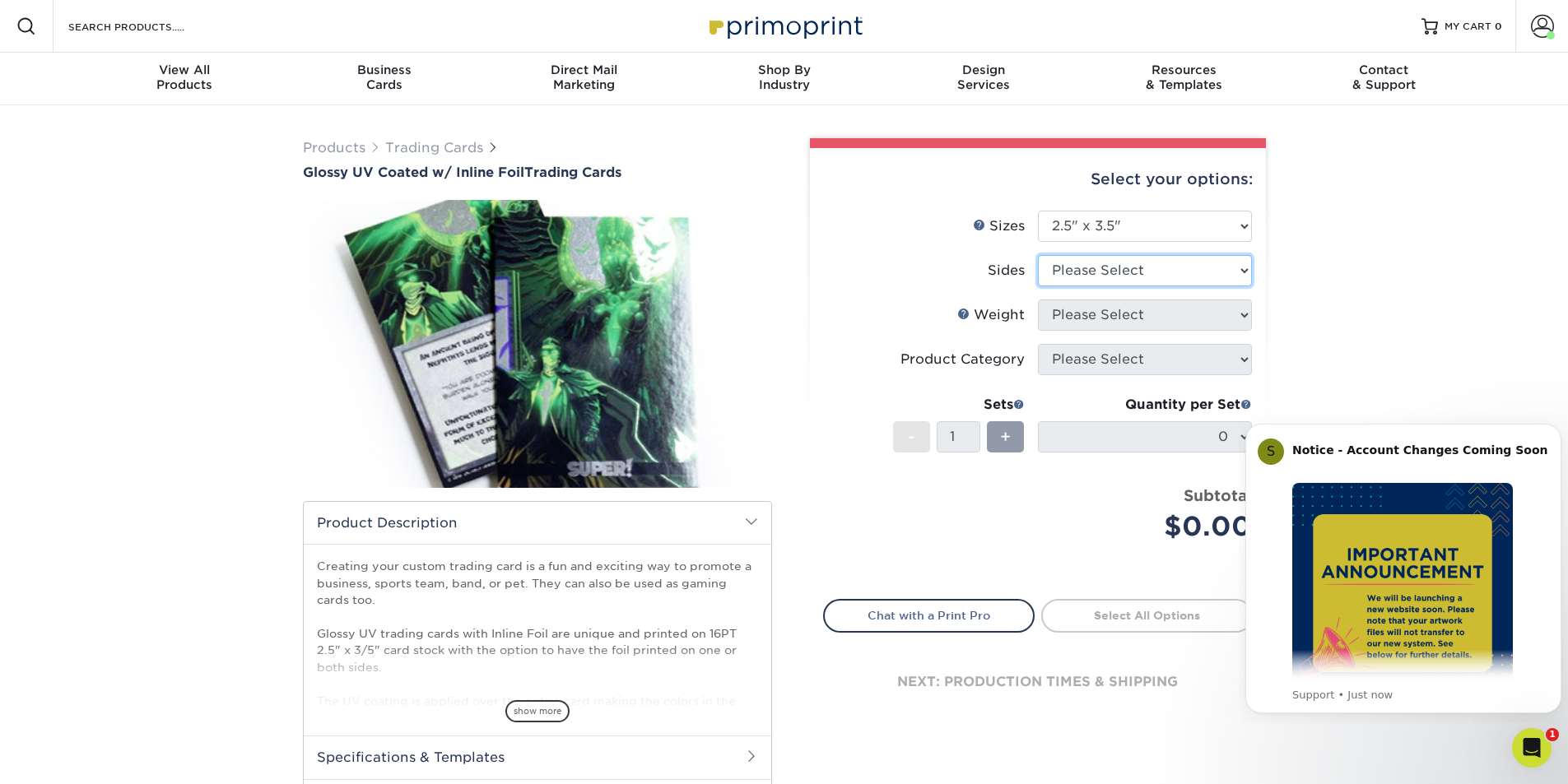
click at [1122, 275] on select "Please Select Print Both Sides - Foil Back Only Print Both Sides - Foil Both Si…" at bounding box center [1145, 270] width 214 height 32
click at [1121, 275] on select "Please Select Print Both Sides - Foil Back Only Print Both Sides - Foil Both Si…" at bounding box center [1145, 270] width 214 height 32
click at [1120, 258] on select "Please Select Print Both Sides - Foil Back Only Print Both Sides - Foil Both Si…" at bounding box center [1145, 270] width 214 height 32
select select "34527644-b4fd-4ffb-9092-1318eefcd9d9"
click at [1038, 255] on select "Please Select Print Both Sides - Foil Back Only Print Both Sides - Foil Both Si…" at bounding box center [1145, 270] width 214 height 32
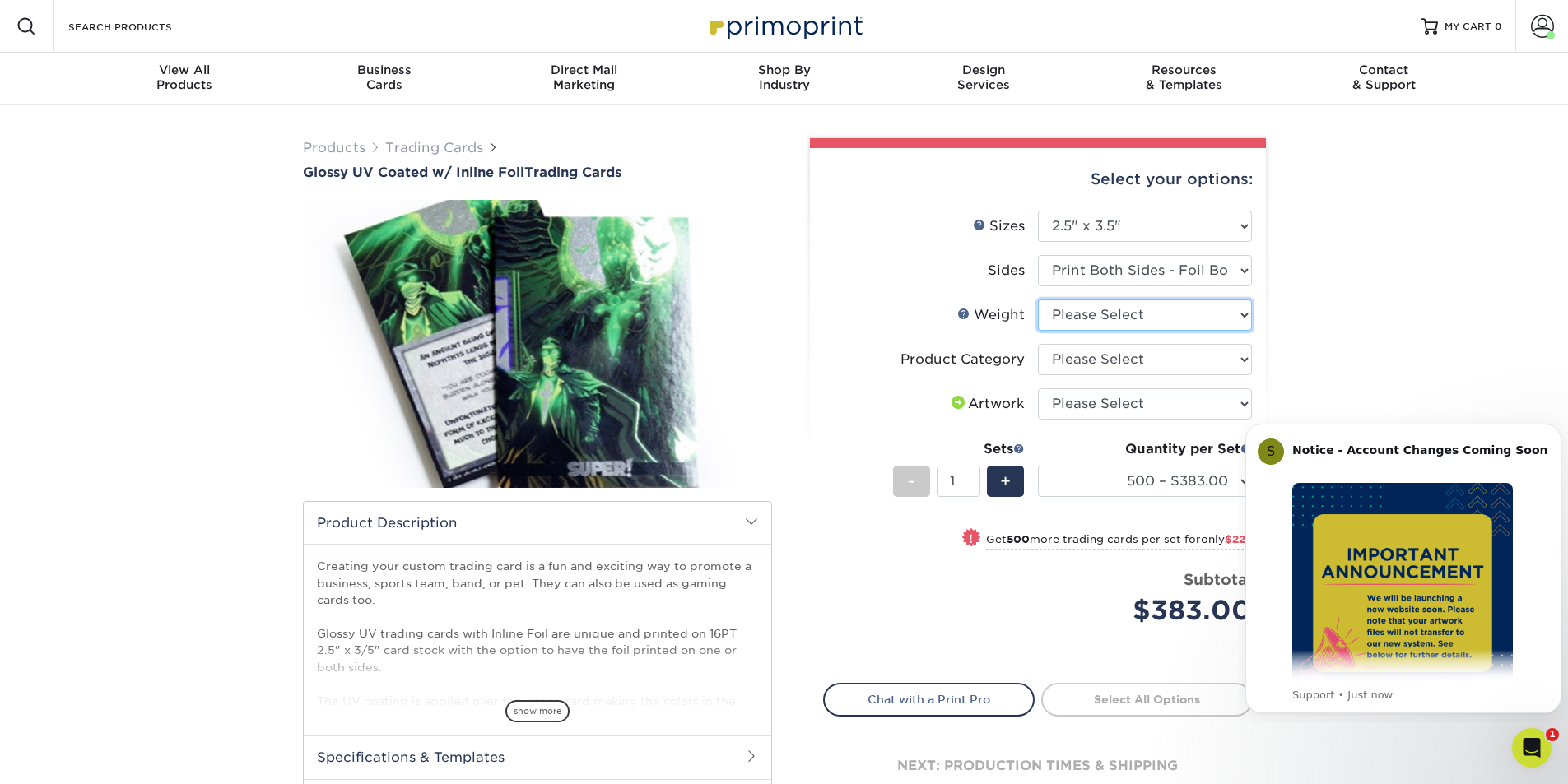
click at [1166, 325] on select "Please Select 16PT" at bounding box center [1145, 315] width 214 height 32
select select "16PT"
click at [1038, 299] on select "Please Select 16PT" at bounding box center [1145, 315] width 214 height 32
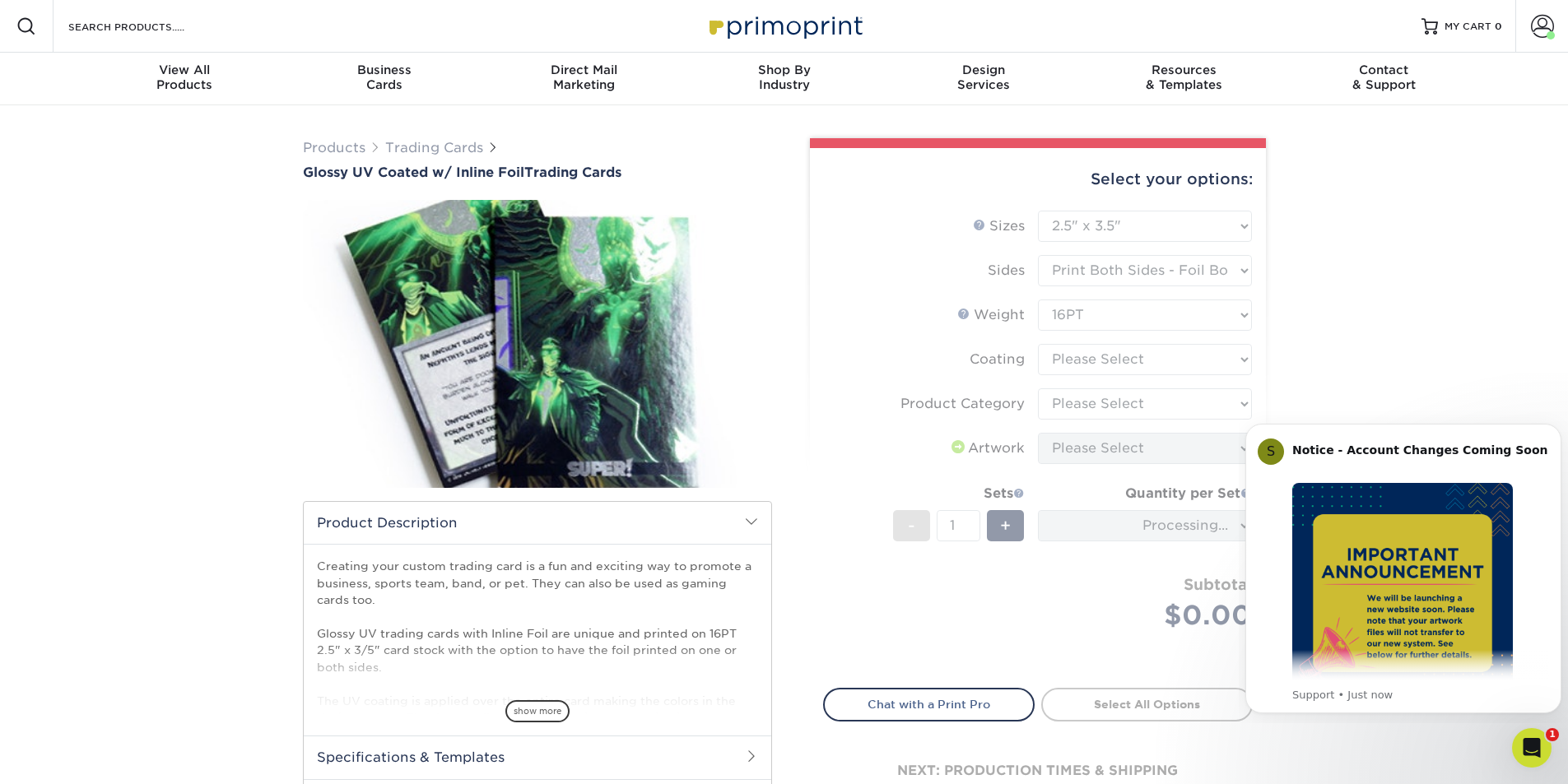
click at [1168, 357] on form "Sizes Help Sizes Please Select 2.5" x 3.5" Sides Please Select 16PT - 1" at bounding box center [1037, 439] width 429 height 458
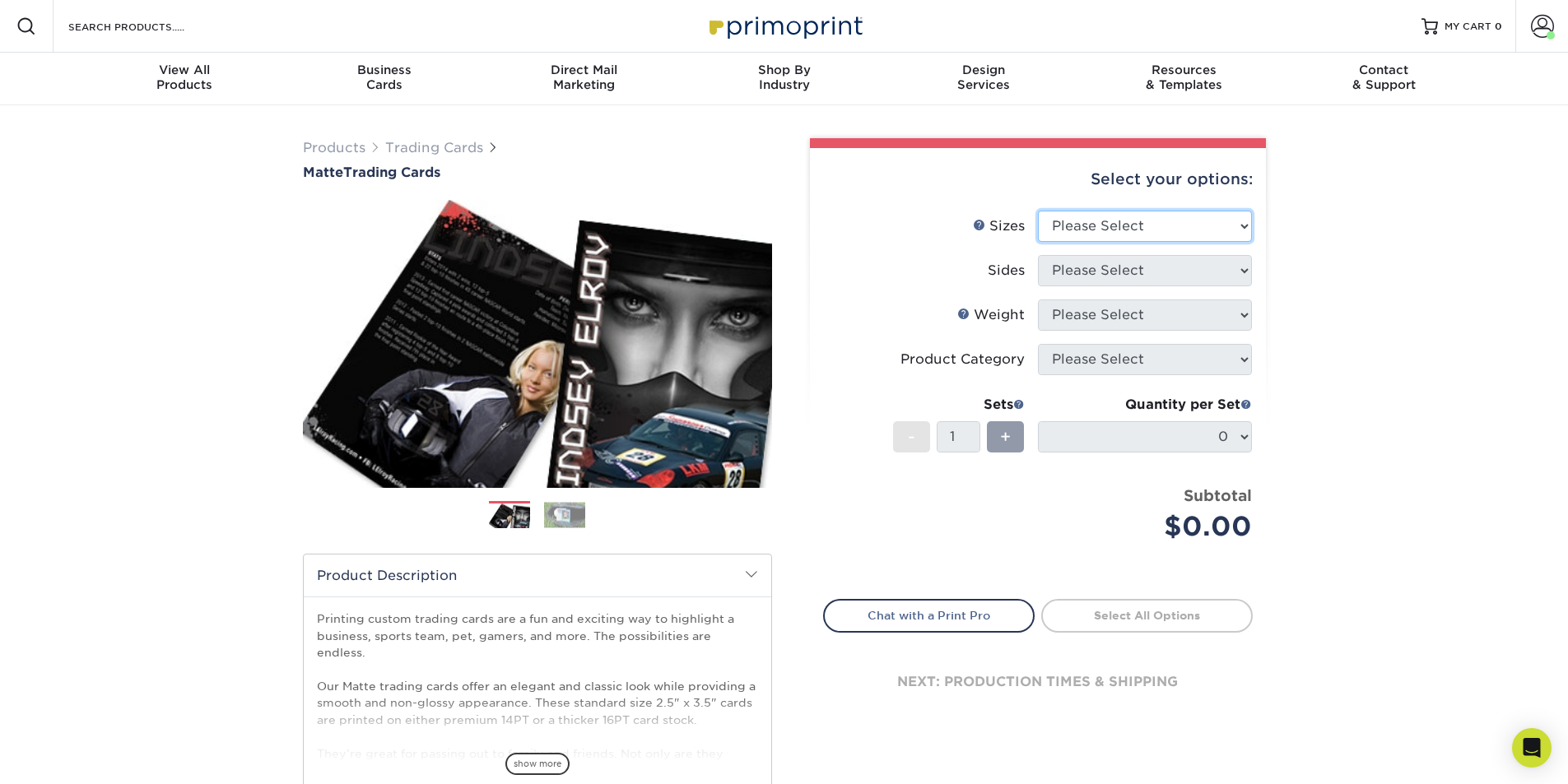
click at [1086, 235] on select "Please Select 2.5" x 3.5"" at bounding box center [1145, 226] width 214 height 32
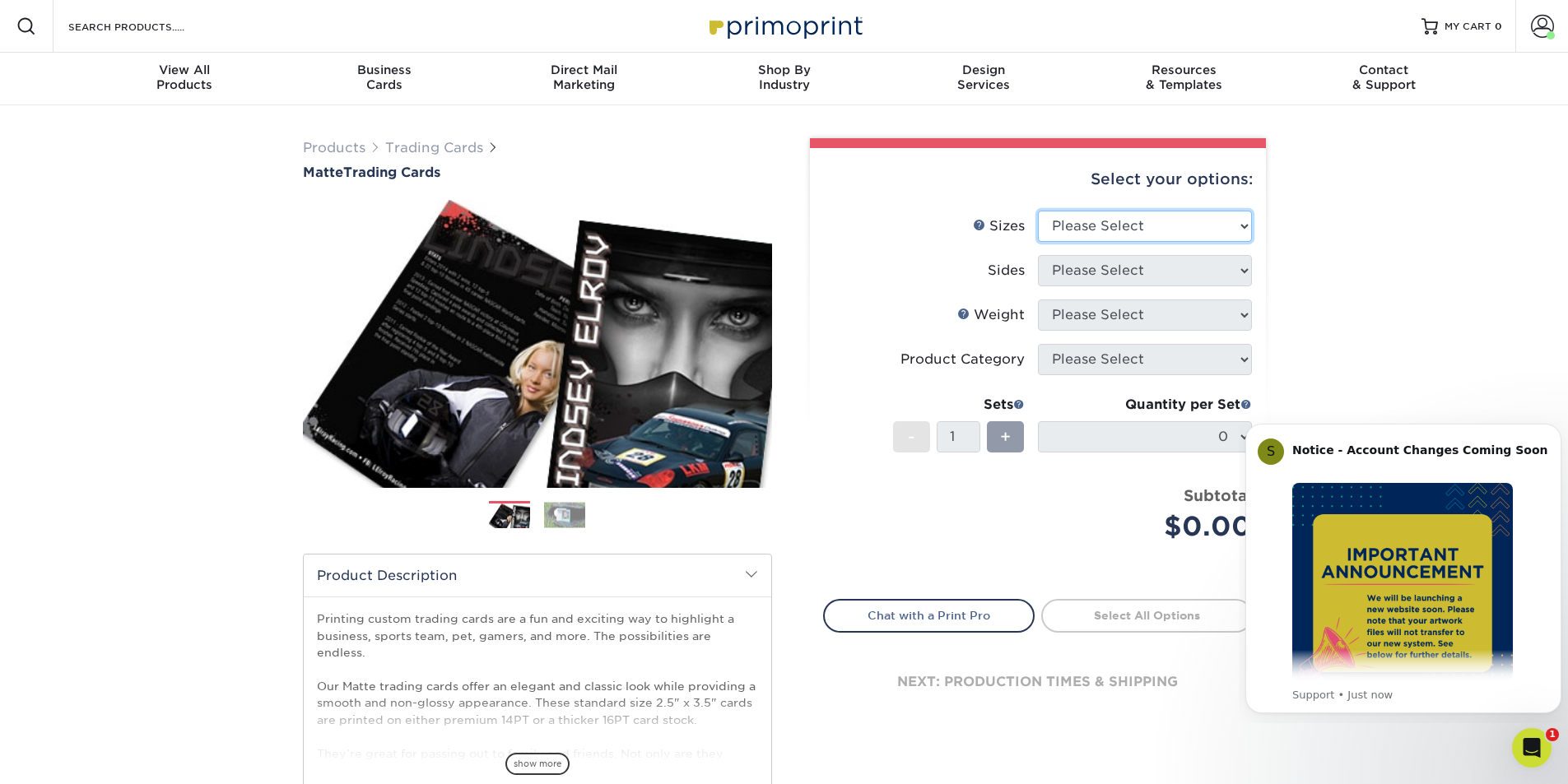
select select "2.50x3.50"
click at [1038, 211] on select "Please Select 2.5" x 3.5"" at bounding box center [1145, 226] width 214 height 32
click at [1090, 265] on select "Please Select Print Both Sides Print Front Only" at bounding box center [1145, 270] width 214 height 32
select select "13abbda7-1d64-4f25-8bb2-c179b224825d"
click at [1038, 255] on select "Please Select Print Both Sides Print Front Only" at bounding box center [1145, 270] width 214 height 32
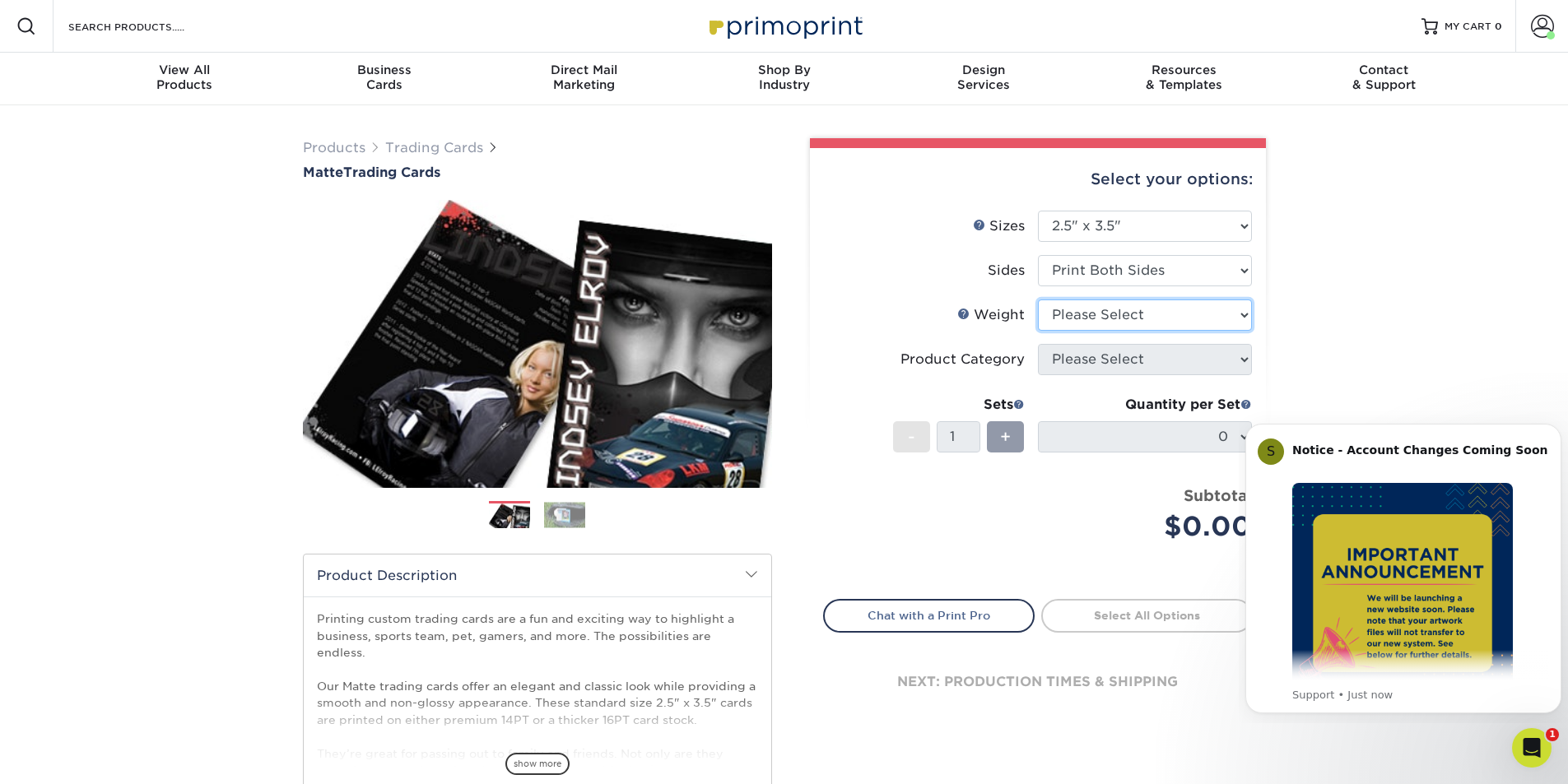
click at [1127, 321] on select "Please Select 16PT 14PT" at bounding box center [1145, 315] width 214 height 32
select select "16PT"
click at [1038, 299] on select "Please Select 16PT 14PT" at bounding box center [1145, 315] width 214 height 32
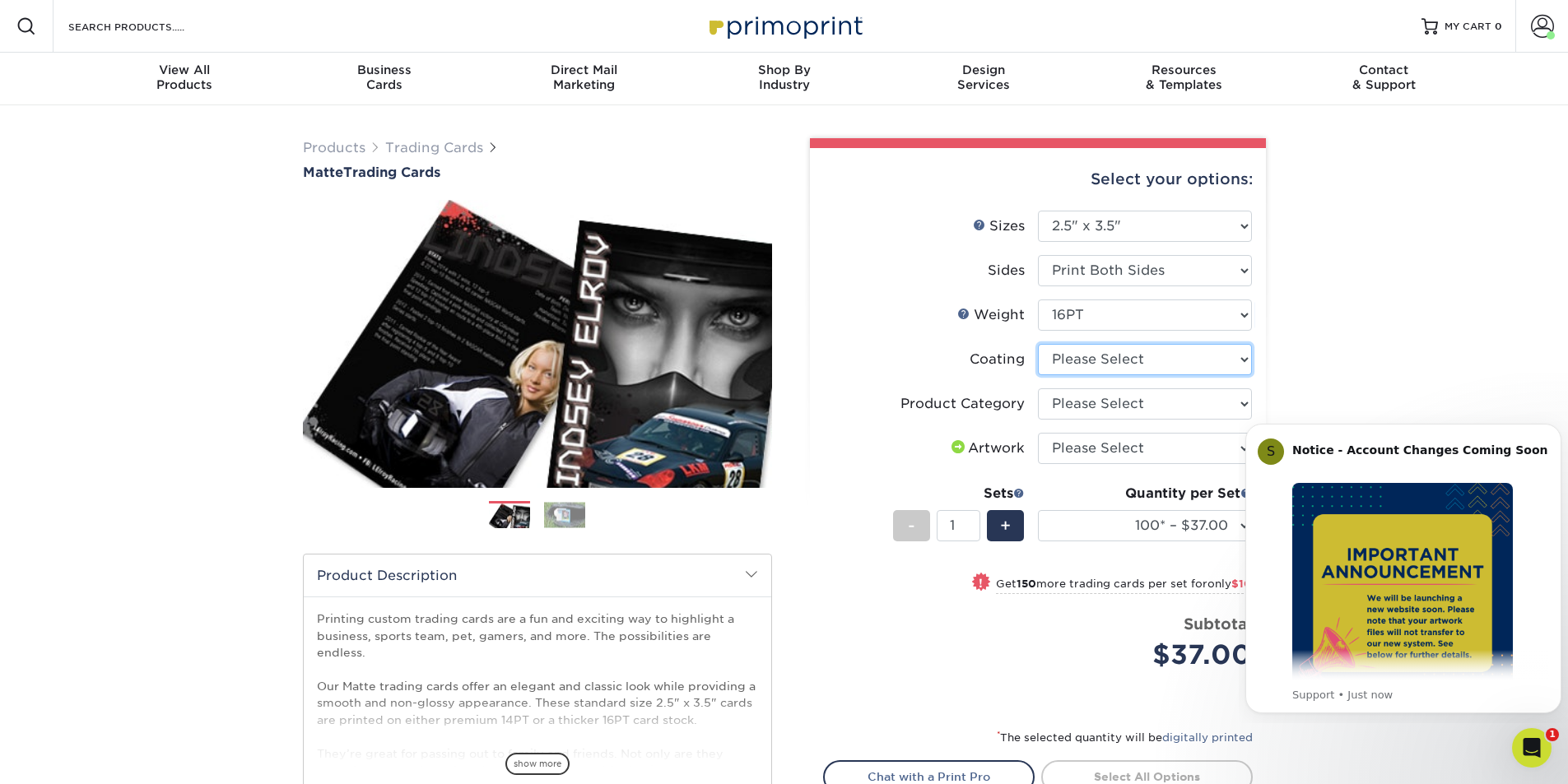
click at [1107, 351] on select at bounding box center [1145, 359] width 214 height 32
select select "121bb7b5-3b4d-429f-bd8d-bbf80e953313"
click at [1038, 344] on select at bounding box center [1145, 359] width 214 height 32
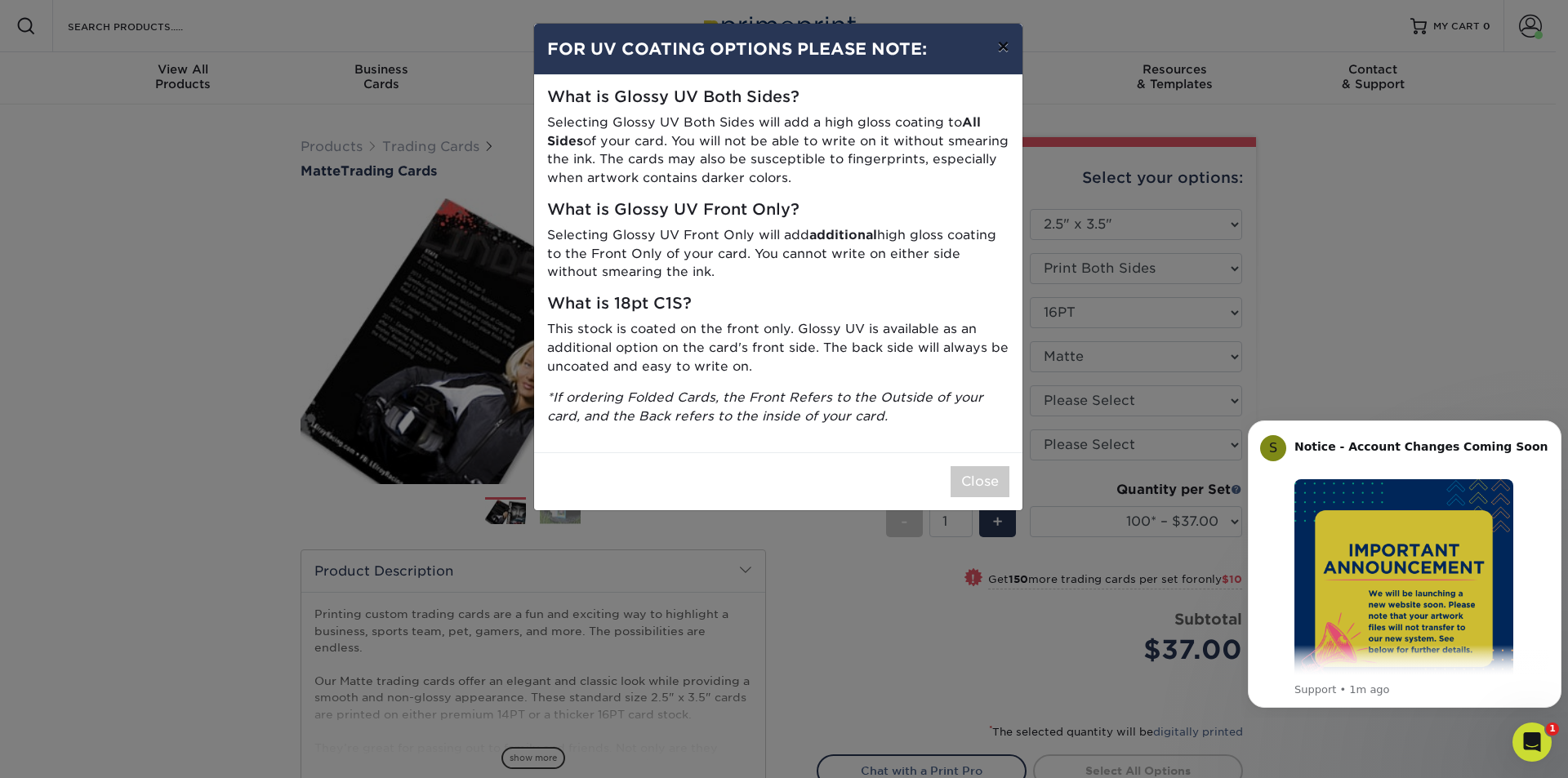
click at [994, 43] on button "×" at bounding box center [1003, 47] width 37 height 46
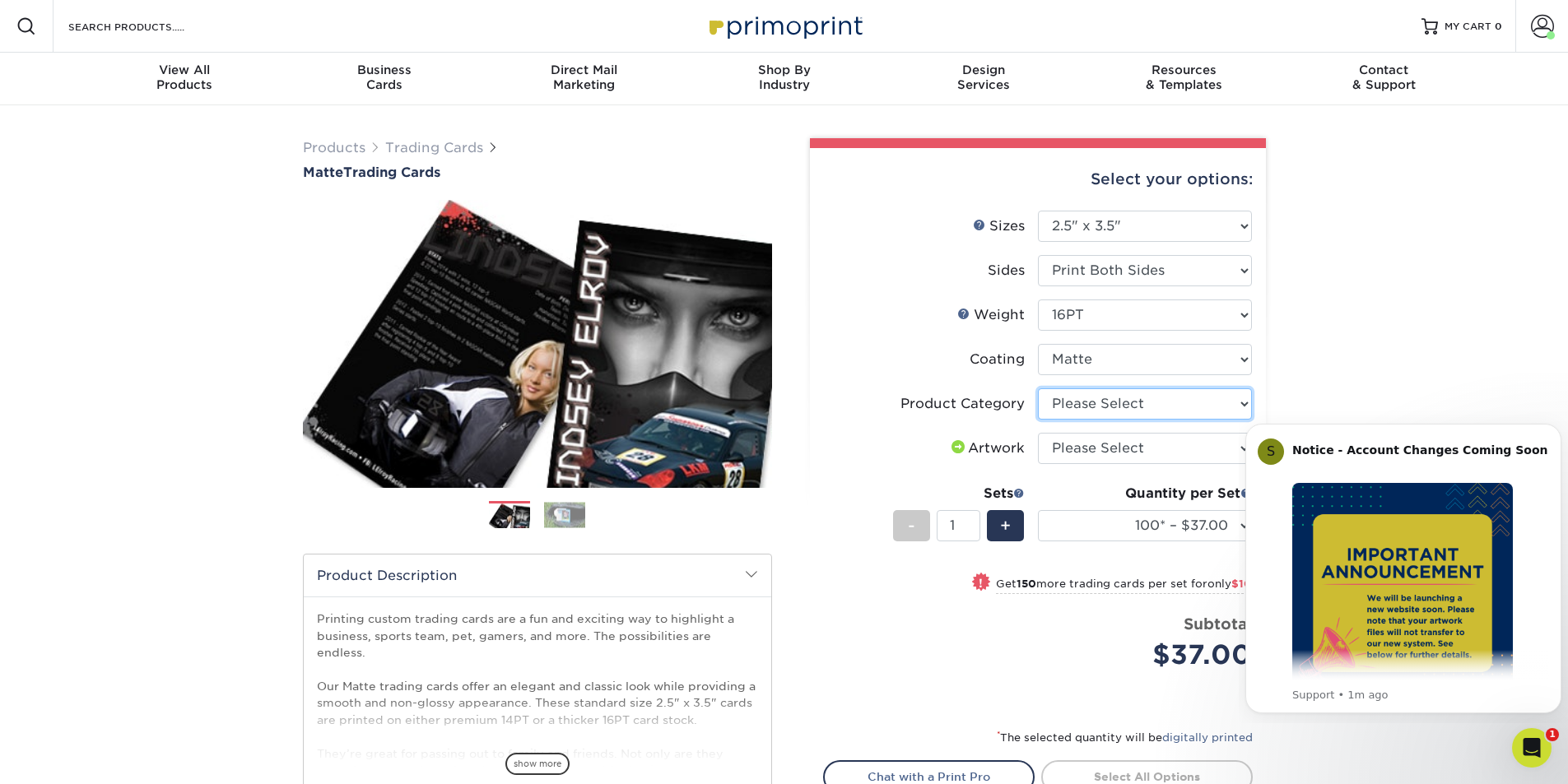
click at [1095, 404] on select "Please Select Trading Cards" at bounding box center [1145, 404] width 214 height 32
select select "c2f9bce9-36c2-409d-b101-c29d9d031e18"
click at [1038, 388] on select "Please Select Trading Cards" at bounding box center [1145, 404] width 214 height 32
click at [1112, 444] on select "Please Select I will upload files I need a design - $100" at bounding box center [1145, 448] width 214 height 32
select select "upload"
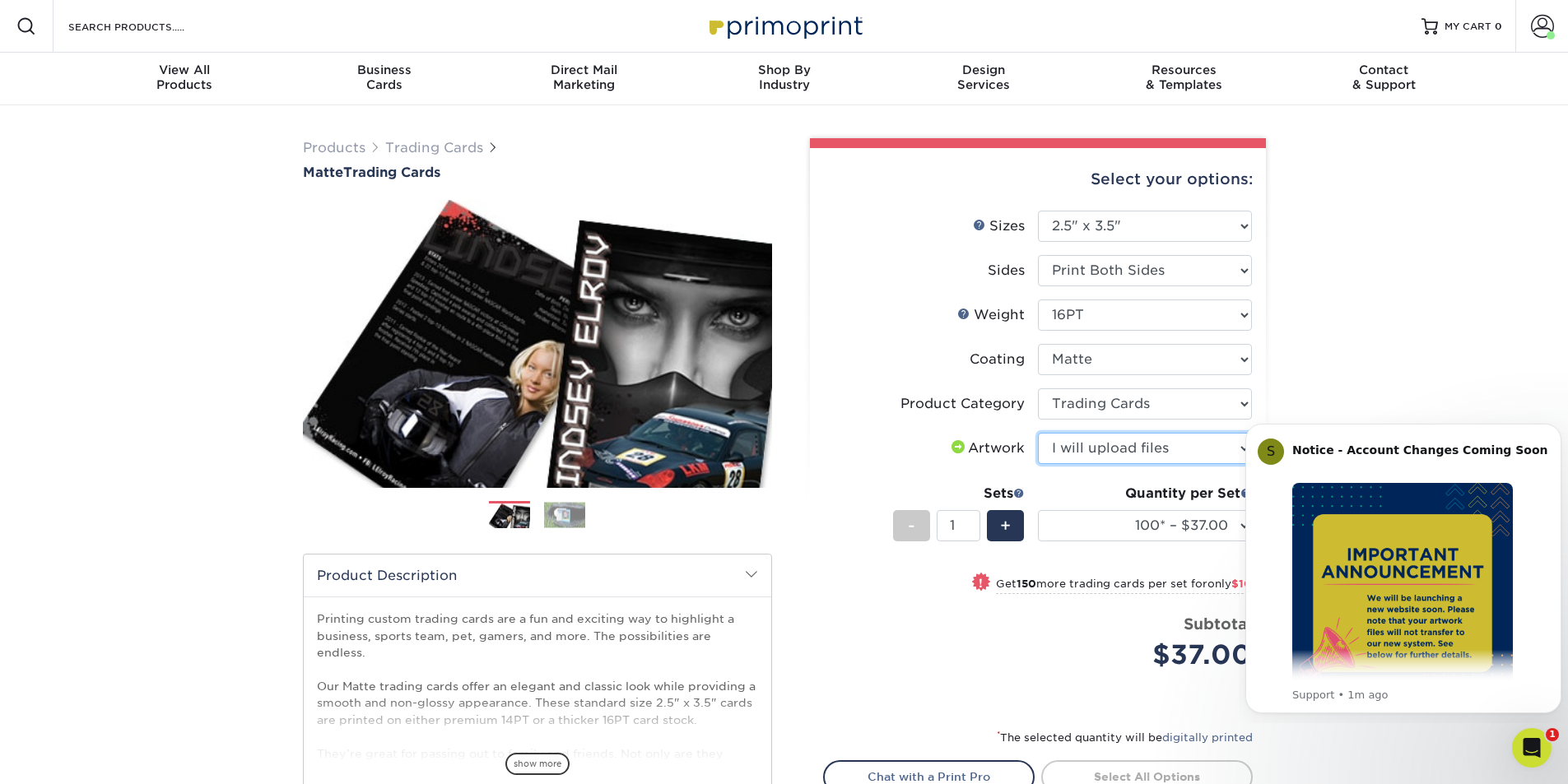
click at [1038, 433] on select "Please Select I will upload files I need a design - $100" at bounding box center [1145, 448] width 214 height 32
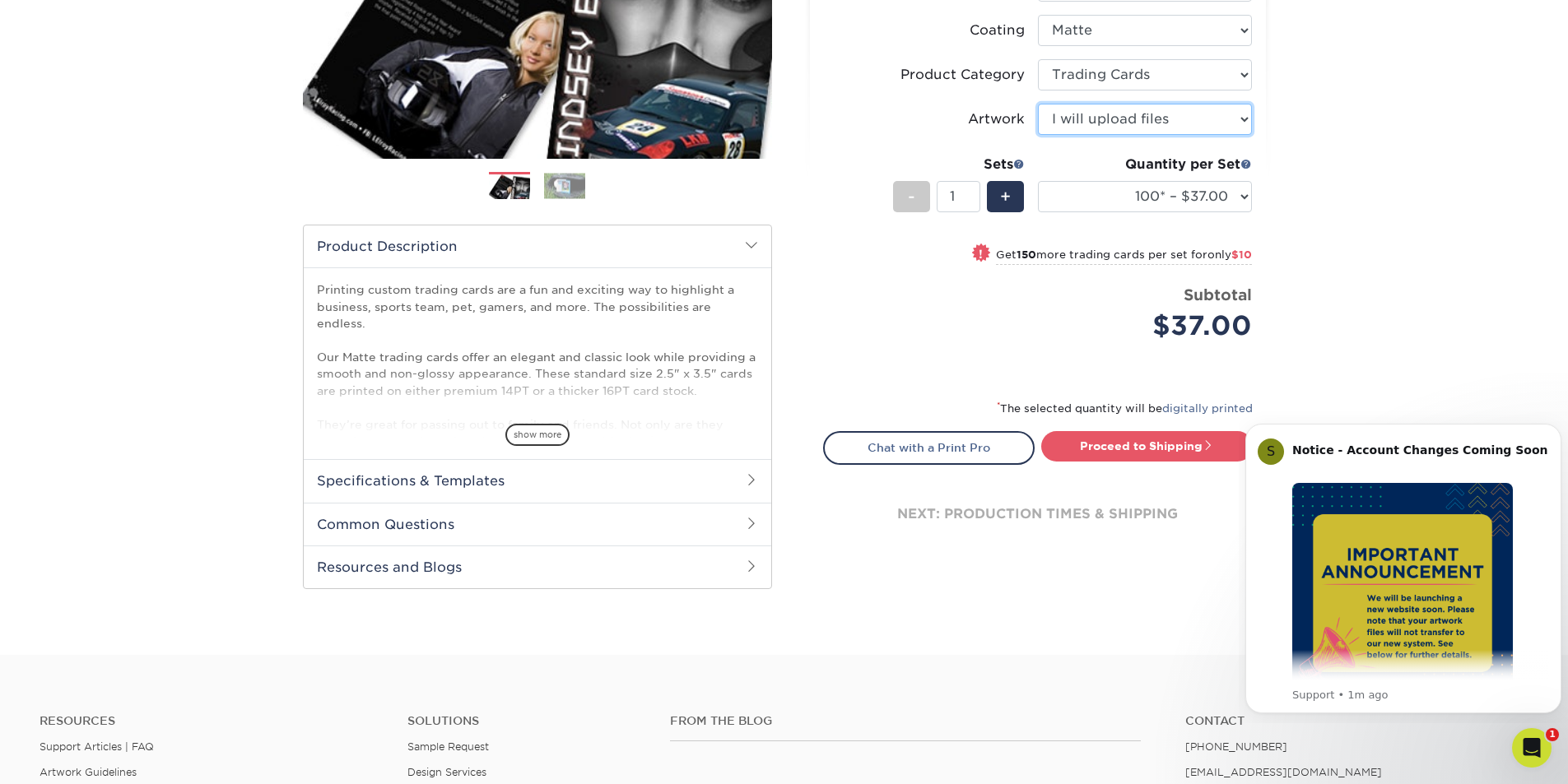
scroll to position [411, 0]
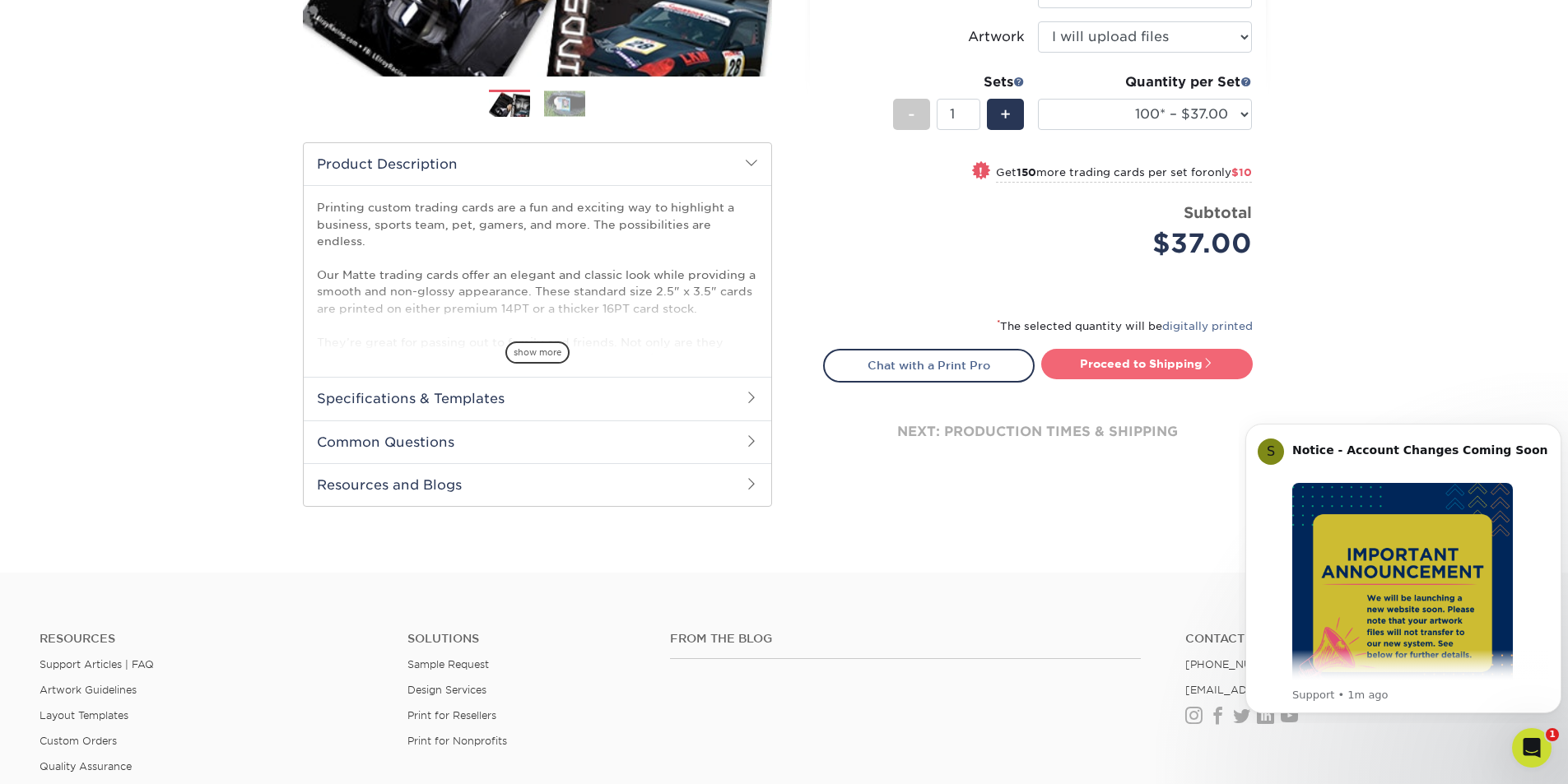
click at [1113, 368] on link "Proceed to Shipping" at bounding box center [1147, 363] width 212 height 30
type input "Set 1"
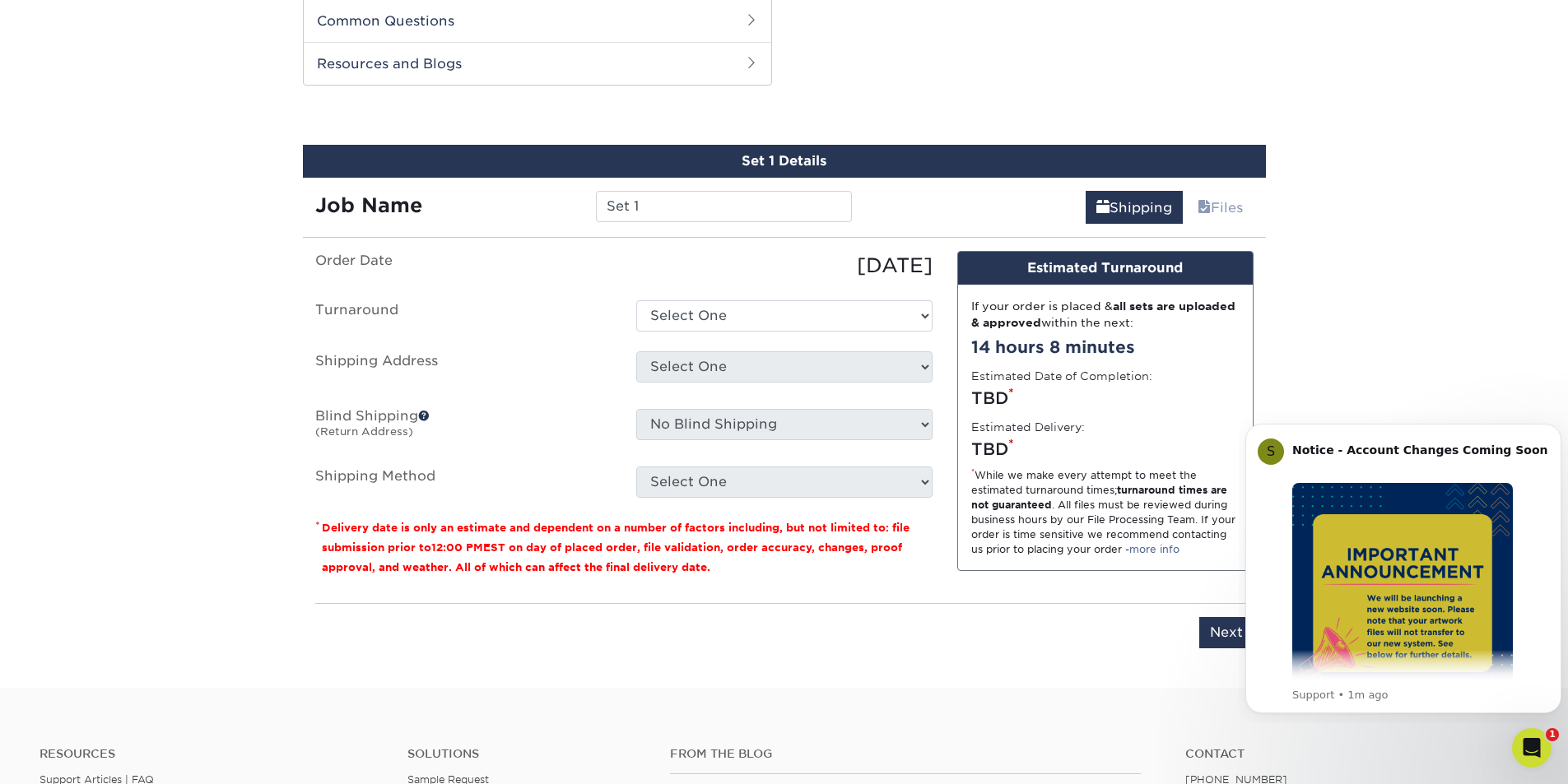
scroll to position [837, 0]
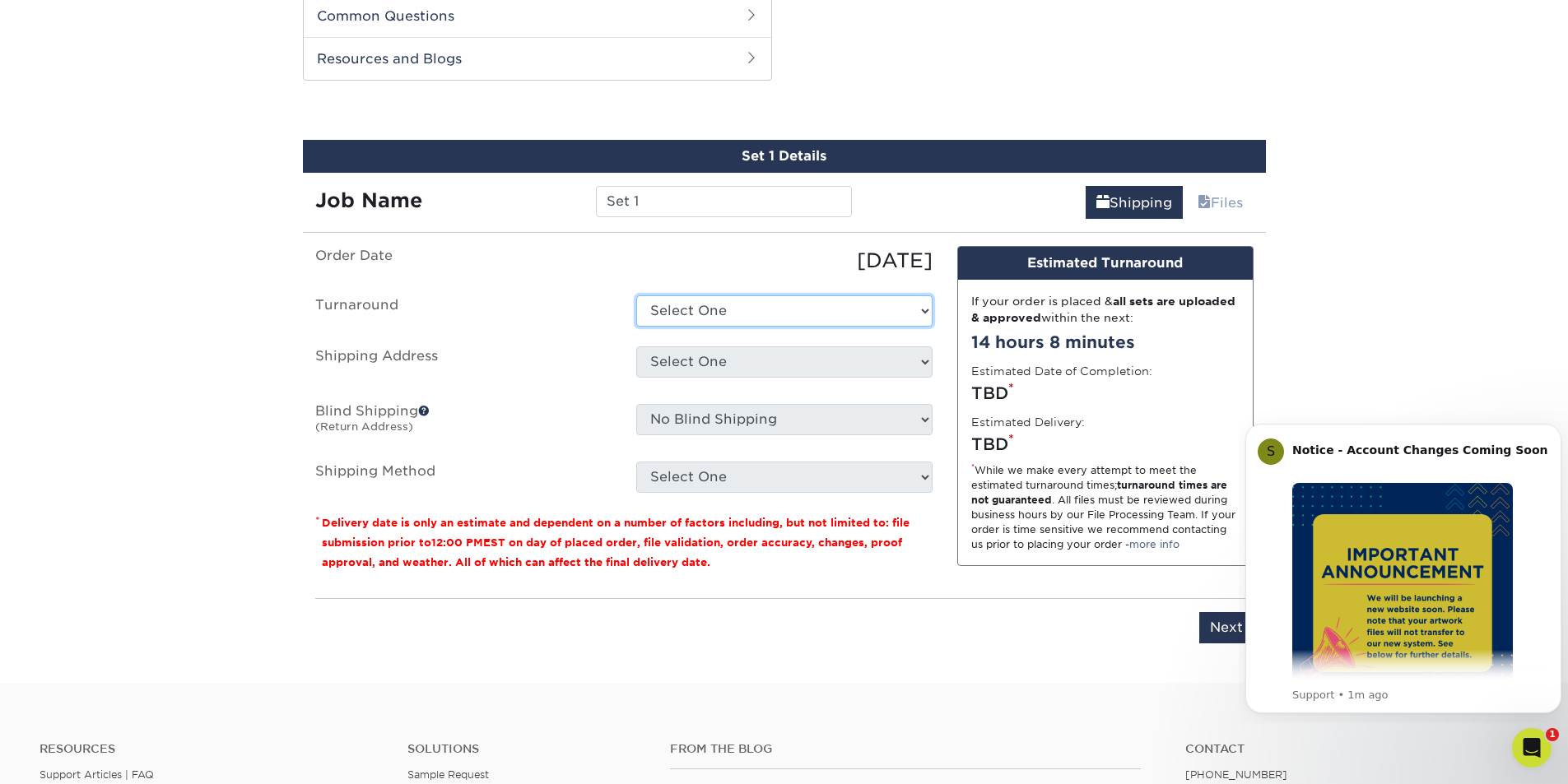
click at [796, 318] on select "Select One 2-4 Business Days 2 Day Next Business Day" at bounding box center [784, 311] width 296 height 32
select select "cbe91c23-2601-4968-aa0f-393d26c839b7"
click at [636, 295] on select "Select One 2-4 Business Days 2 Day Next Business Day" at bounding box center [784, 311] width 296 height 32
click at [819, 359] on select "Select One HQ THISONE + Add New Address" at bounding box center [784, 362] width 296 height 32
select select "283924"
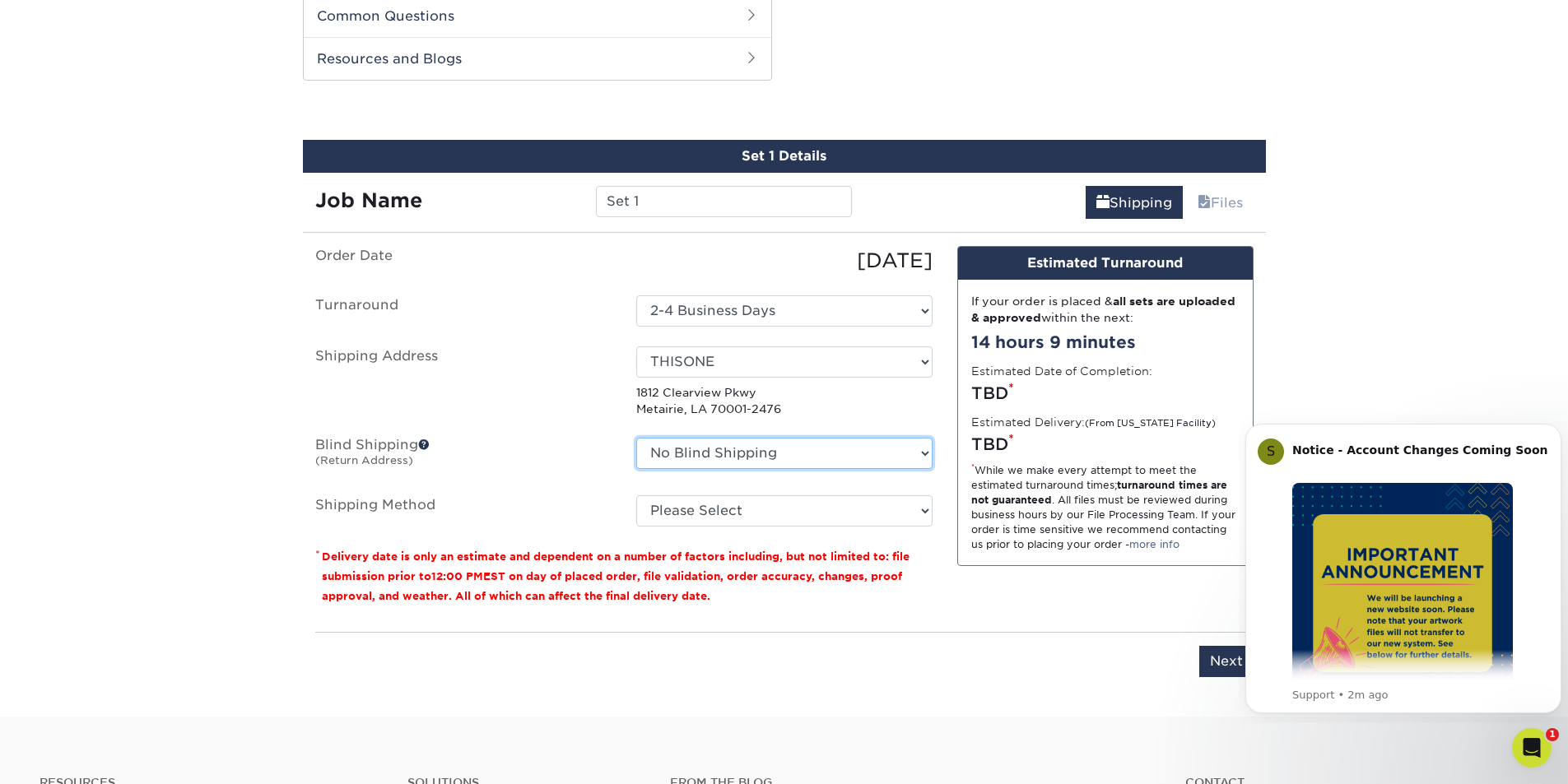
click at [868, 448] on select "No Blind Shipping HQ THISONE + Add New Address" at bounding box center [784, 453] width 296 height 32
click at [428, 444] on span at bounding box center [423, 444] width 11 height 11
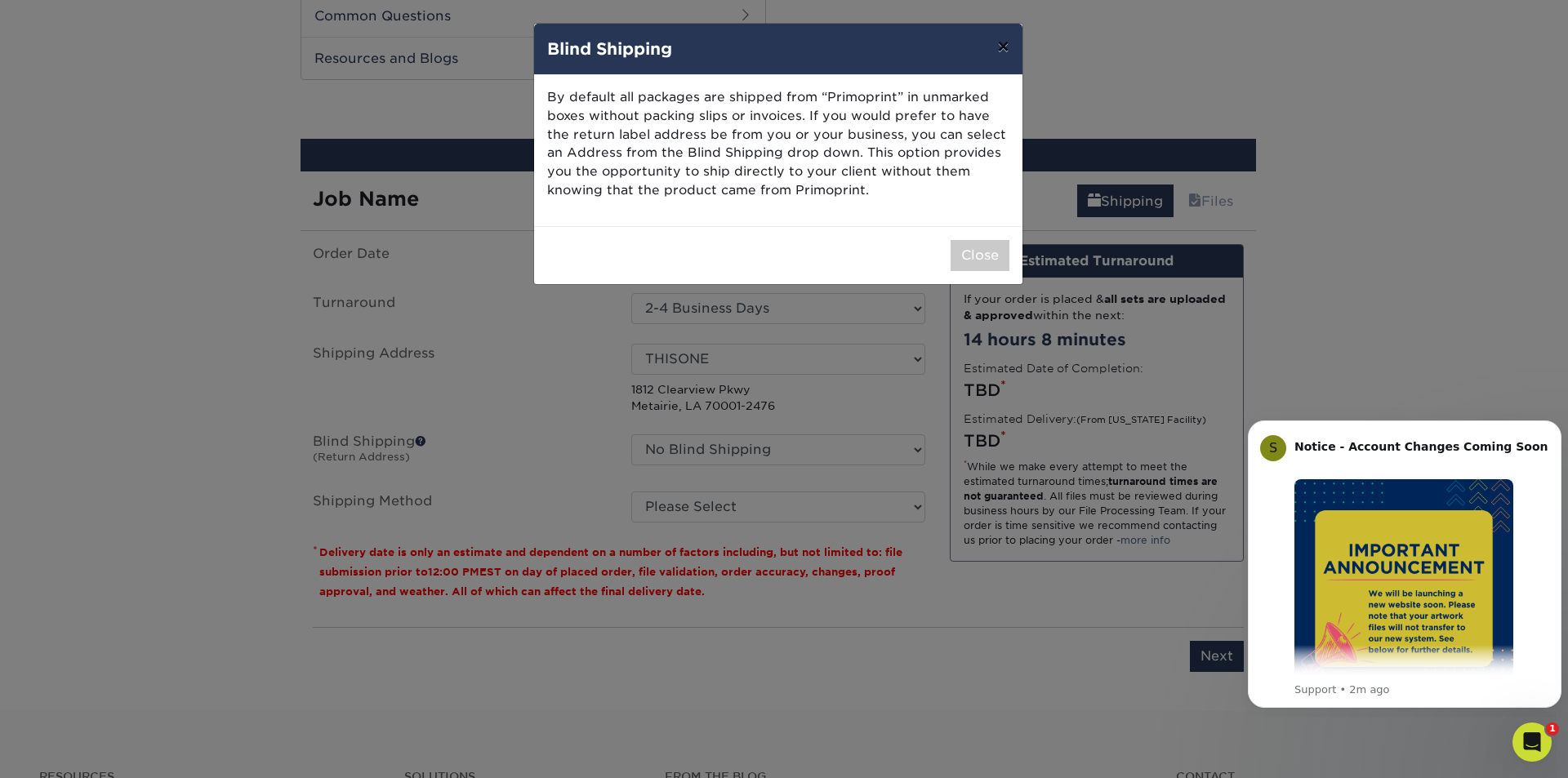
click at [997, 45] on button "×" at bounding box center [1003, 47] width 37 height 46
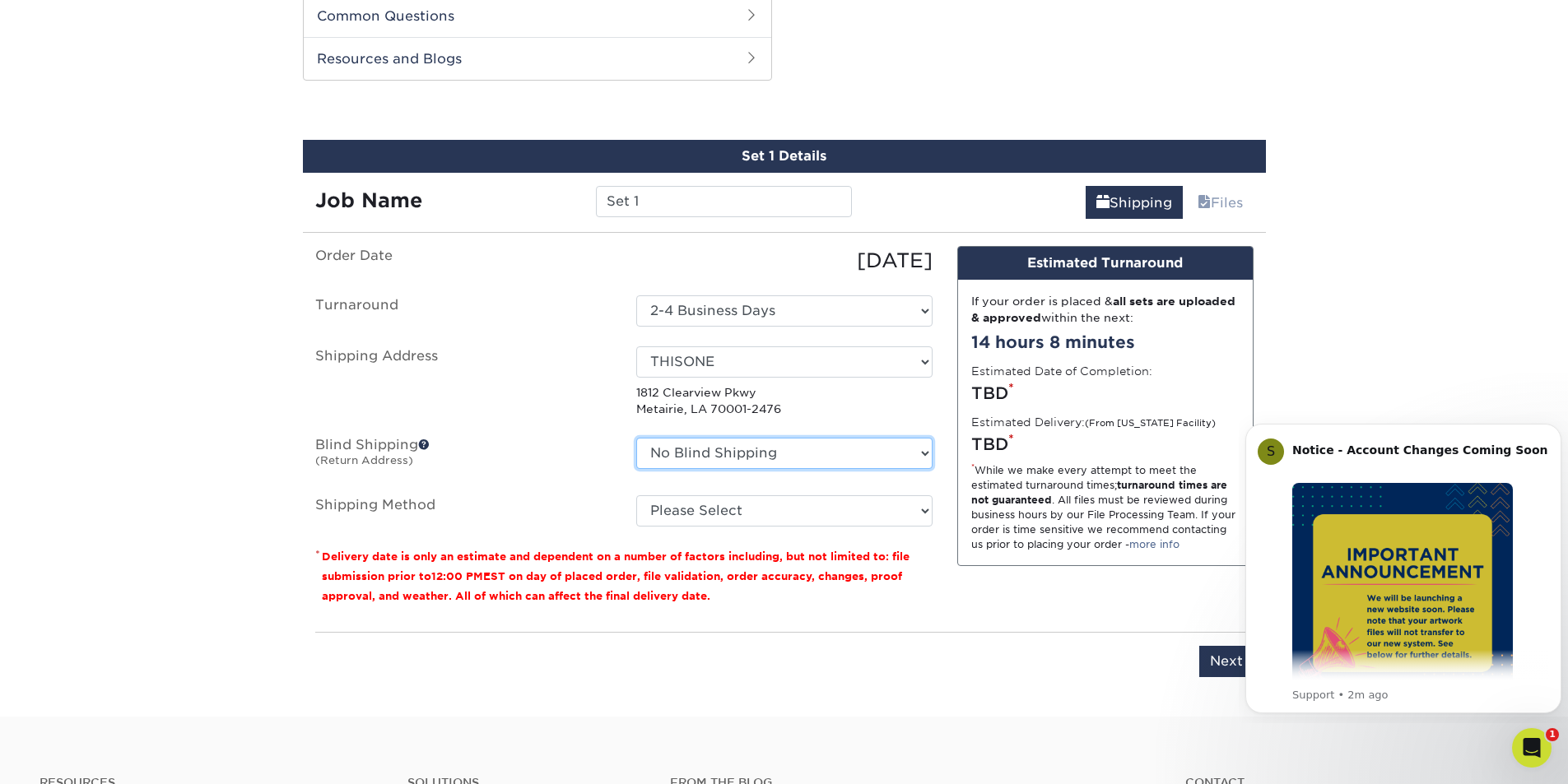
click at [782, 464] on select "No Blind Shipping HQ THISONE + Add New Address" at bounding box center [784, 453] width 296 height 32
click at [636, 438] on select "No Blind Shipping HQ THISONE + Add New Address" at bounding box center [784, 453] width 296 height 32
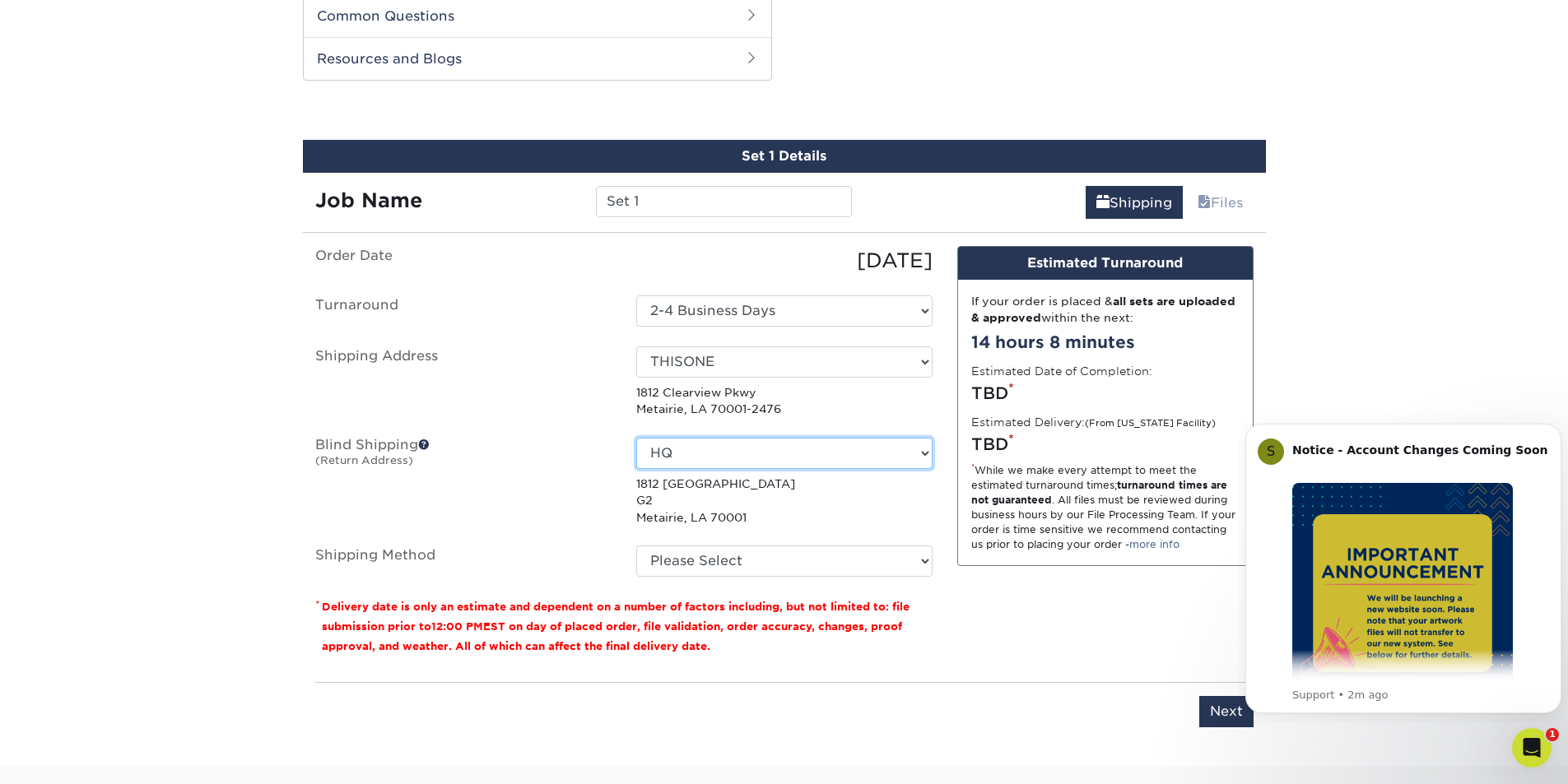
click at [772, 457] on select "No Blind Shipping HQ THISONE + Add New Address" at bounding box center [784, 453] width 296 height 32
click at [636, 438] on select "No Blind Shipping HQ THISONE + Add New Address" at bounding box center [784, 453] width 296 height 32
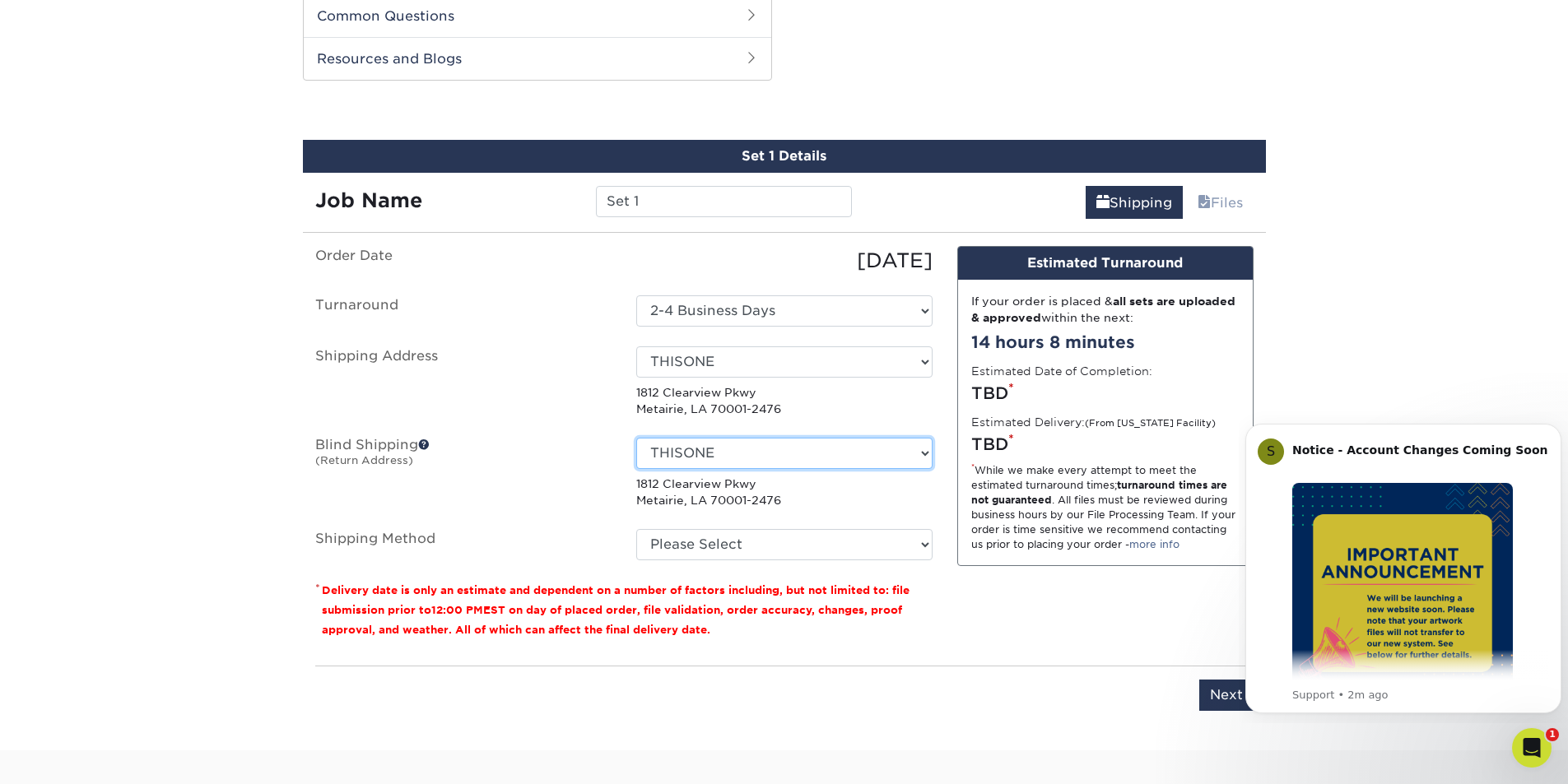
click at [769, 456] on select "No Blind Shipping HQ THISONE + Add New Address" at bounding box center [784, 453] width 296 height 32
click at [636, 438] on select "No Blind Shipping HQ THISONE + Add New Address" at bounding box center [784, 453] width 296 height 32
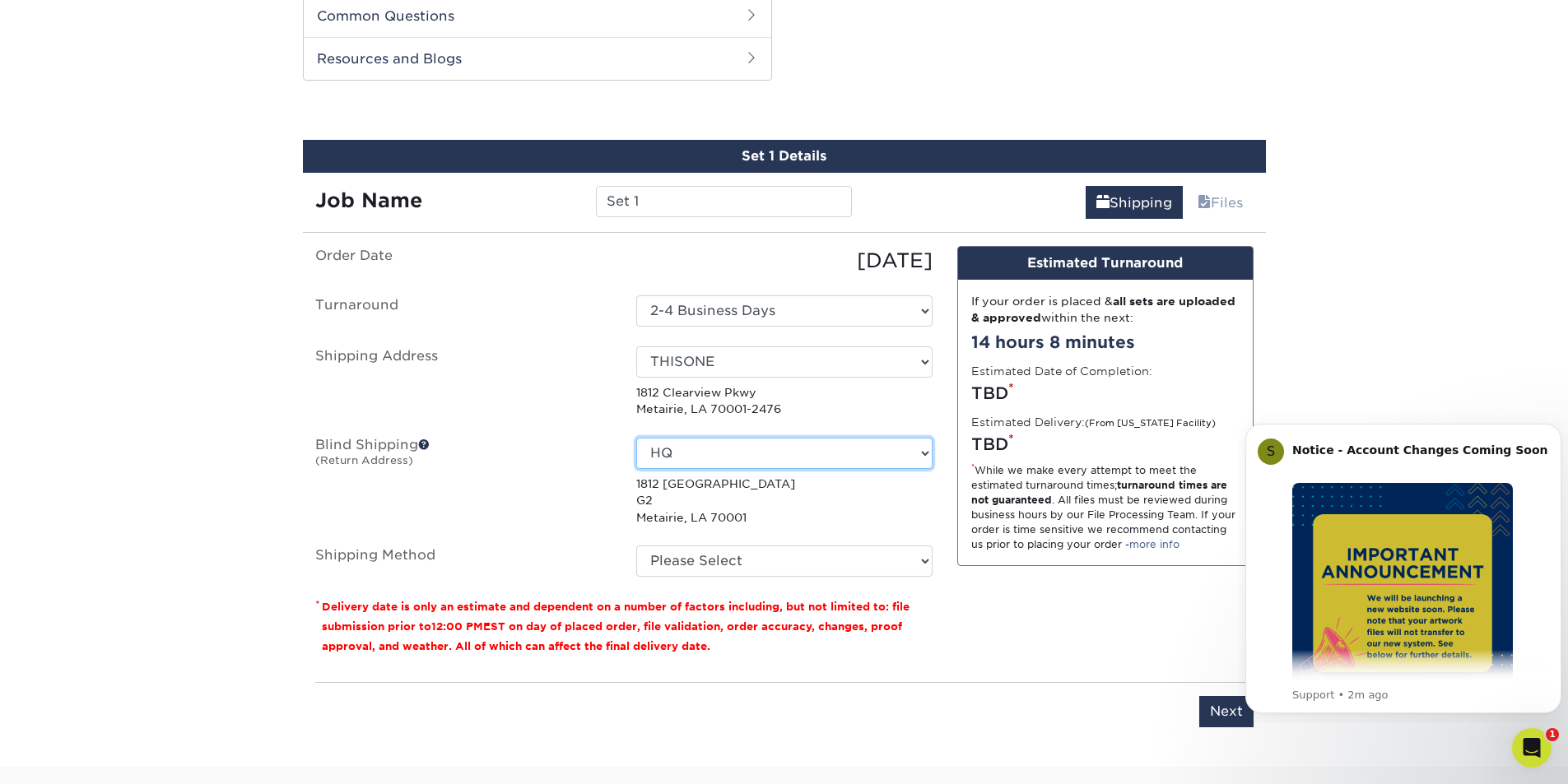
drag, startPoint x: 781, startPoint y: 448, endPoint x: 780, endPoint y: 467, distance: 19.0
click at [781, 448] on select "No Blind Shipping HQ THISONE + Add New Address" at bounding box center [784, 453] width 296 height 32
select select "283924"
click at [636, 438] on select "No Blind Shipping HQ THISONE + Add New Address" at bounding box center [784, 453] width 296 height 32
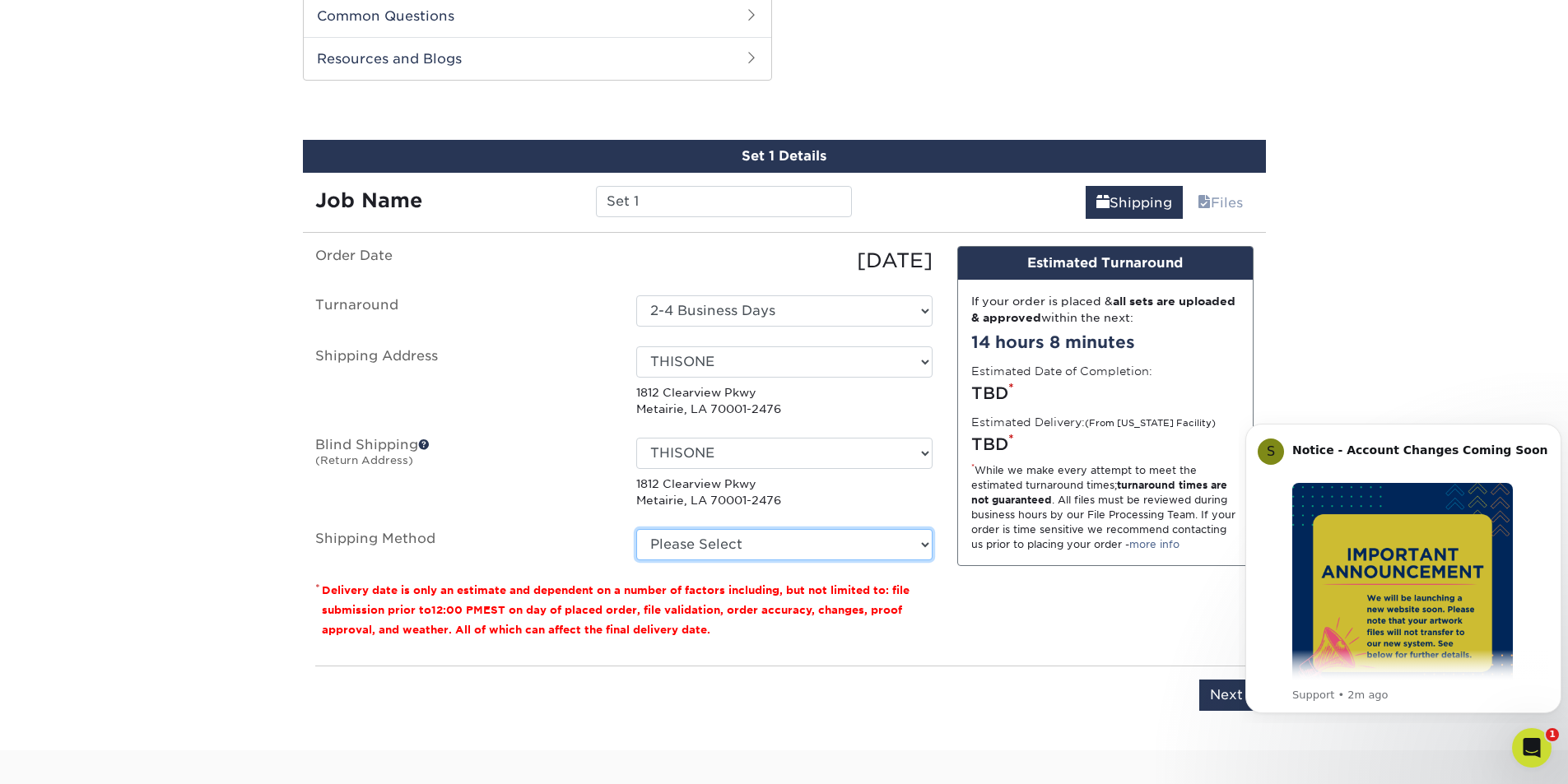
click at [777, 541] on select "Please Select Ground Shipping (+$12.72) 3 Day Shipping Service (+$13.10) 2 Day …" at bounding box center [784, 544] width 296 height 32
select select "03"
click at [636, 529] on select "Please Select Ground Shipping (+$12.72) 3 Day Shipping Service (+$13.10) 2 Day …" at bounding box center [784, 544] width 296 height 32
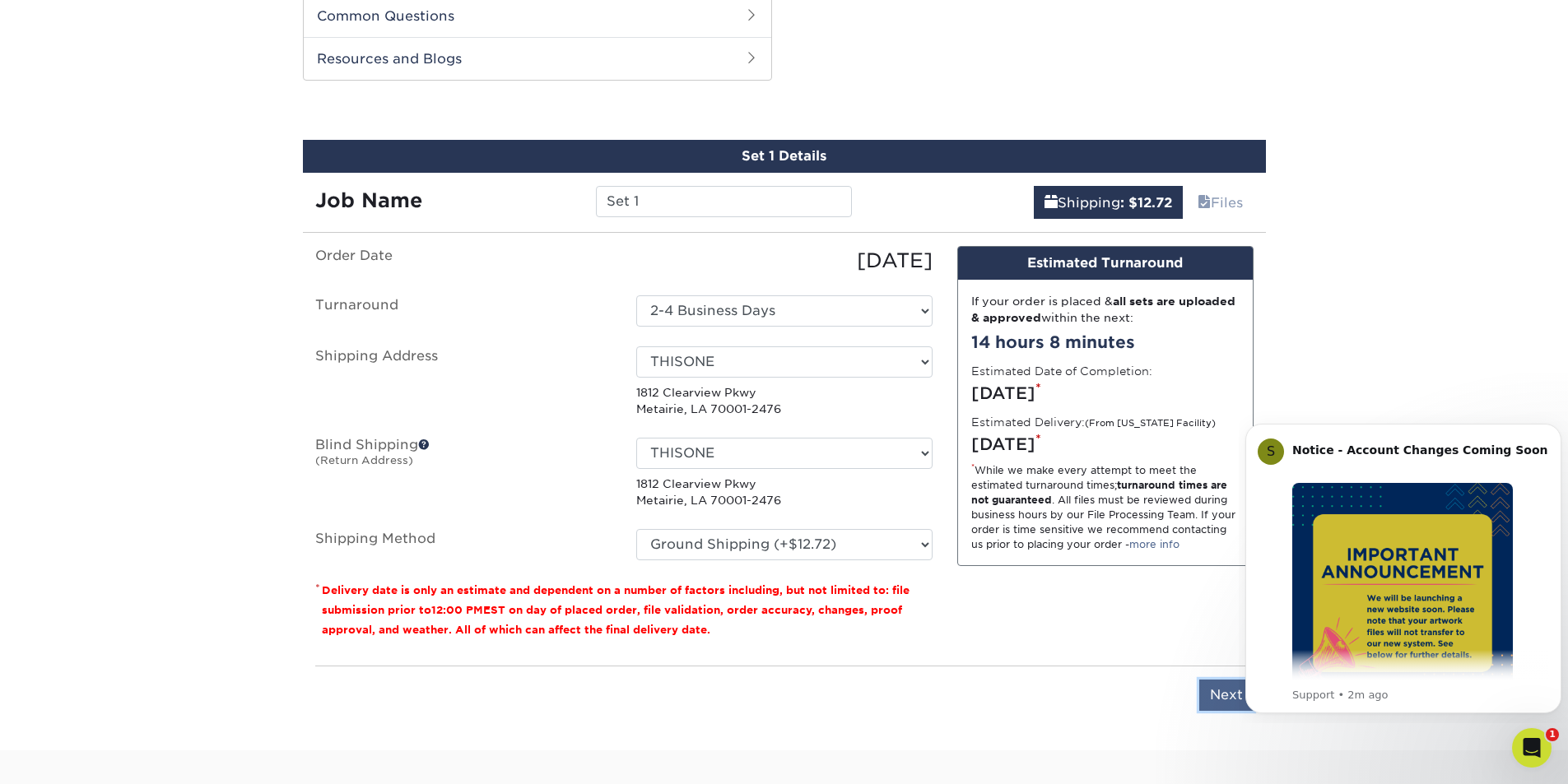
click at [1224, 689] on input "Next" at bounding box center [1227, 694] width 55 height 32
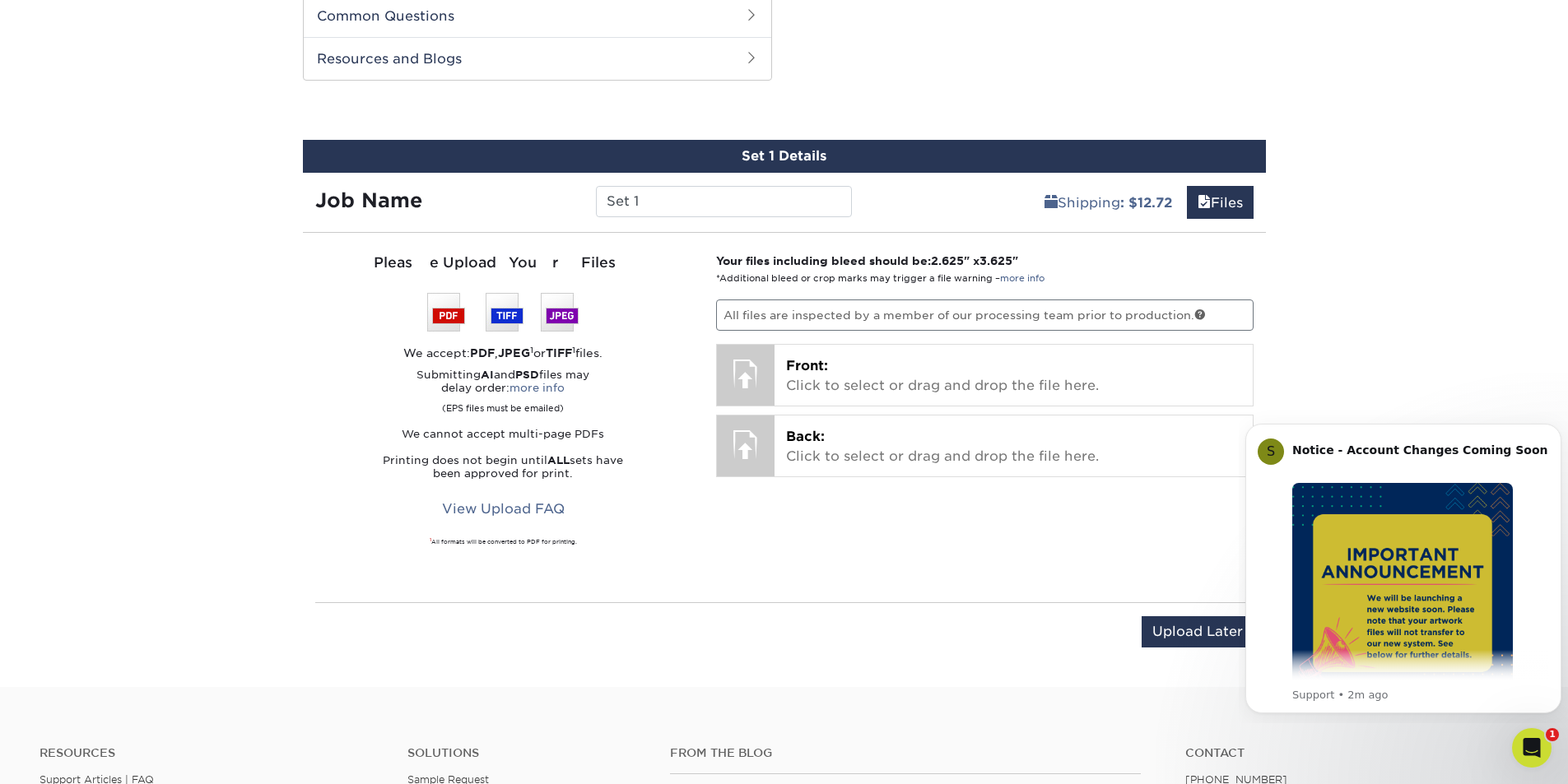
click at [902, 320] on p "All files are inspected by a member of our processing team prior to production." at bounding box center [985, 315] width 538 height 32
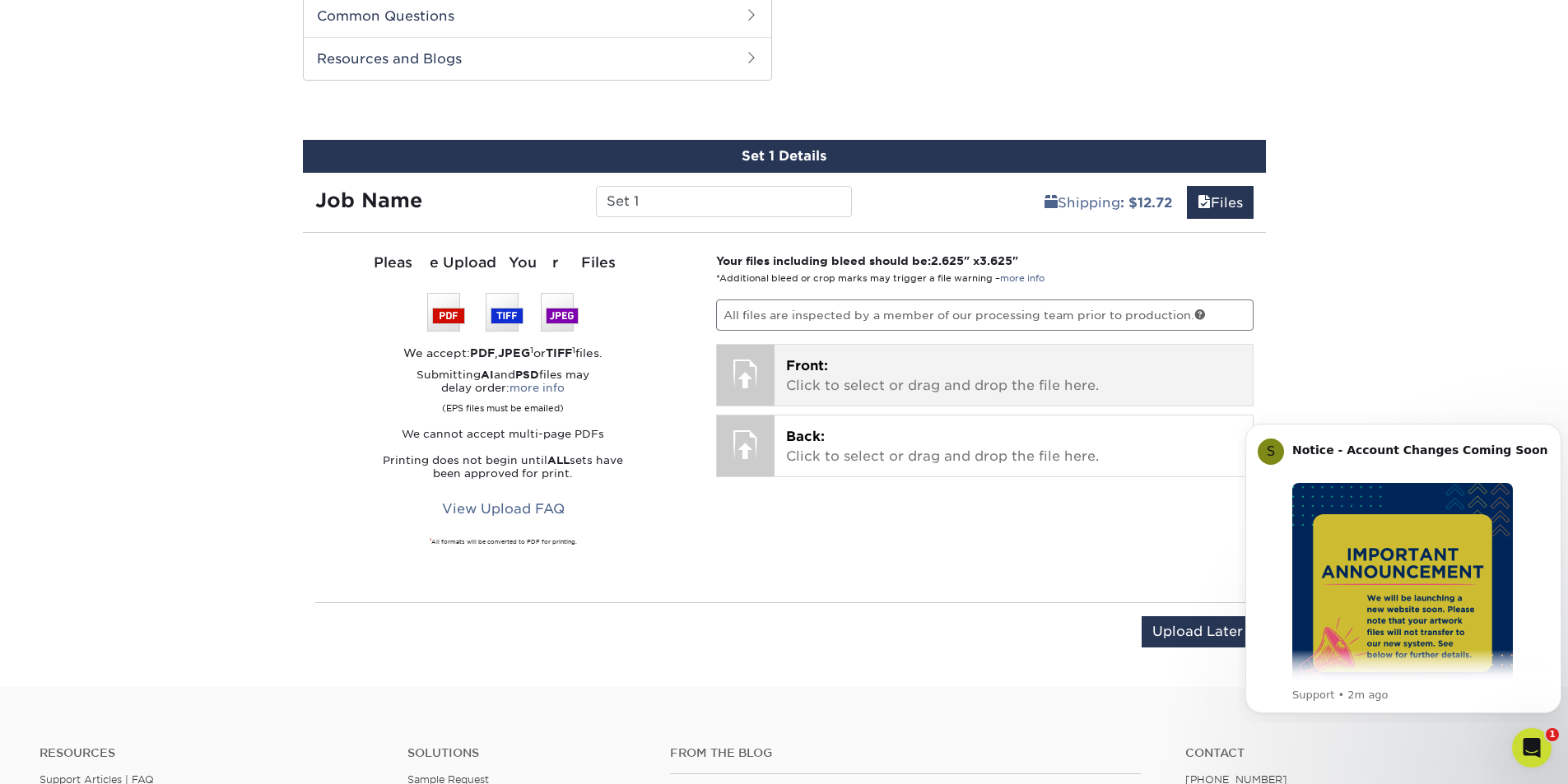
click at [1020, 385] on p "Front: Click to select or drag and drop the file here." at bounding box center [1013, 375] width 455 height 39
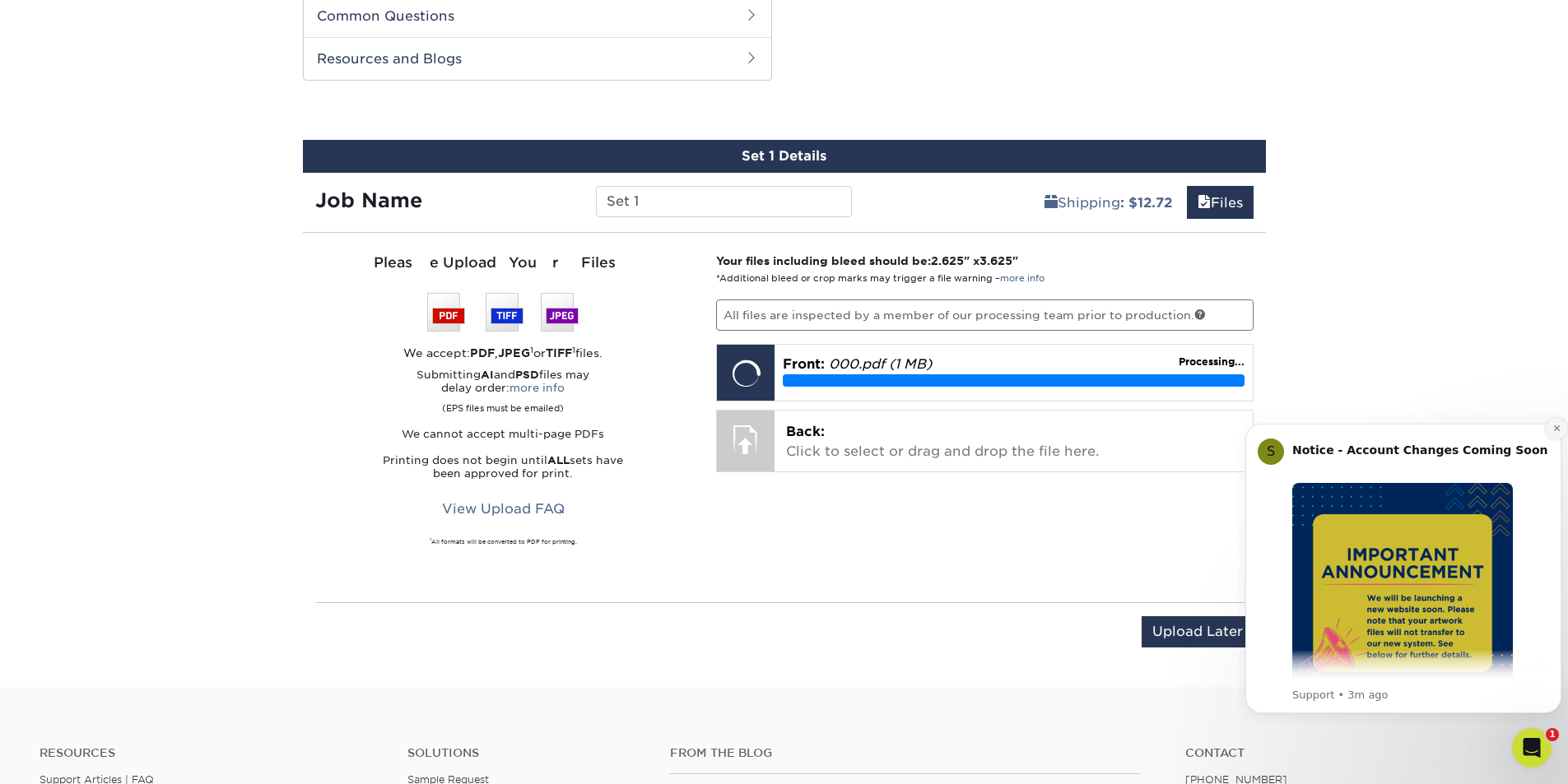
click at [1549, 426] on button "Dismiss notification" at bounding box center [1556, 428] width 21 height 21
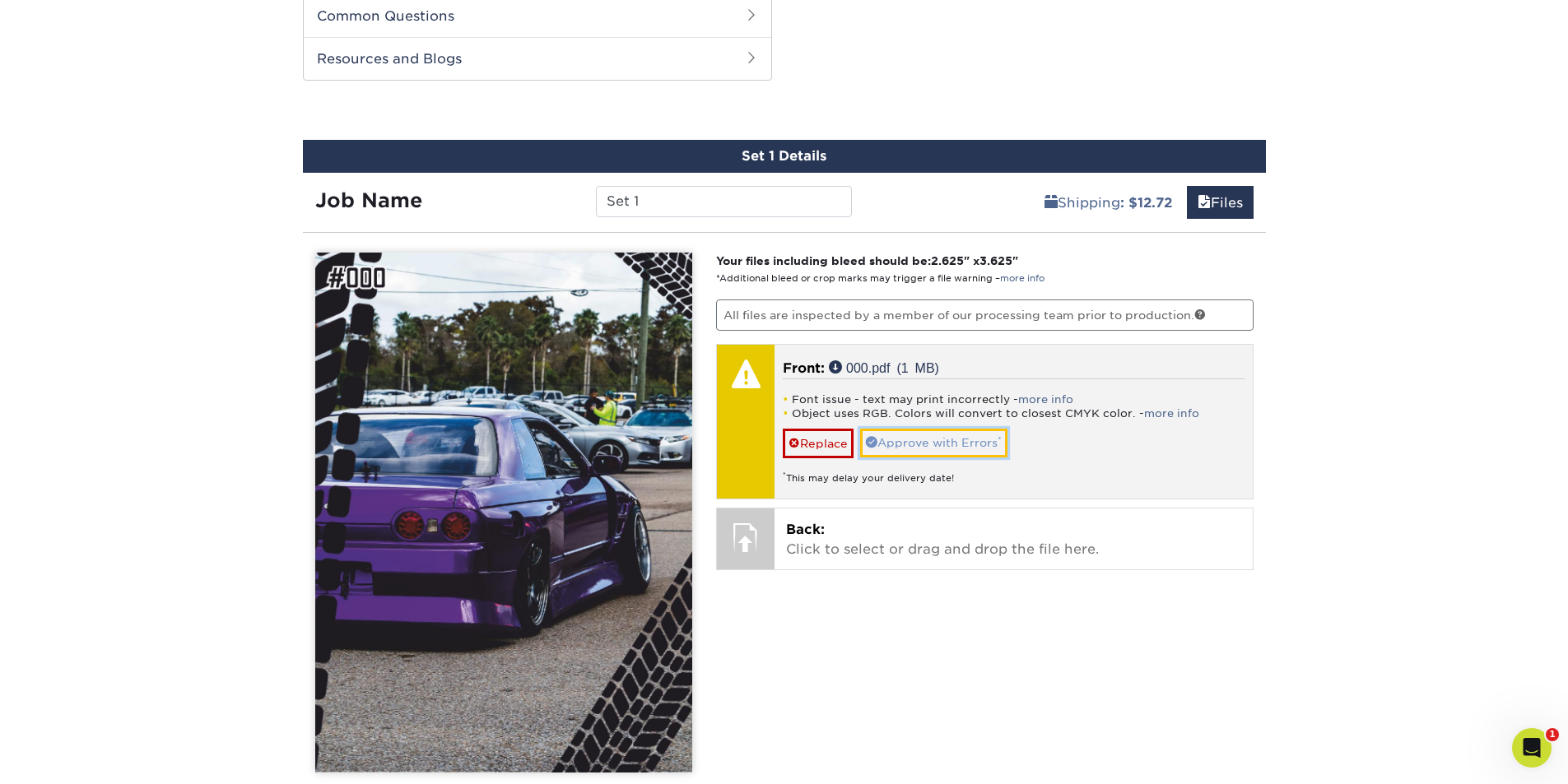
click at [941, 439] on link "Approve with Errors *" at bounding box center [934, 442] width 148 height 28
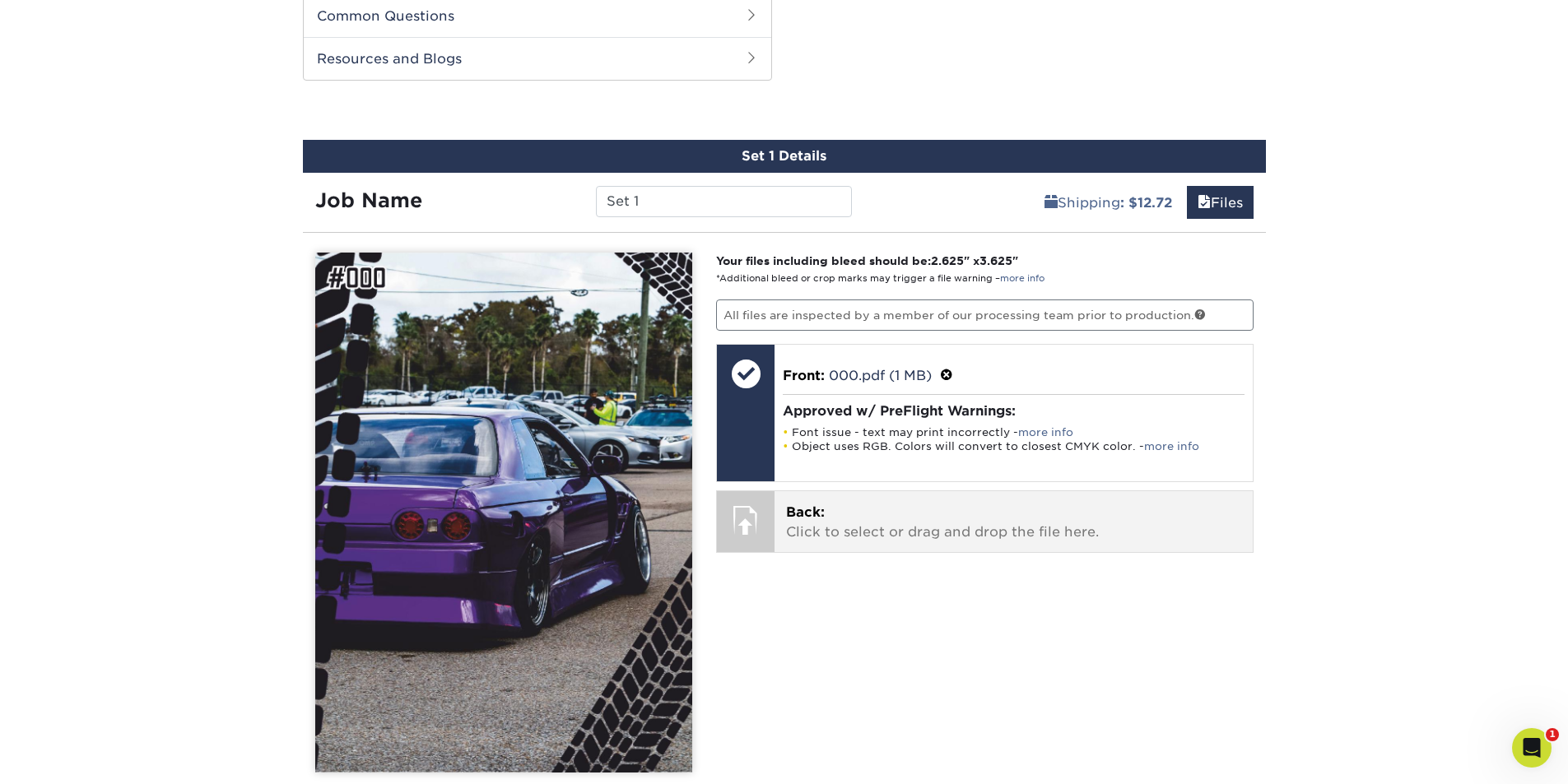
click at [833, 516] on p "Back: Click to select or drag and drop the file here." at bounding box center [1013, 522] width 455 height 39
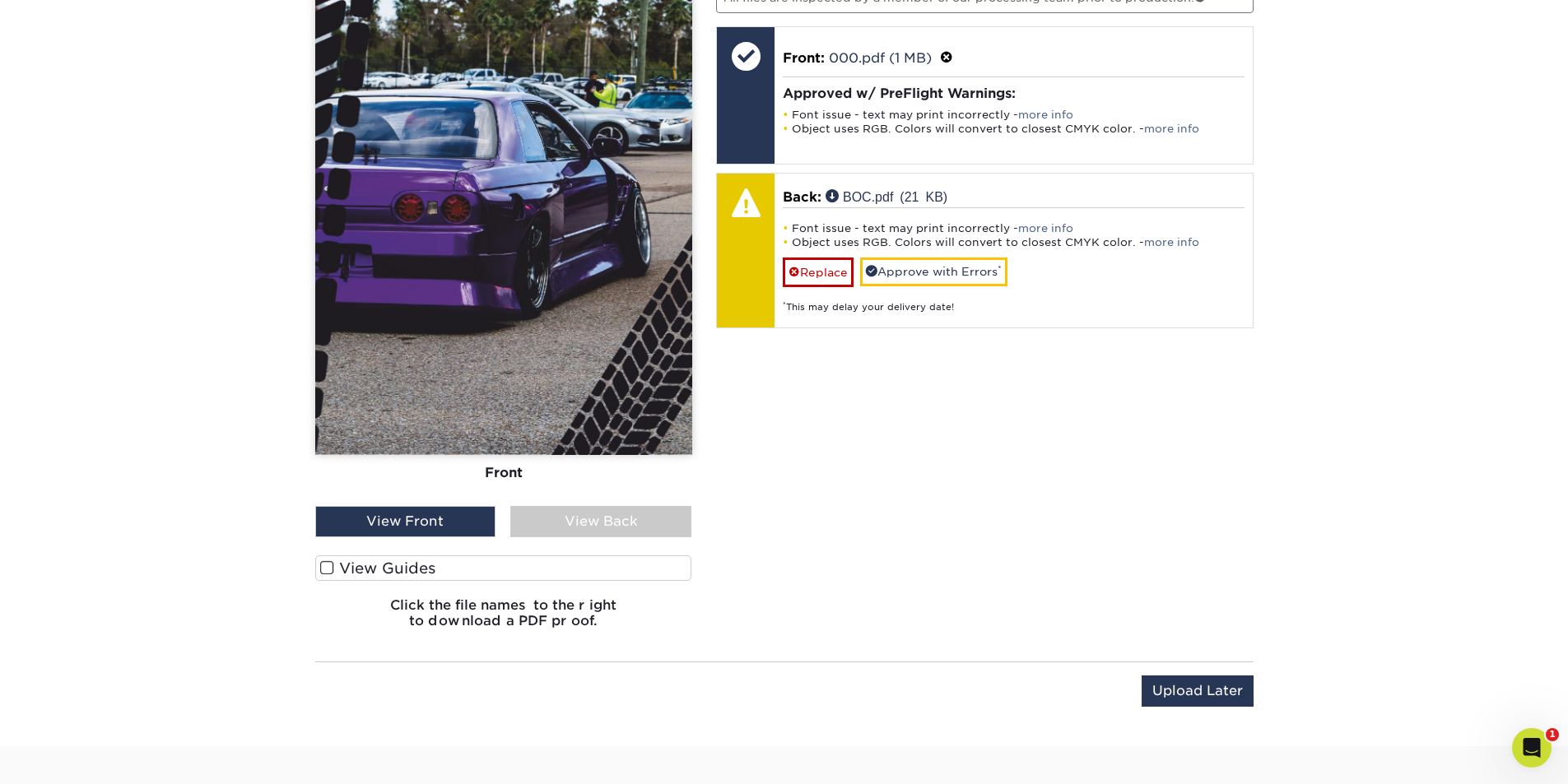
scroll to position [1249, 0]
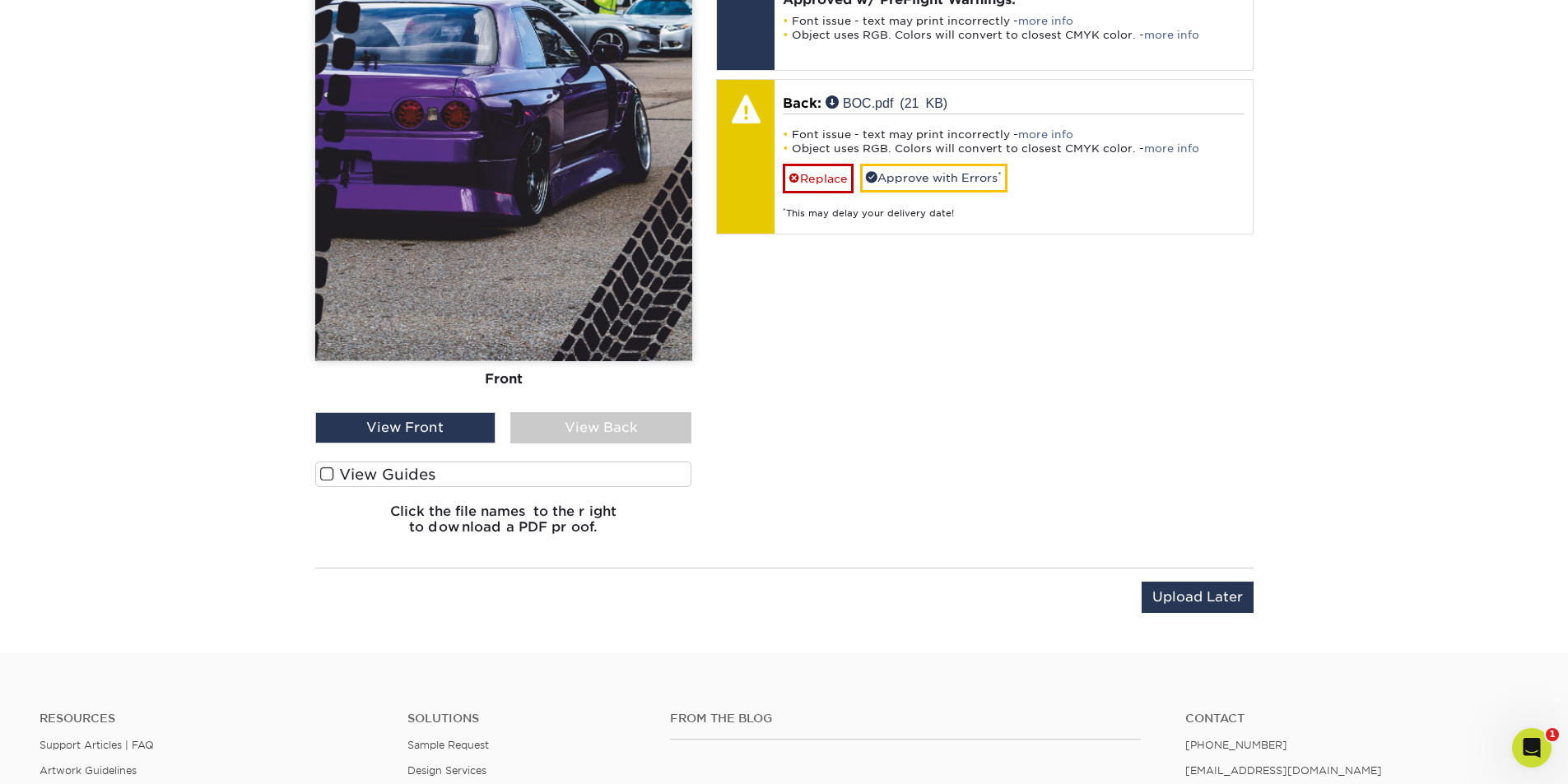
click at [586, 434] on div "View Back" at bounding box center [601, 427] width 181 height 32
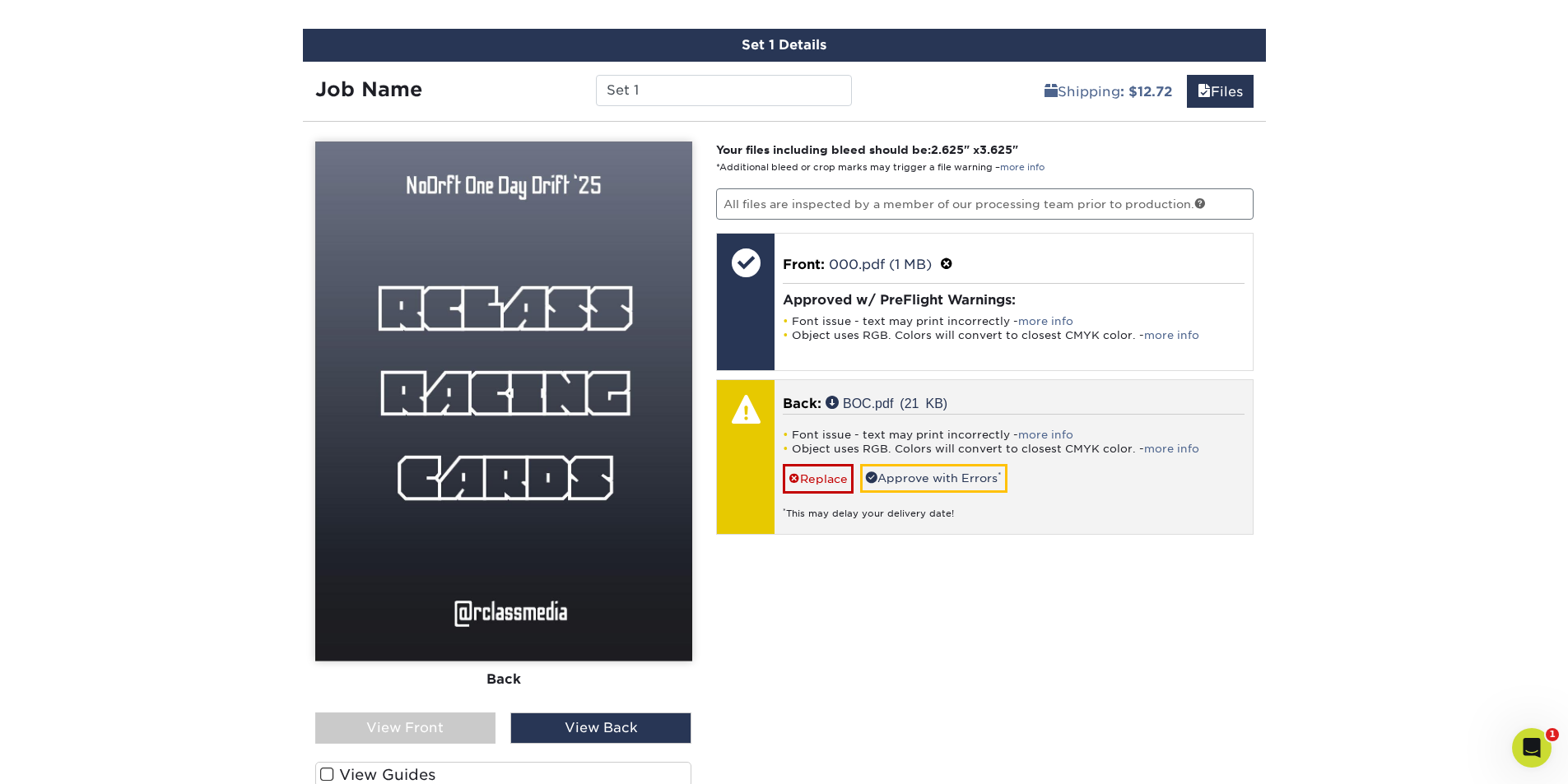
scroll to position [920, 0]
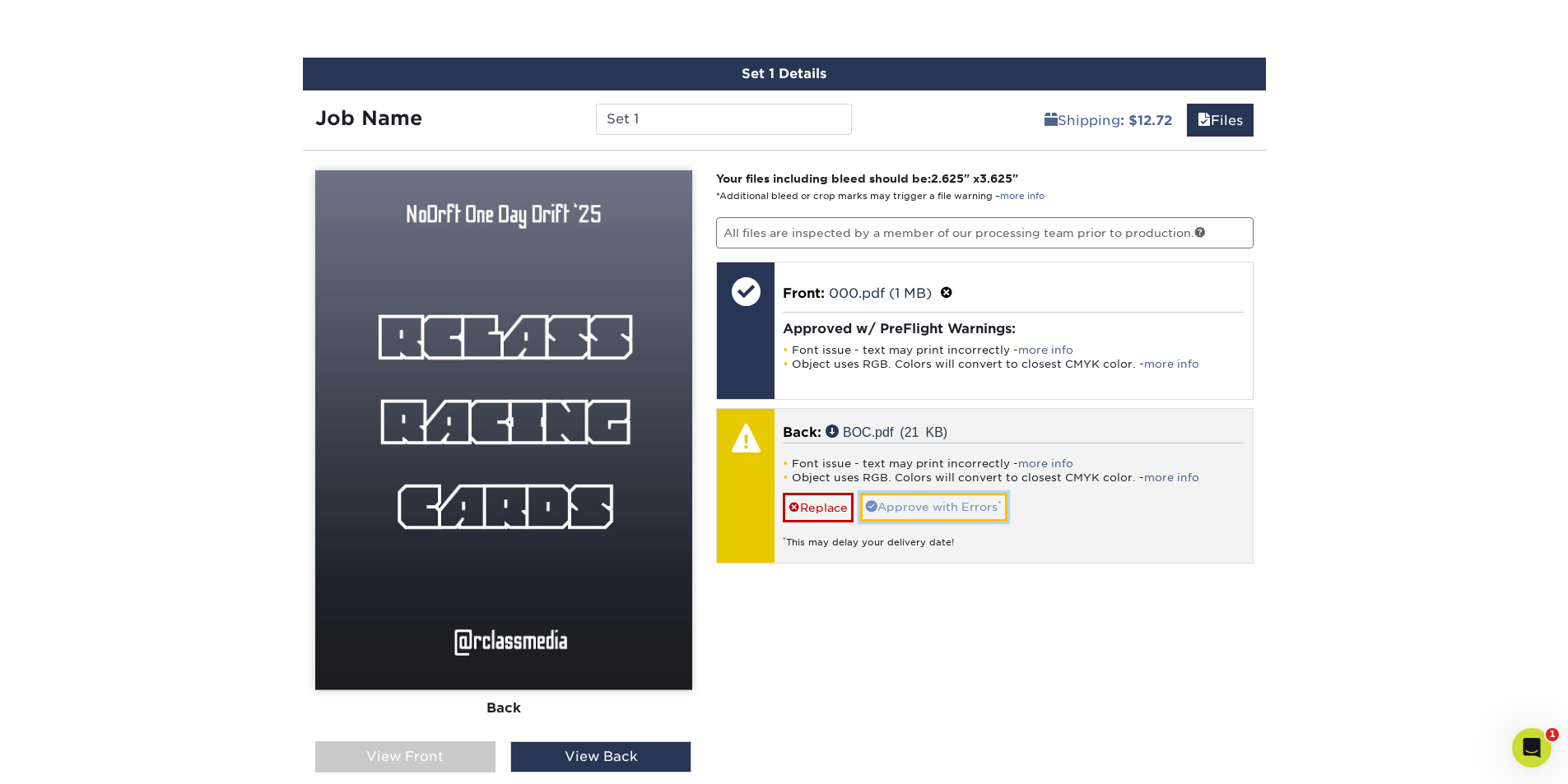
click at [935, 513] on link "Approve with Errors *" at bounding box center [934, 507] width 148 height 28
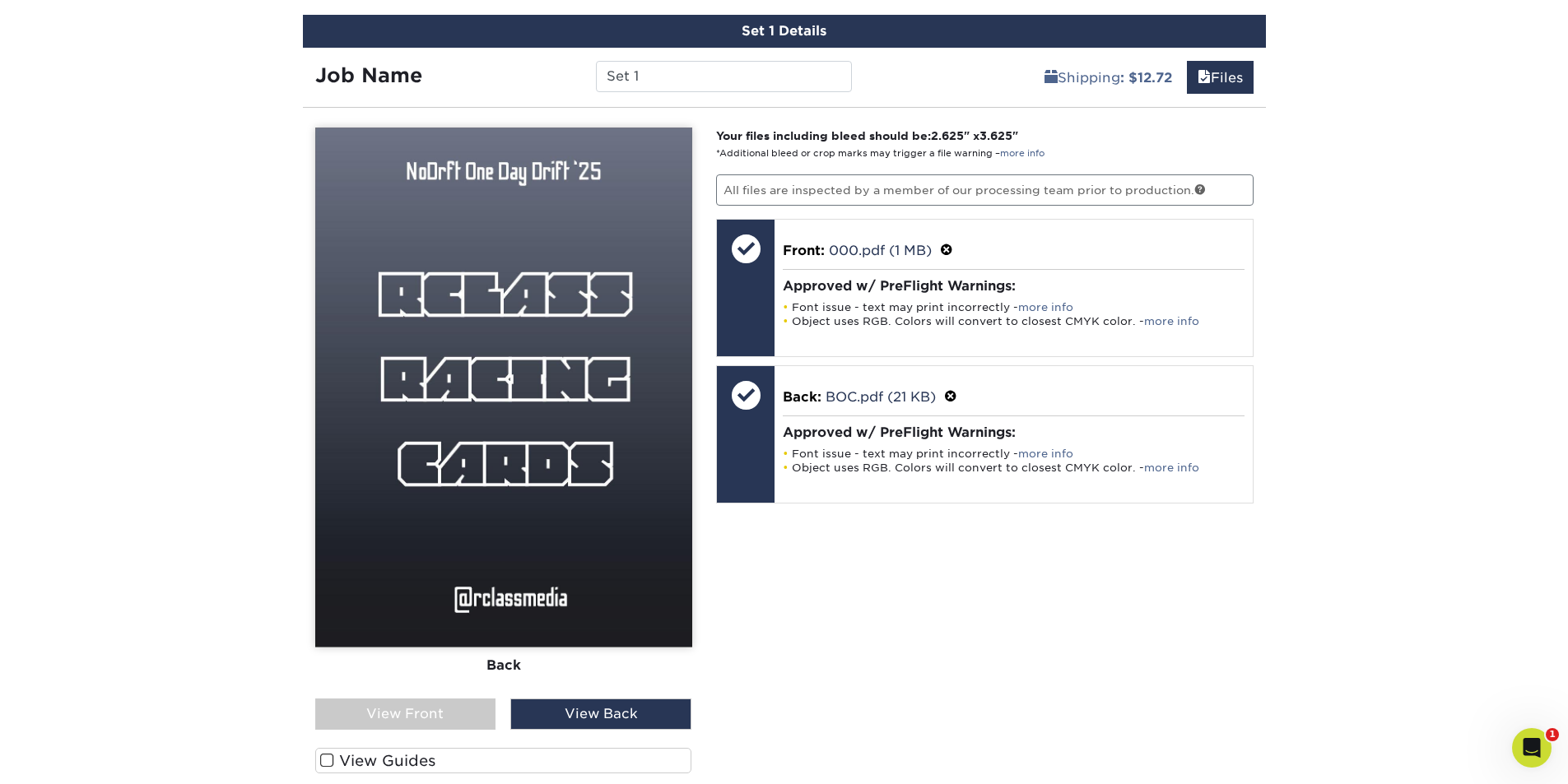
scroll to position [1002, 0]
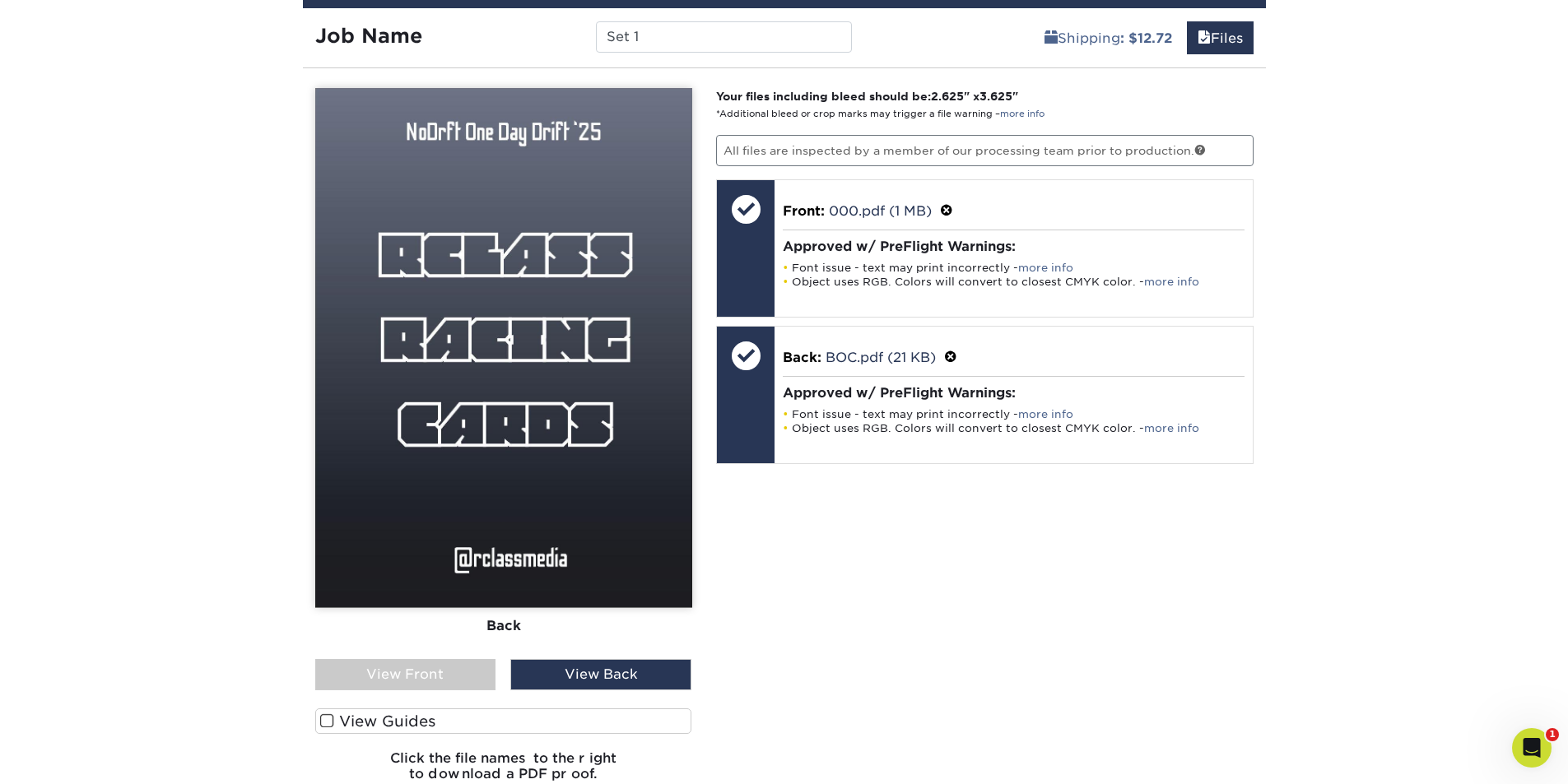
click at [447, 674] on div "View Front" at bounding box center [405, 674] width 181 height 32
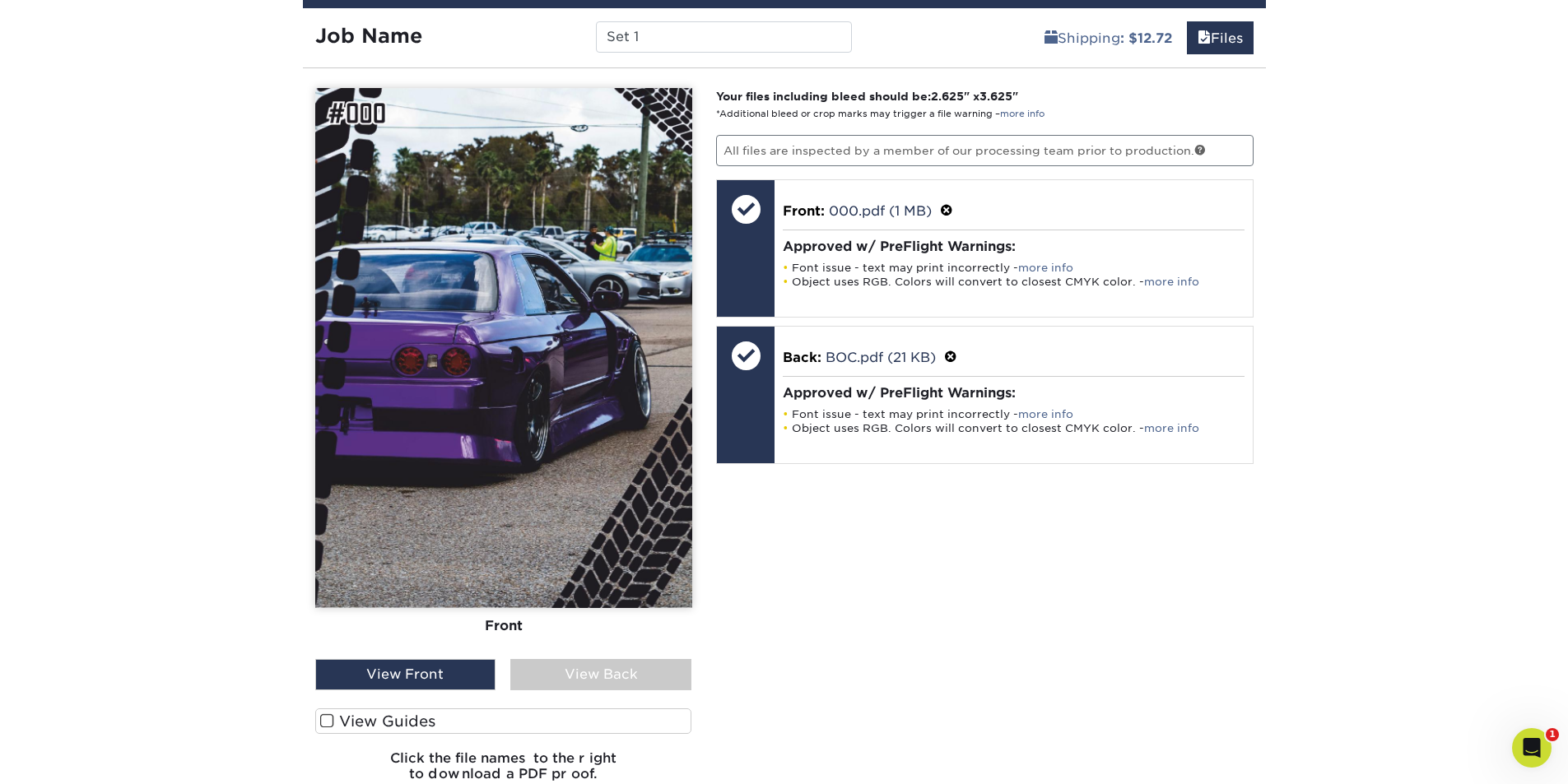
drag, startPoint x: 575, startPoint y: 665, endPoint x: 539, endPoint y: 693, distance: 45.6
click at [574, 665] on div "View Back" at bounding box center [601, 674] width 181 height 32
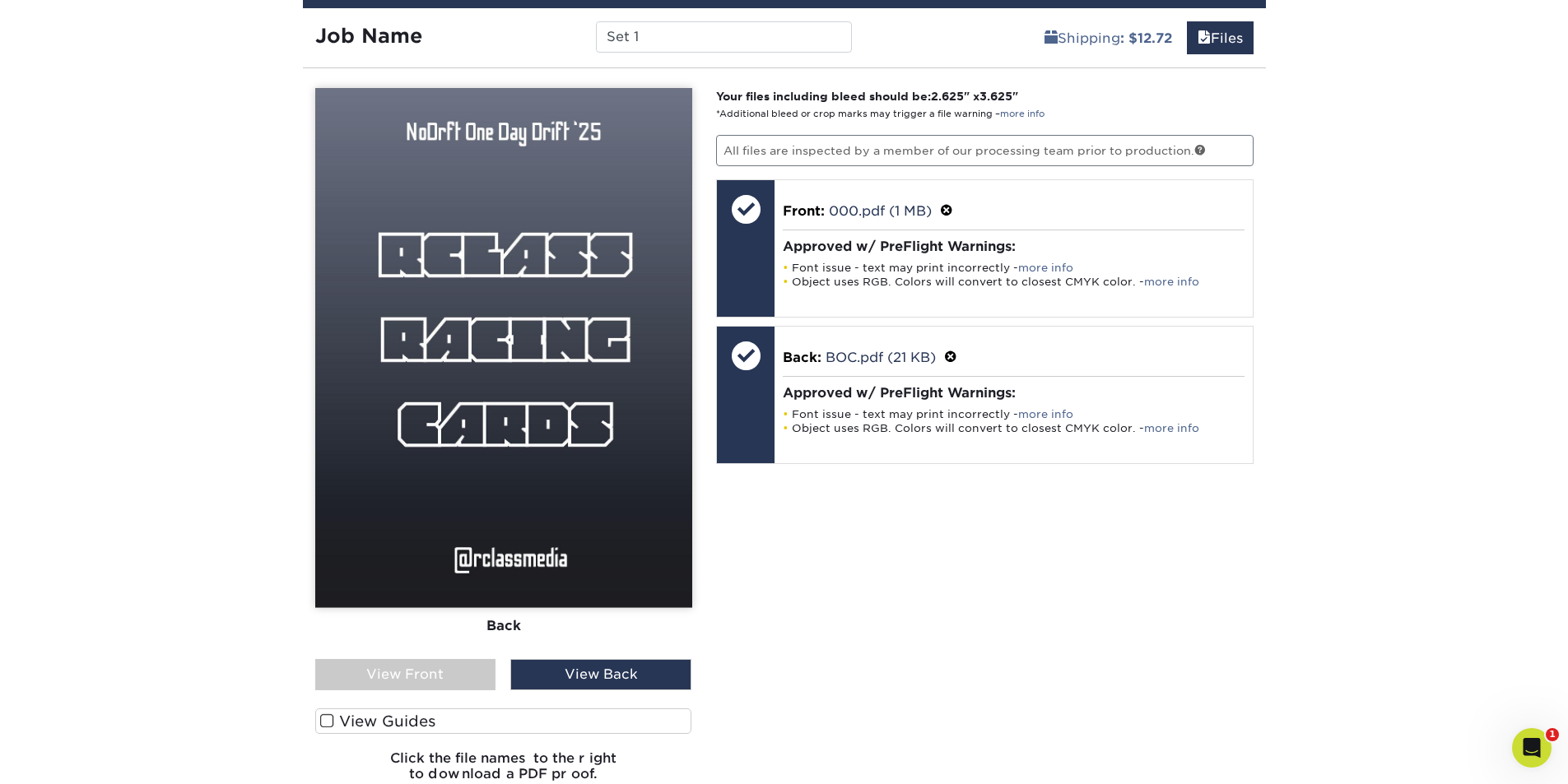
click at [504, 712] on label "View Guides" at bounding box center [504, 721] width 377 height 26
click at [0, 0] on input "View Guides" at bounding box center [0, 0] width 0 height 0
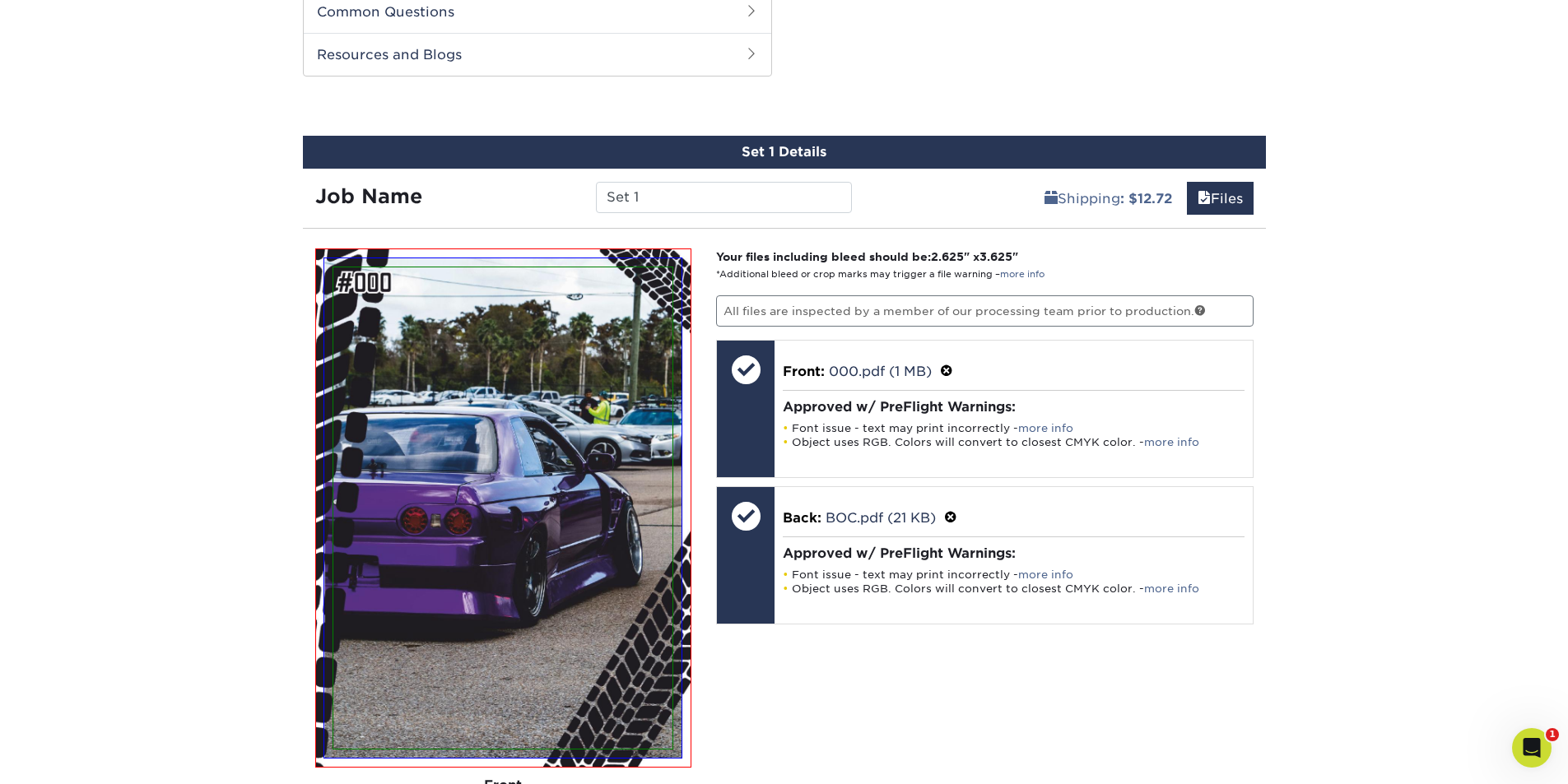
scroll to position [837, 0]
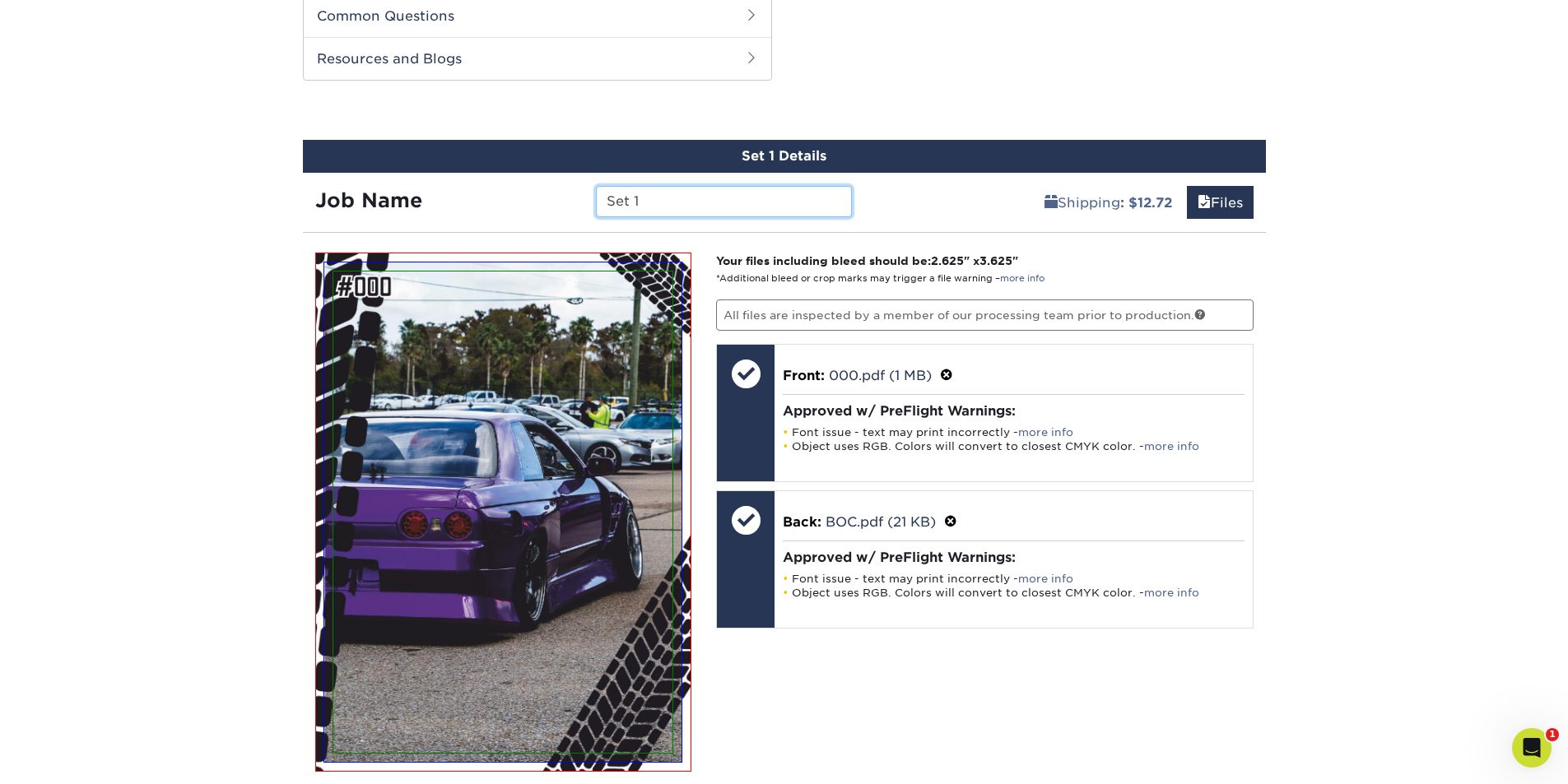
click at [752, 195] on input "Set 1" at bounding box center [724, 201] width 256 height 32
type input "S"
type input "CARD000"
click at [1371, 327] on div "Products Trading Cards Matte Trading Cards" at bounding box center [784, 442] width 1568 height 2349
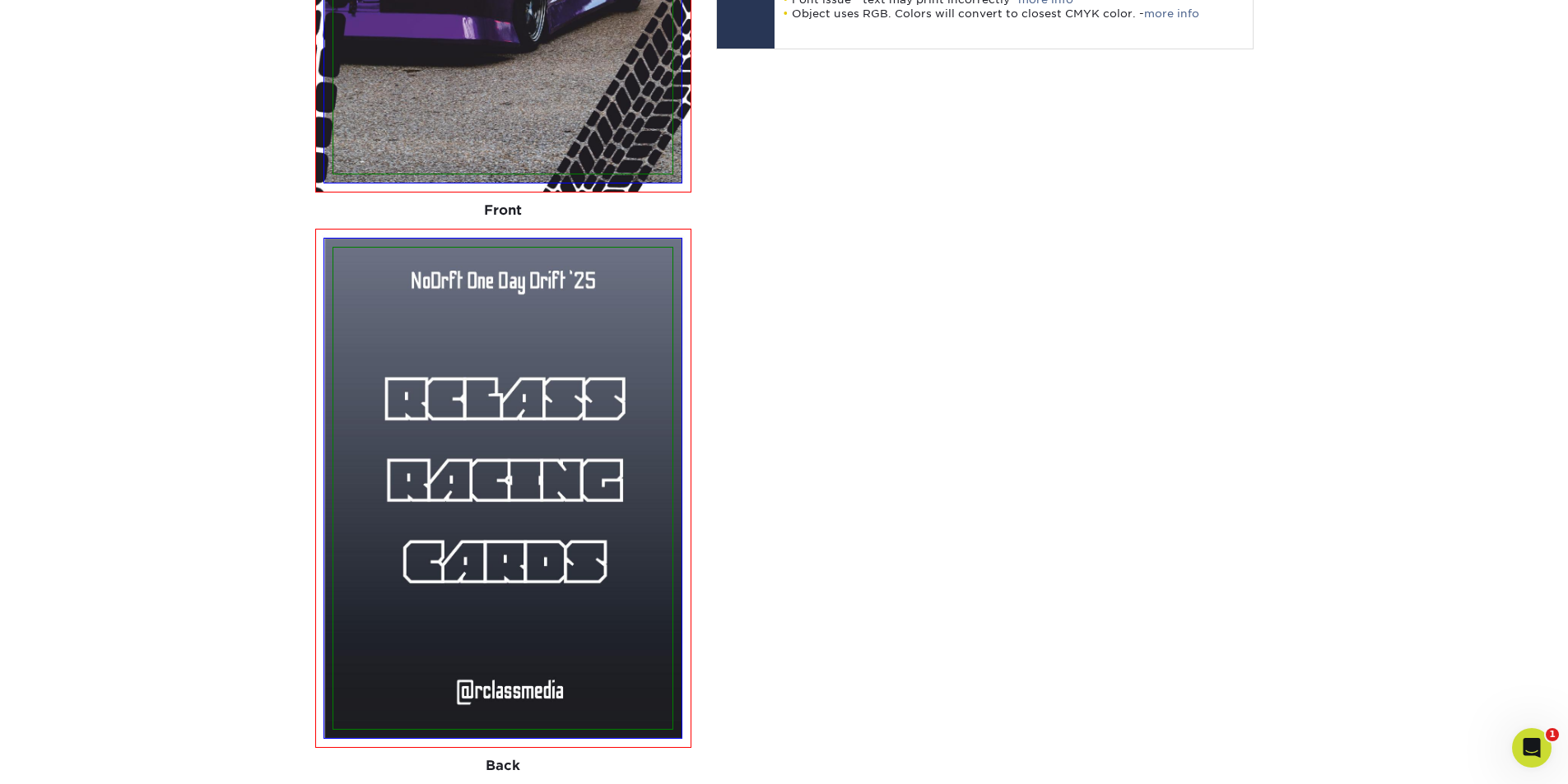
scroll to position [1742, 0]
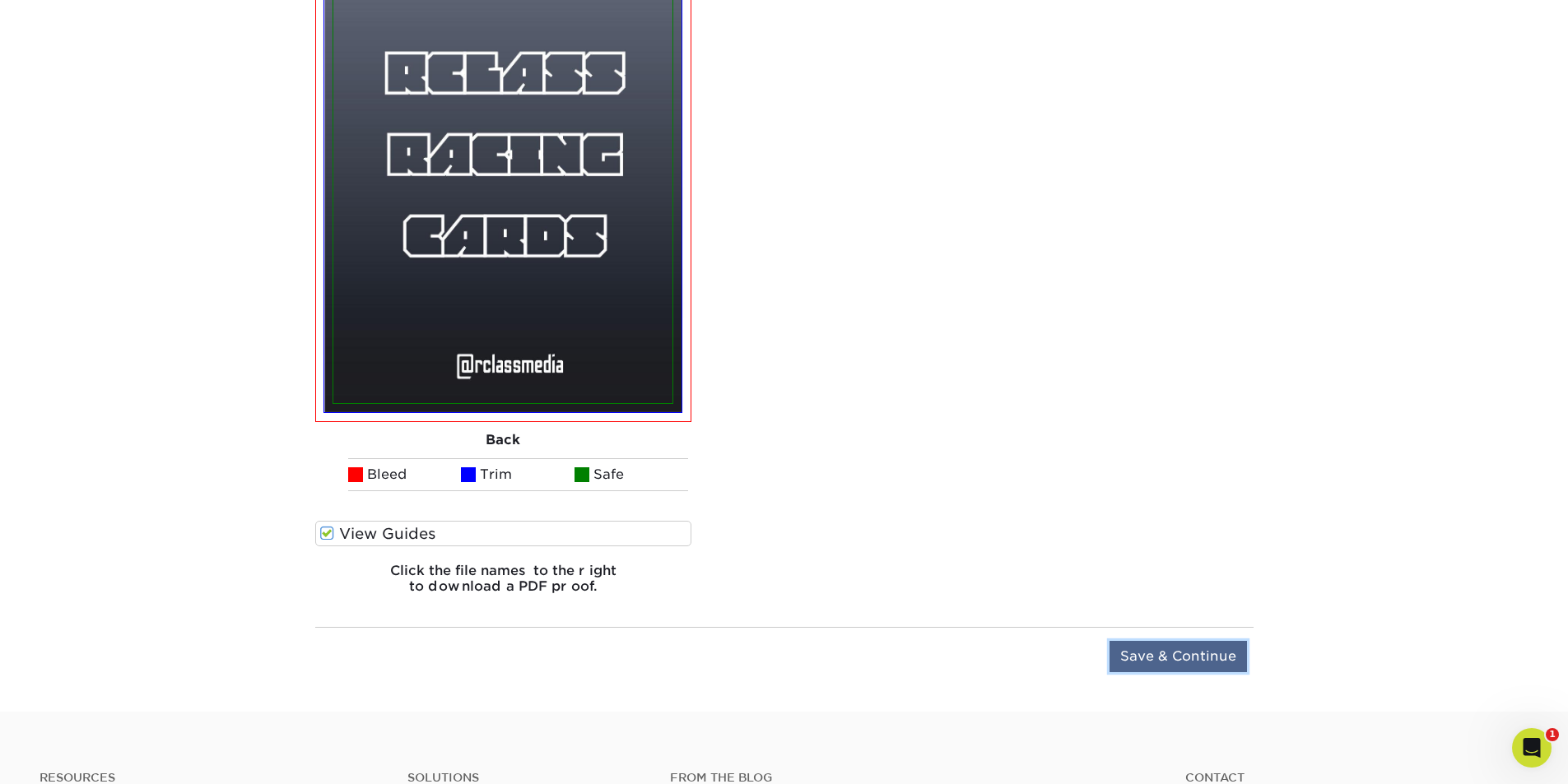
click at [1227, 656] on input "Save & Continue" at bounding box center [1178, 656] width 137 height 32
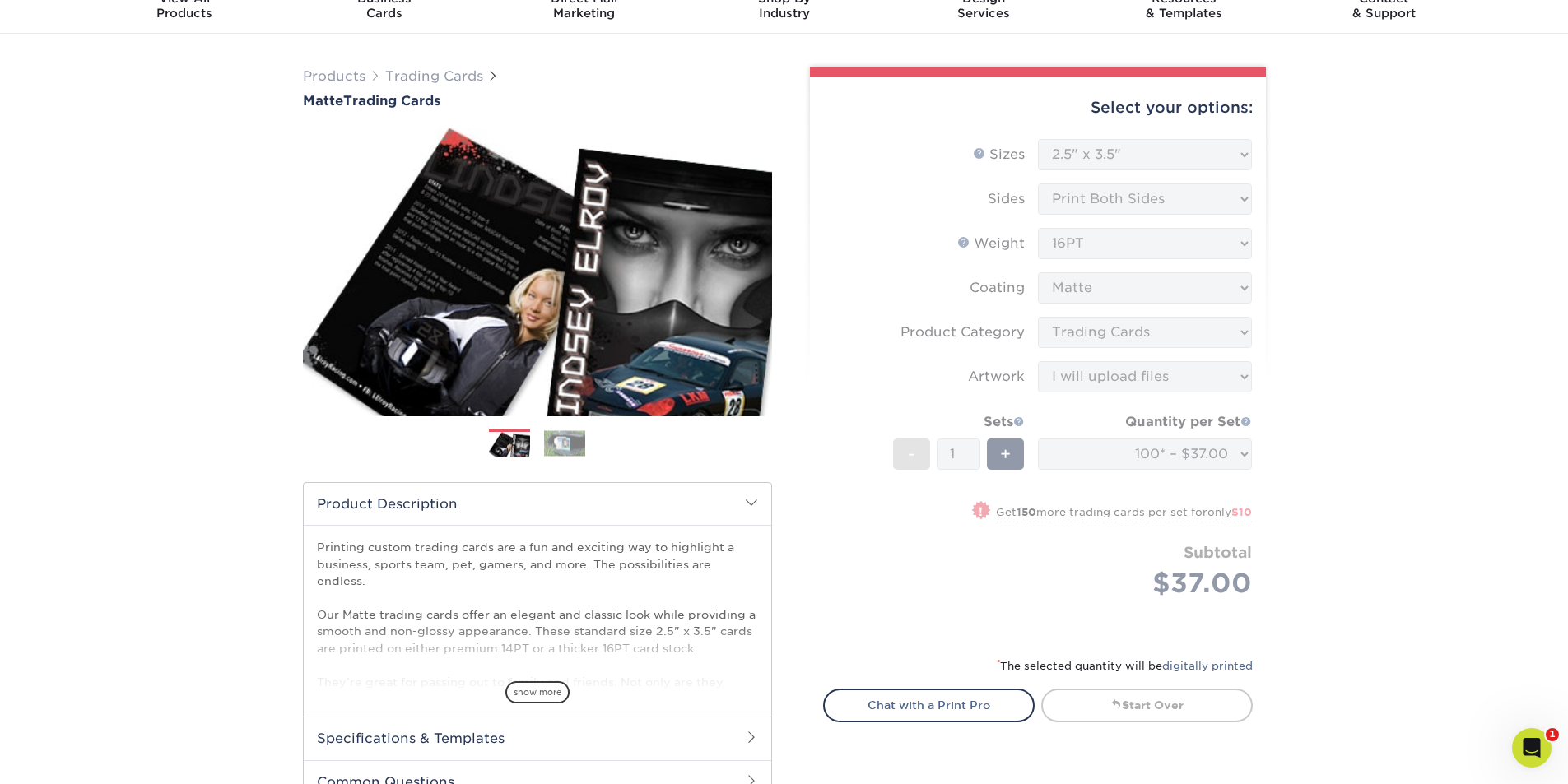
scroll to position [0, 0]
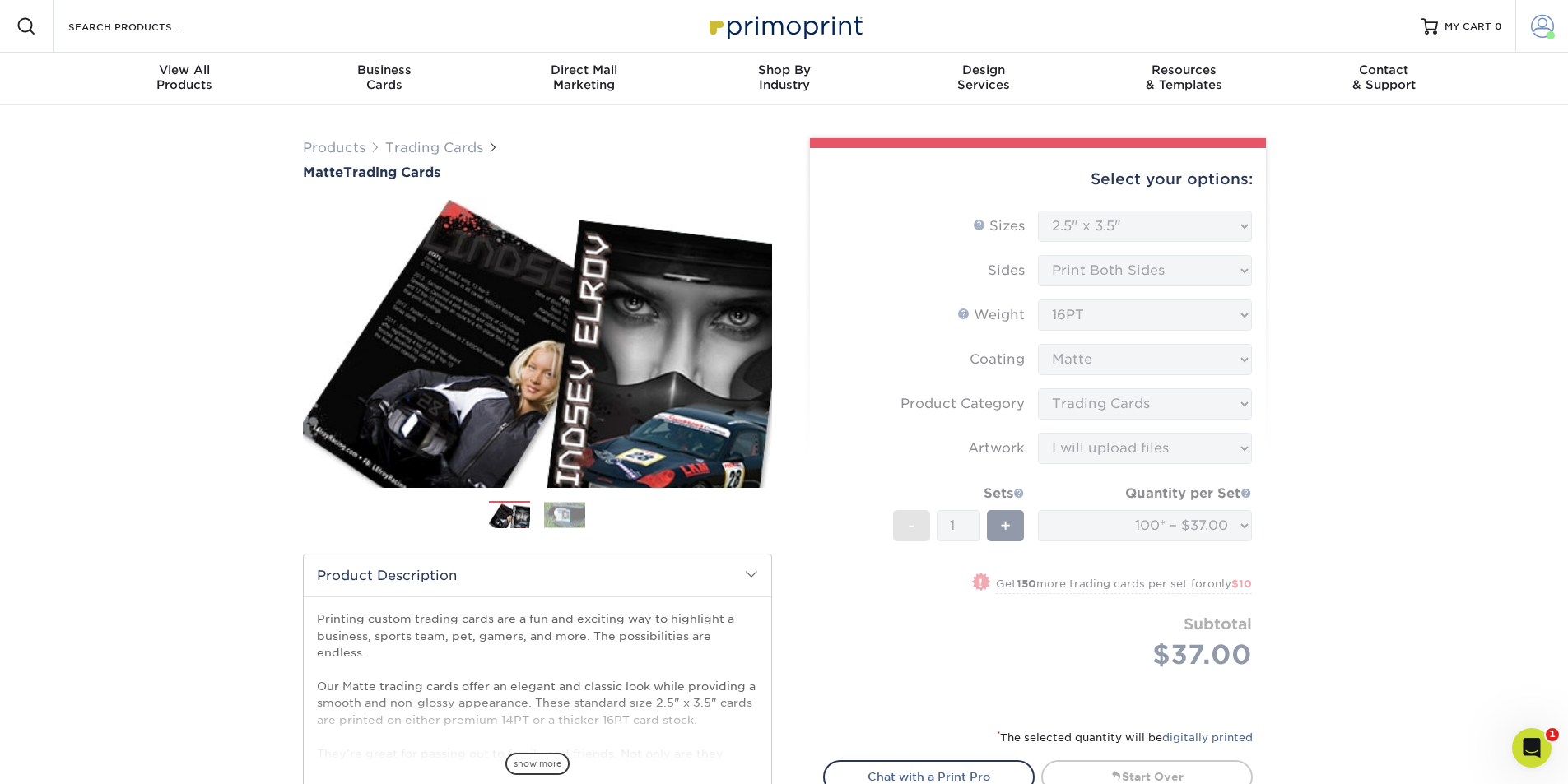
click at [1548, 13] on link "Account" at bounding box center [1542, 26] width 53 height 53
click at [1451, 376] on div "Products Trading Cards Matte Trading Cards" at bounding box center [784, 738] width 1568 height 1267
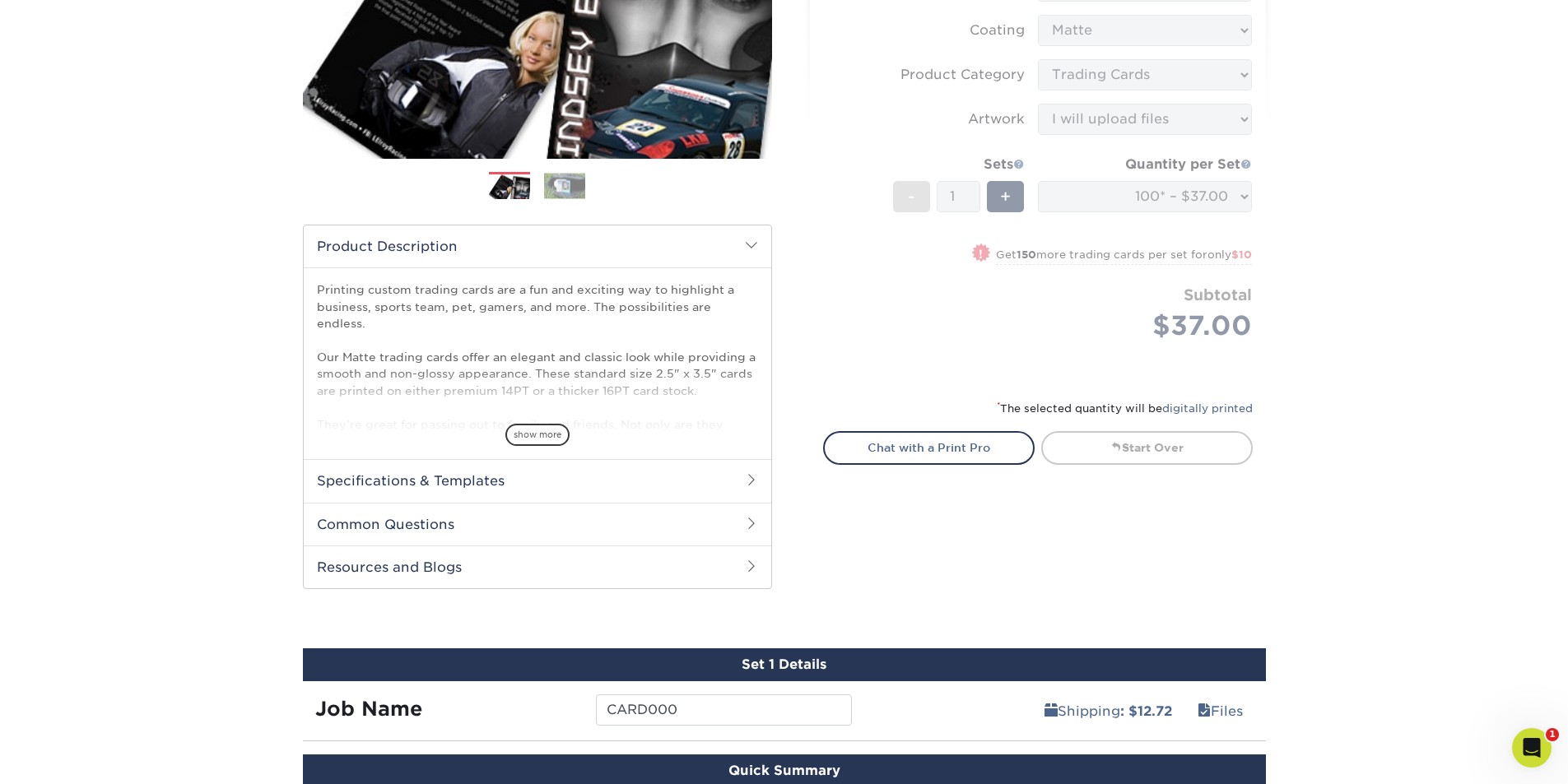
scroll to position [740, 0]
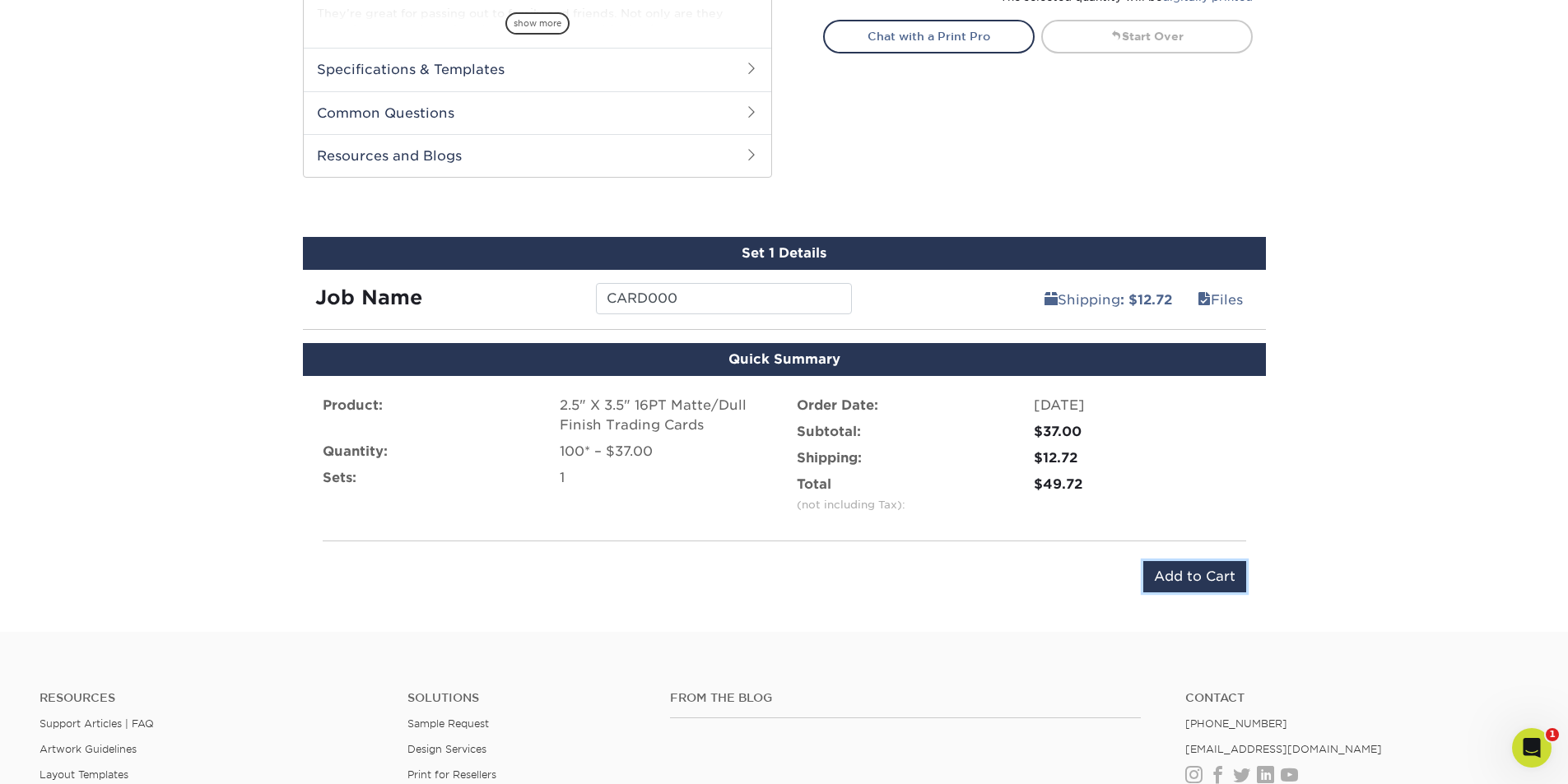
click at [1187, 578] on input "Add to Cart" at bounding box center [1194, 577] width 103 height 32
